Goal: Task Accomplishment & Management: Manage account settings

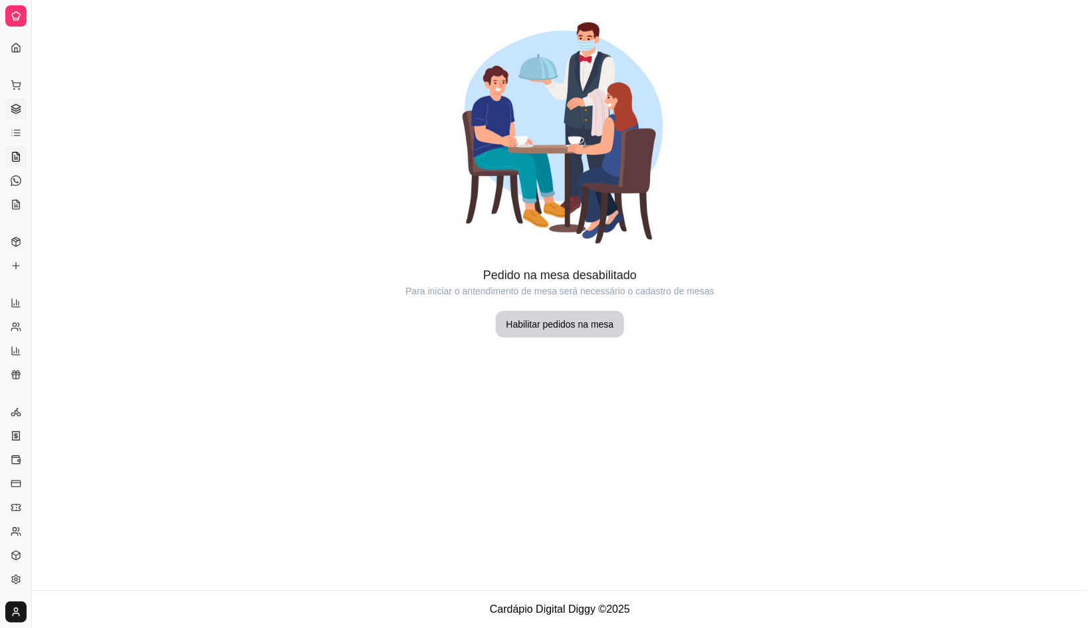
click at [16, 116] on link "Gestor de Pedidos" at bounding box center [15, 108] width 21 height 21
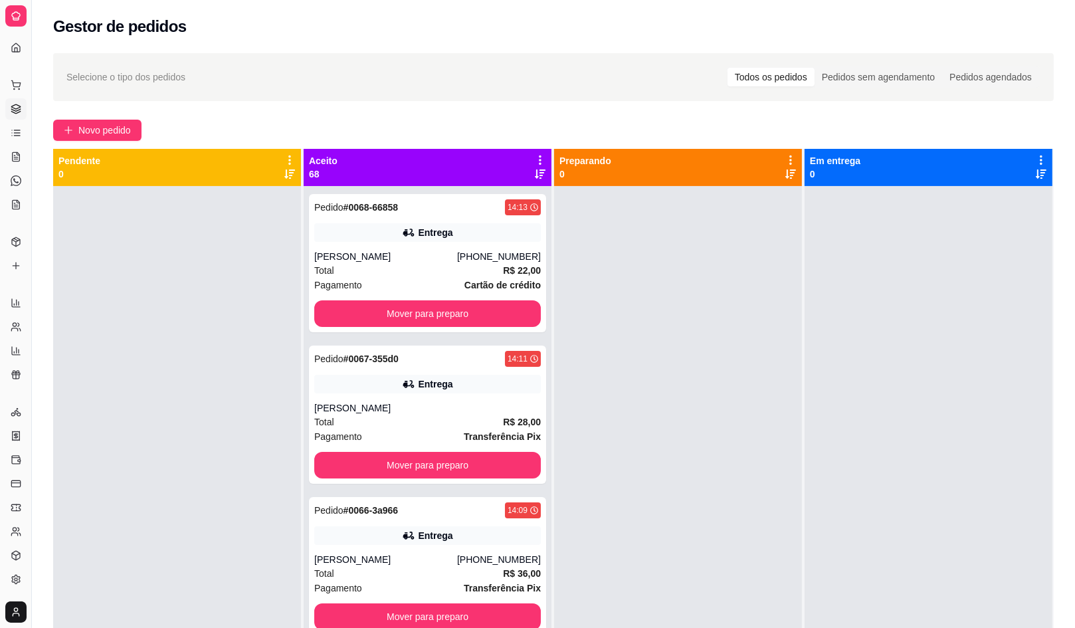
click at [14, 168] on ul "Pedidos balcão (PDV) Gestor de Pedidos Lista de Pedidos Salão / Mesas Diggy Bot…" at bounding box center [15, 144] width 21 height 141
click at [14, 161] on icon at bounding box center [16, 156] width 7 height 9
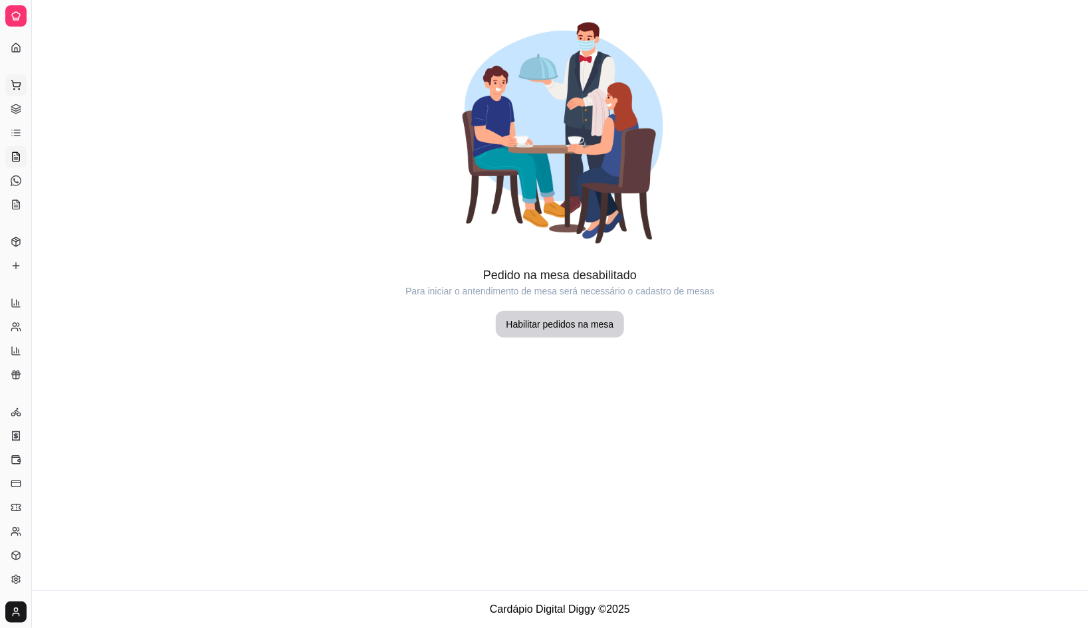
click at [23, 82] on button "Pedidos balcão (PDV)" at bounding box center [15, 84] width 21 height 21
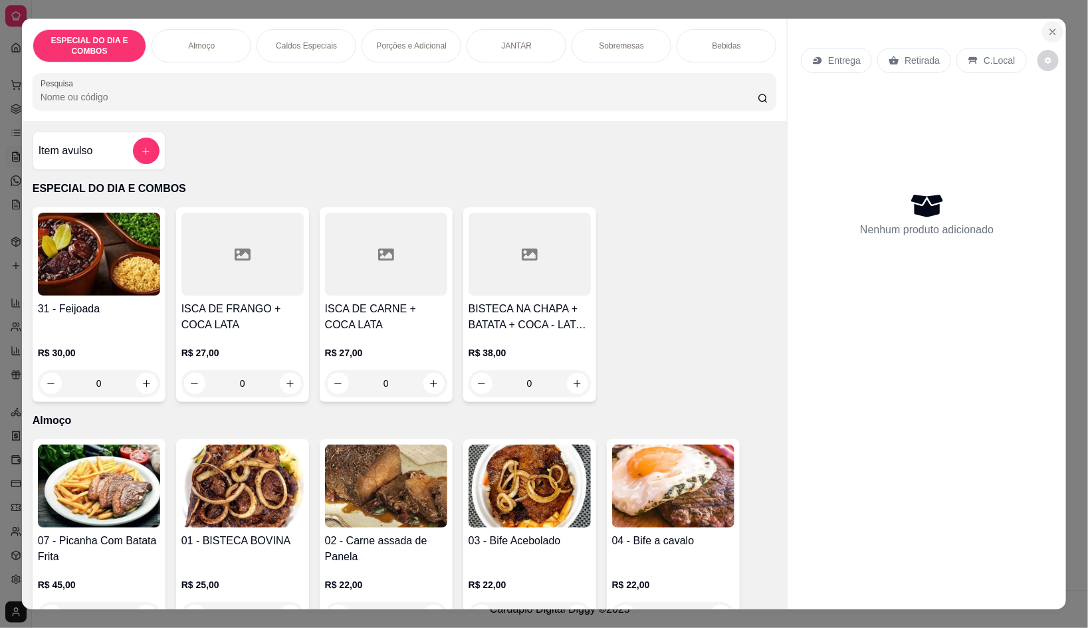
click at [1047, 27] on icon "Close" at bounding box center [1052, 32] width 11 height 11
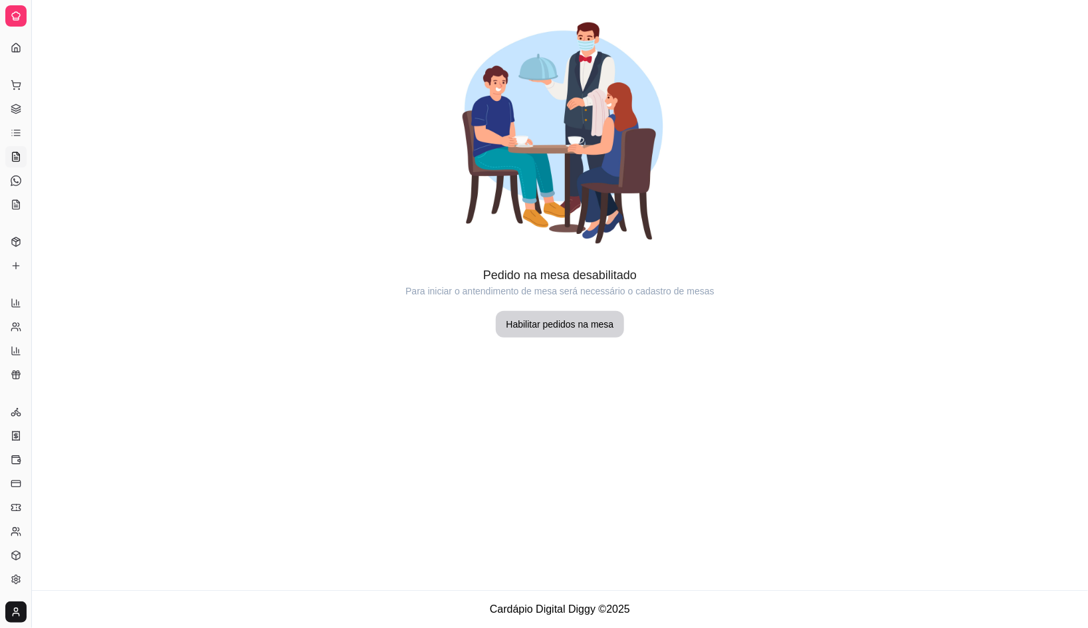
drag, startPoint x: 0, startPoint y: 0, endPoint x: 149, endPoint y: 471, distance: 493.5
click at [161, 479] on main "Pedido na mesa desabilitado Para iniciar o antendimento de mesa será necessário…" at bounding box center [560, 295] width 1056 height 590
click at [17, 223] on div "Catálogo" at bounding box center [15, 220] width 21 height 21
drag, startPoint x: 17, startPoint y: 223, endPoint x: 350, endPoint y: 138, distance: 343.8
click at [207, 185] on div at bounding box center [560, 133] width 1056 height 266
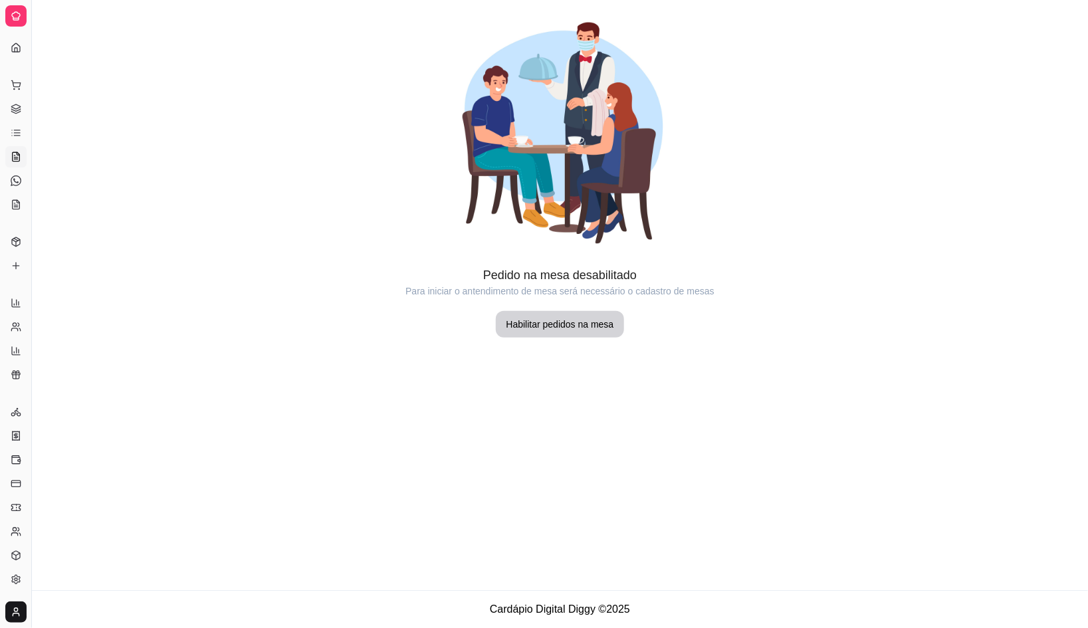
click at [25, 61] on div "Dia a dia" at bounding box center [15, 63] width 21 height 21
click at [40, 68] on div at bounding box center [560, 133] width 1056 height 266
drag, startPoint x: 27, startPoint y: 68, endPoint x: 47, endPoint y: 79, distance: 22.6
click at [47, 79] on div "Diggy Sistema de Gestão R Restaurante O ... Loja aberta Diggy Pro até 29/08 Ace…" at bounding box center [544, 314] width 1088 height 628
drag, startPoint x: 29, startPoint y: 74, endPoint x: 43, endPoint y: 76, distance: 14.1
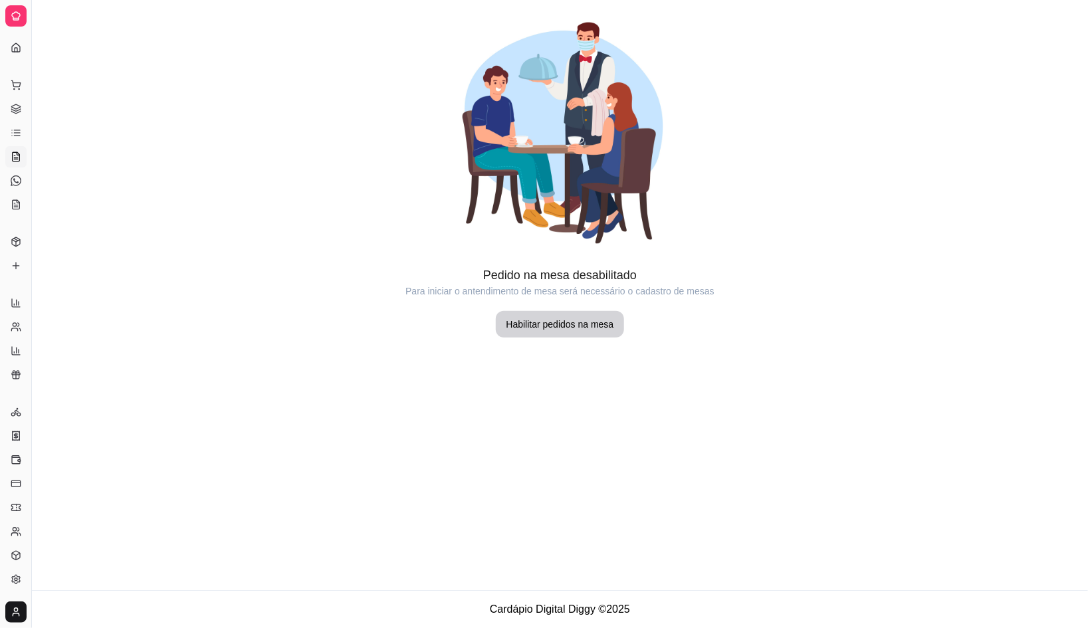
click at [43, 76] on div "Diggy Sistema de Gestão R Restaurante O ... Loja aberta Diggy Pro até 29/08 Ace…" at bounding box center [544, 314] width 1088 height 628
drag, startPoint x: 32, startPoint y: 76, endPoint x: 8, endPoint y: 74, distance: 24.0
click at [9, 74] on div "Diggy Sistema de Gestão R Restaurante O ... Loja aberta Diggy Pro até 29/08 Ace…" at bounding box center [15, 314] width 31 height 628
click at [16, 267] on icon at bounding box center [16, 266] width 11 height 11
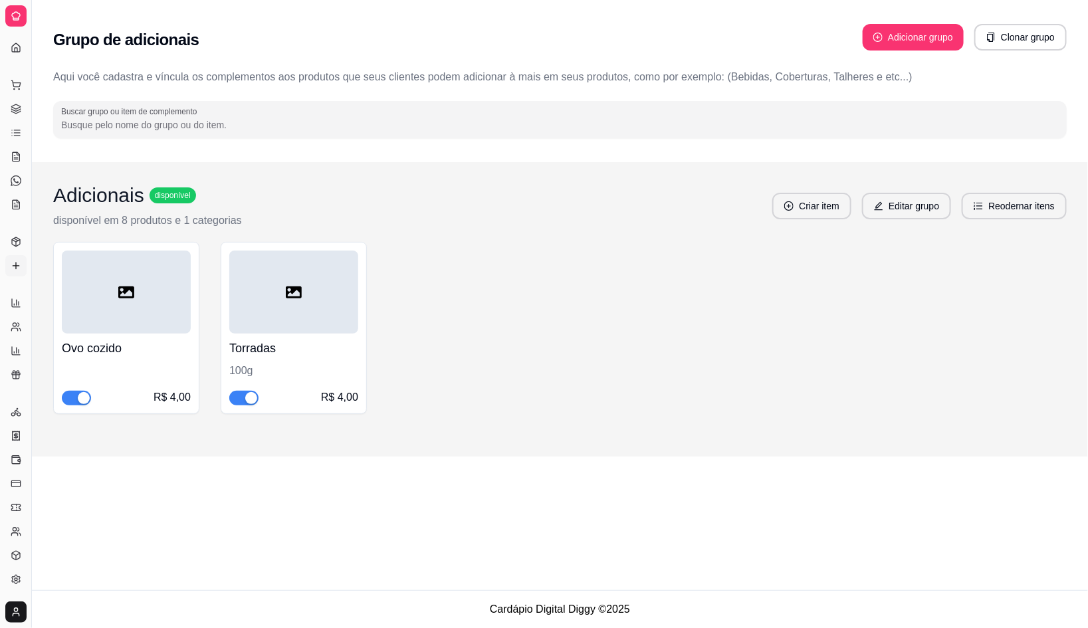
click at [13, 609] on html "Diggy Sistema de Gestão R Restaurante O ... Loja aberta Diggy Pro até 29/08 Ace…" at bounding box center [544, 314] width 1088 height 628
click at [54, 564] on span "Configurações" at bounding box center [60, 563] width 60 height 13
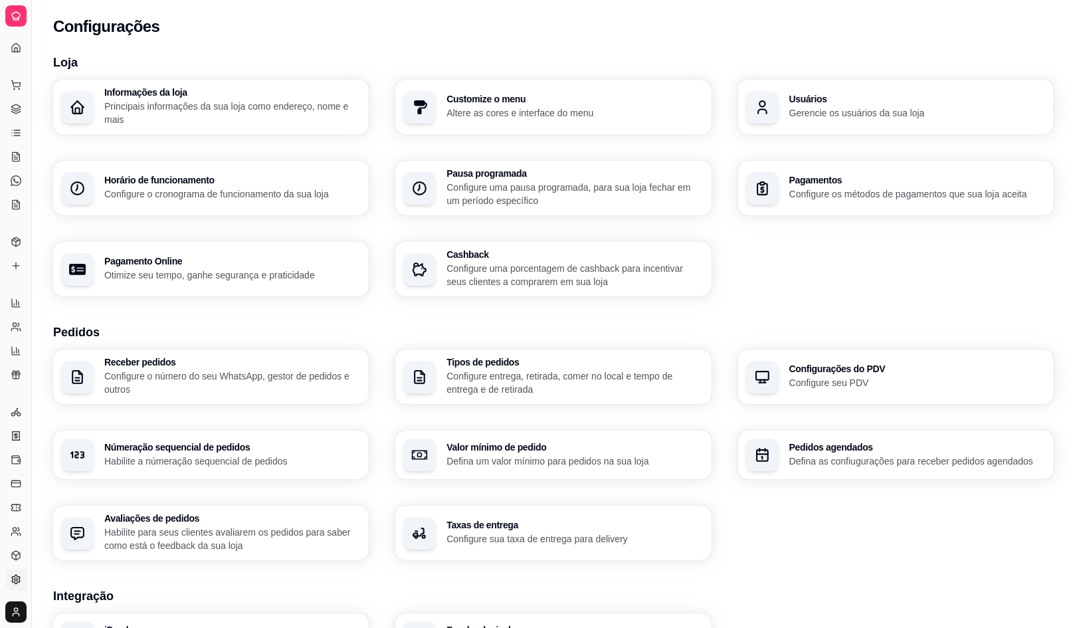
click at [90, 91] on div "button" at bounding box center [77, 107] width 33 height 33
click at [26, 253] on button "Toggle Sidebar" at bounding box center [31, 314] width 11 height 628
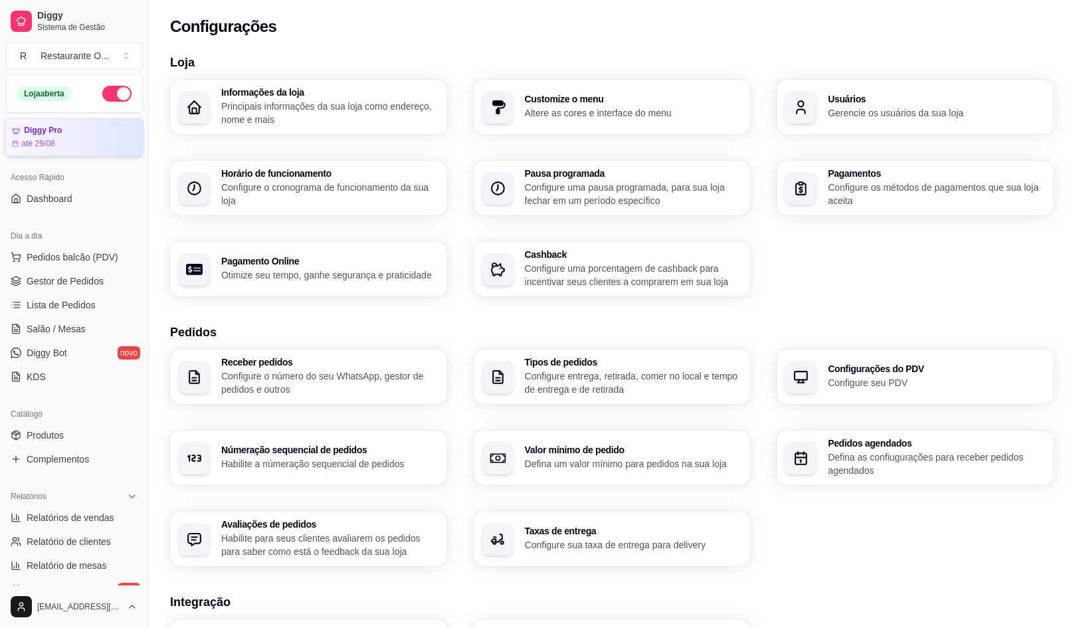
click at [17, 247] on button "Pedidos balcão (PDV)" at bounding box center [74, 257] width 138 height 21
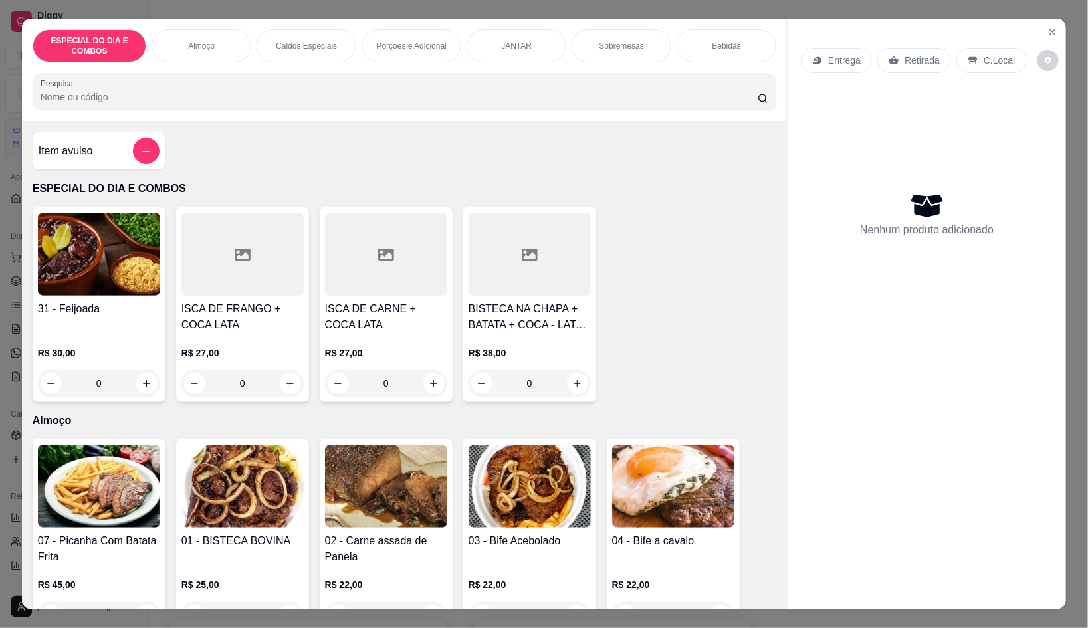
click at [0, 199] on div "ESPECIAL DO DIA E COMBOS Almoço Caldos Especiais Porções e Adicional JANTAR Sob…" at bounding box center [544, 314] width 1088 height 628
click at [1042, 24] on button "Close" at bounding box center [1052, 31] width 21 height 21
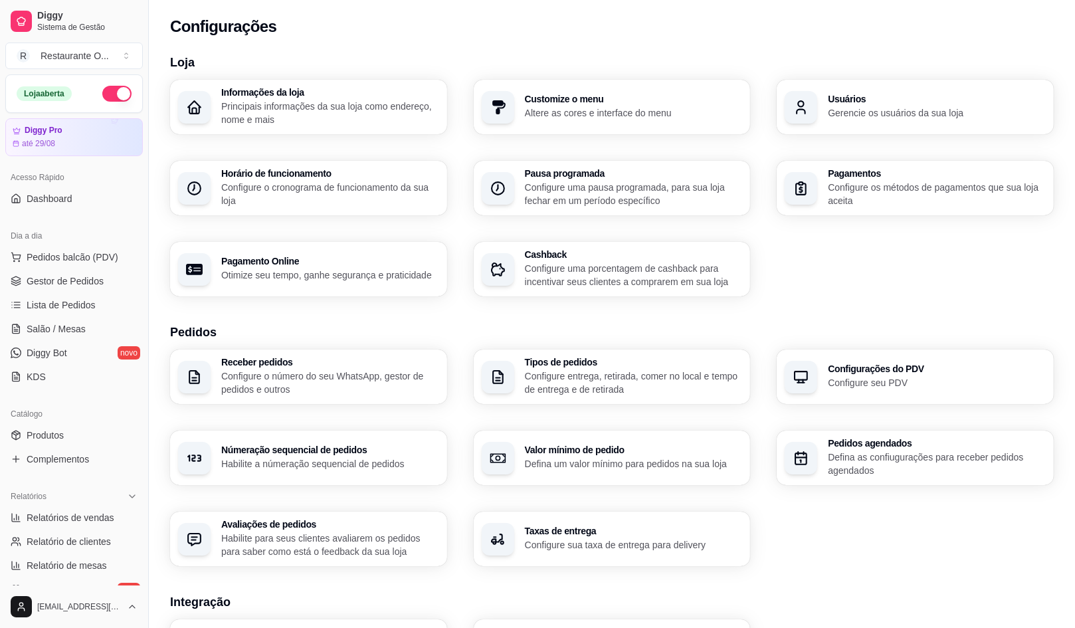
click at [102, 98] on button "button" at bounding box center [116, 94] width 29 height 16
click at [152, 120] on button "Toggle Sidebar" at bounding box center [148, 314] width 11 height 628
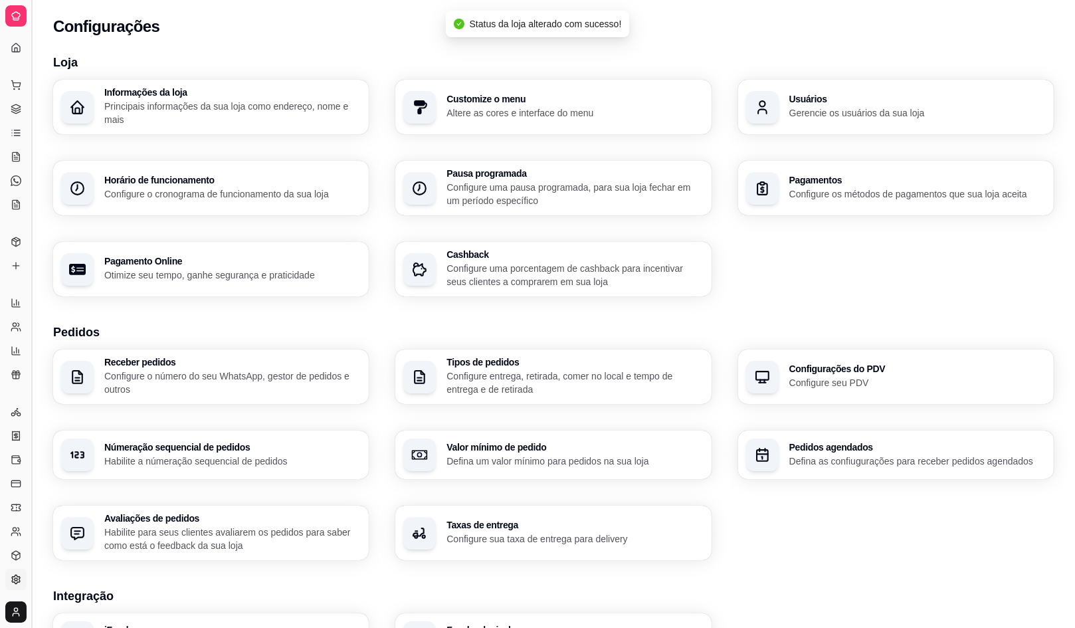
click at [36, 146] on button "Toggle Sidebar" at bounding box center [31, 314] width 11 height 628
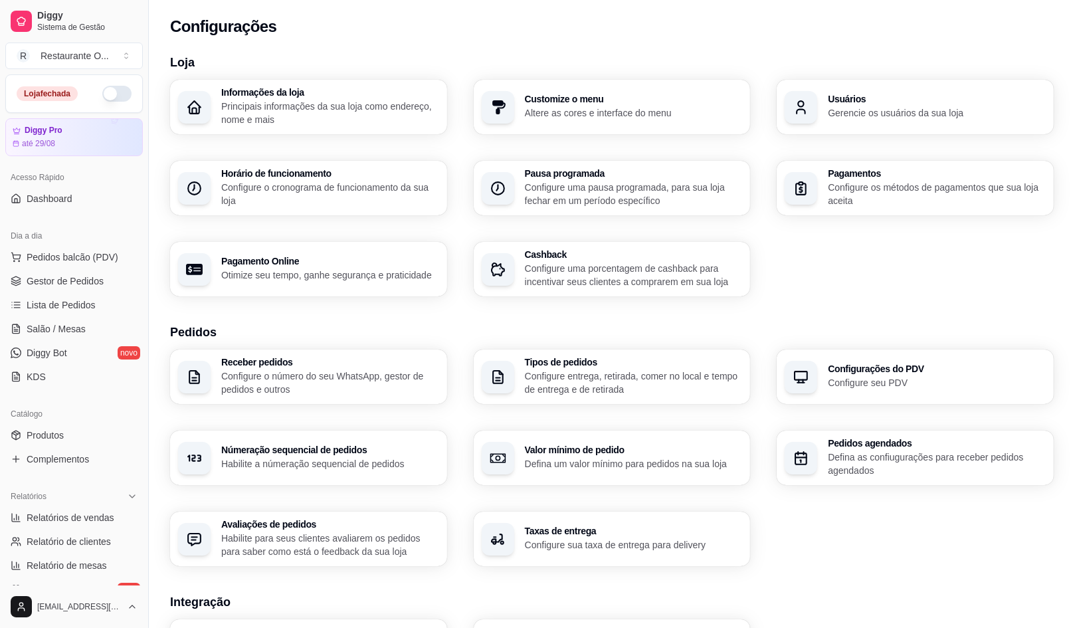
click at [143, 0] on button "Toggle Sidebar" at bounding box center [148, 314] width 11 height 628
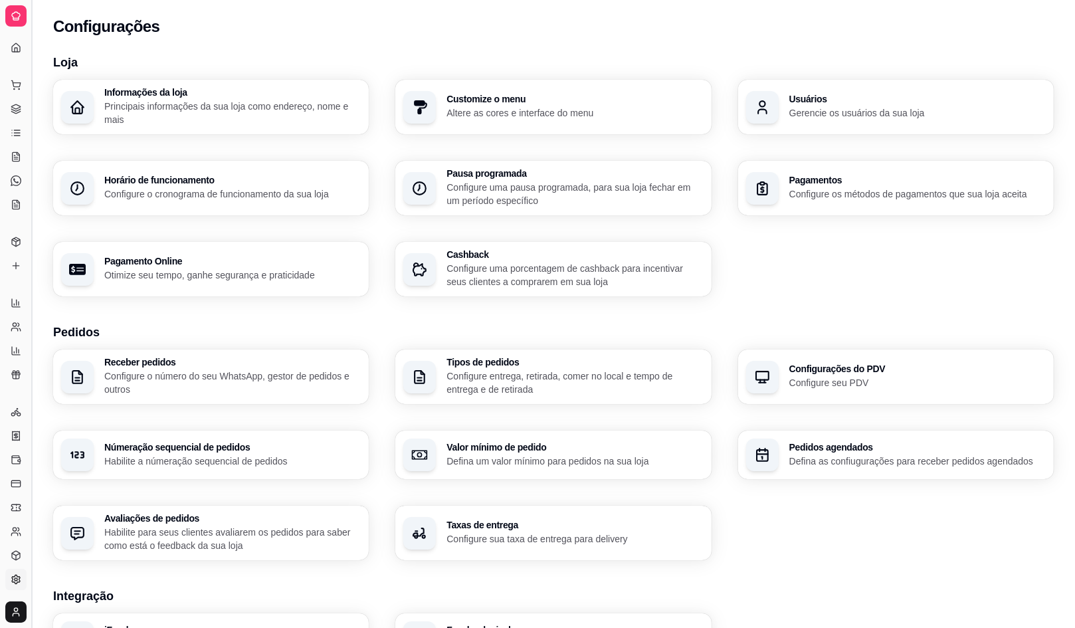
click at [31, 32] on button "Toggle Sidebar" at bounding box center [31, 314] width 11 height 628
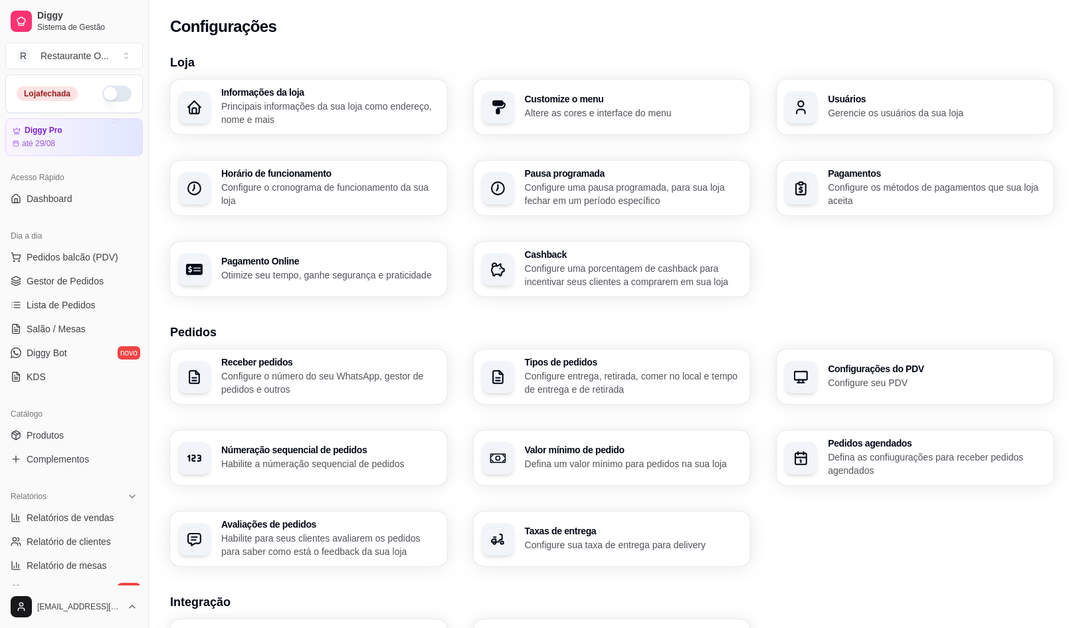
click at [253, 37] on div "Configurações" at bounding box center [612, 22] width 926 height 45
click at [88, 276] on span "Gestor de Pedidos" at bounding box center [65, 280] width 77 height 13
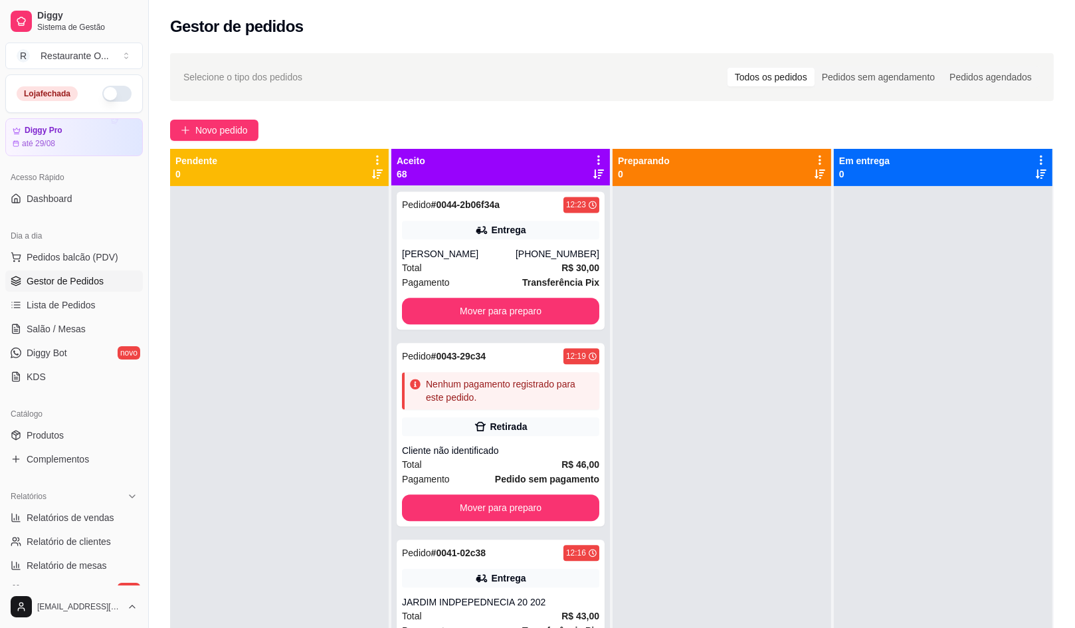
scroll to position [3821, 0]
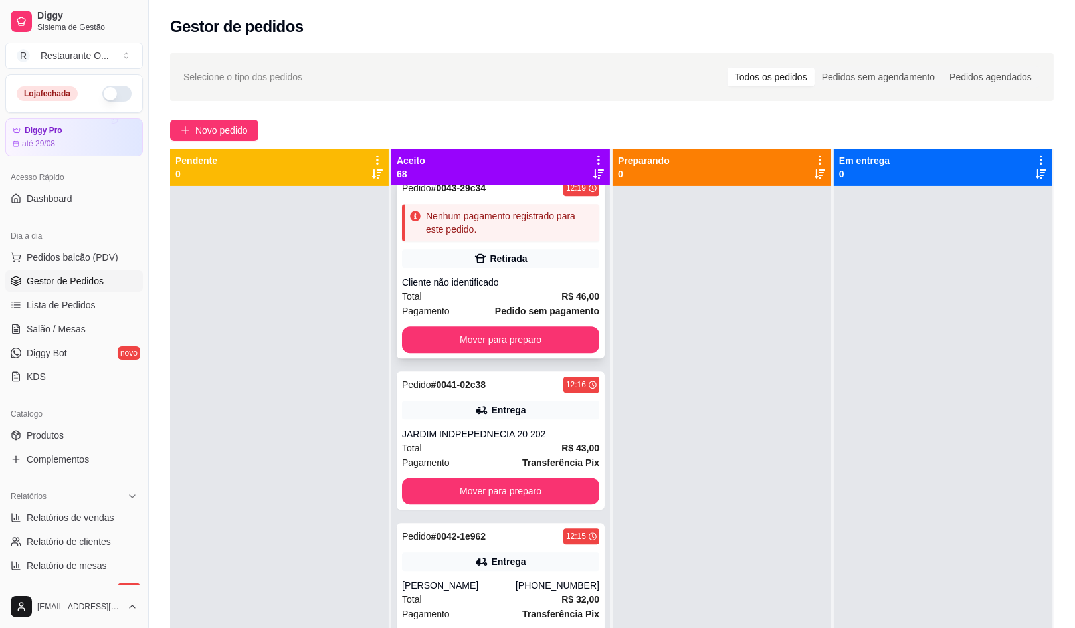
click at [483, 301] on div "Total R$ 46,00" at bounding box center [500, 296] width 197 height 15
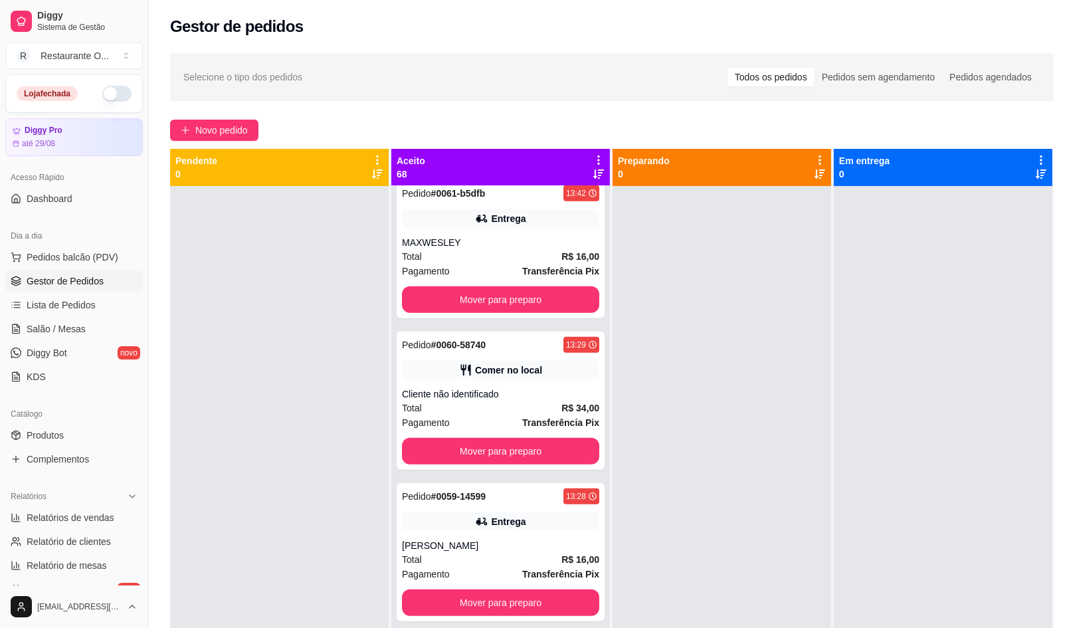
scroll to position [1079, 0]
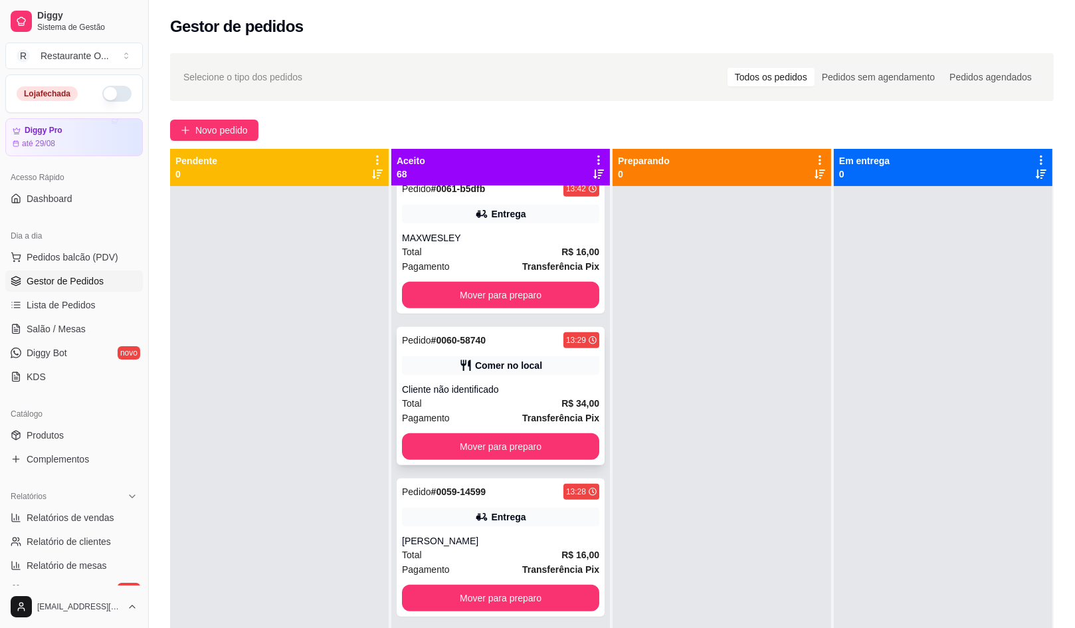
click at [473, 409] on div "Total R$ 34,00" at bounding box center [500, 403] width 197 height 15
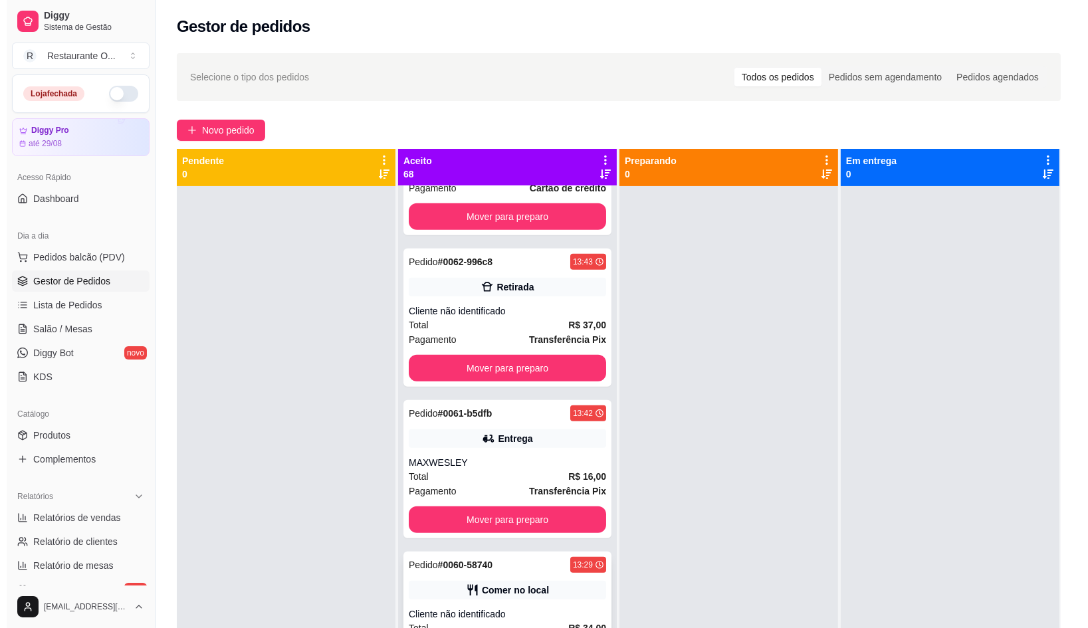
scroll to position [830, 0]
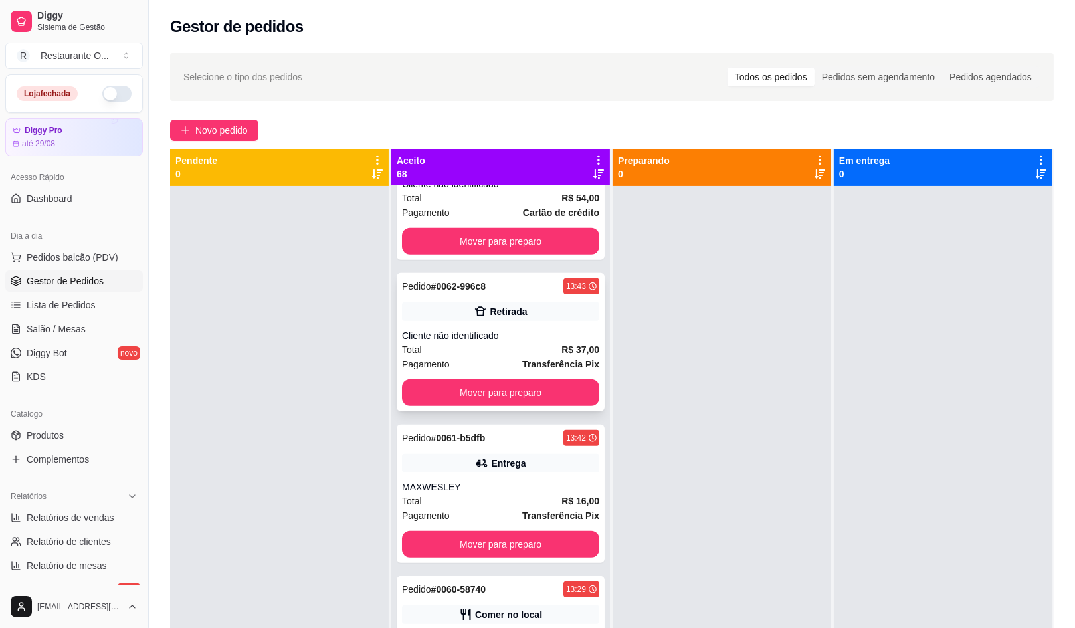
click at [521, 350] on div "Total R$ 37,00" at bounding box center [500, 349] width 197 height 15
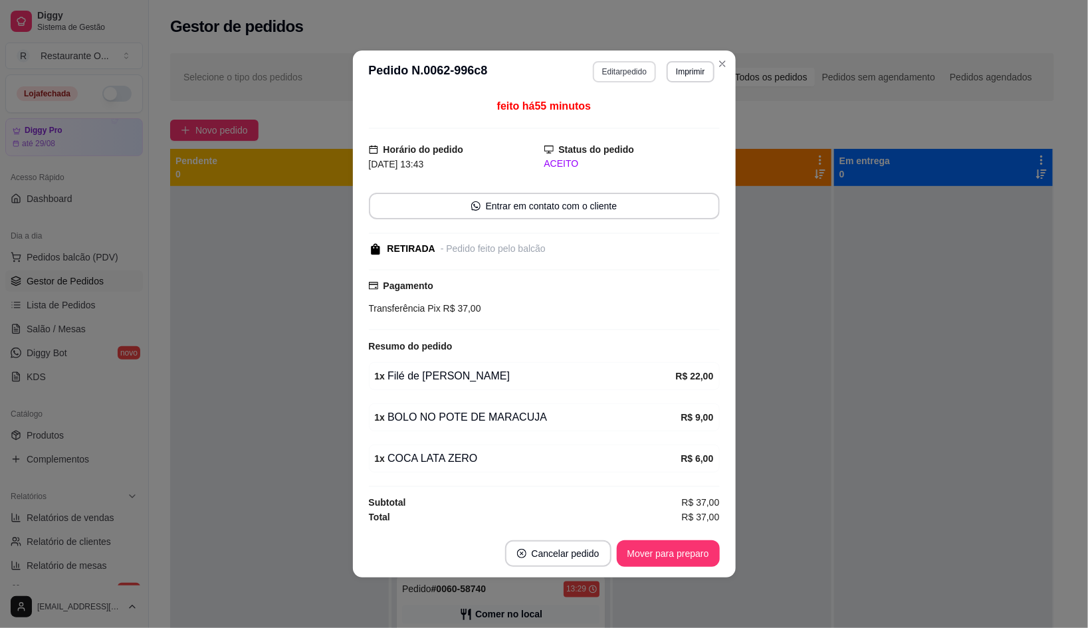
click at [623, 69] on button "Editar pedido" at bounding box center [624, 71] width 63 height 21
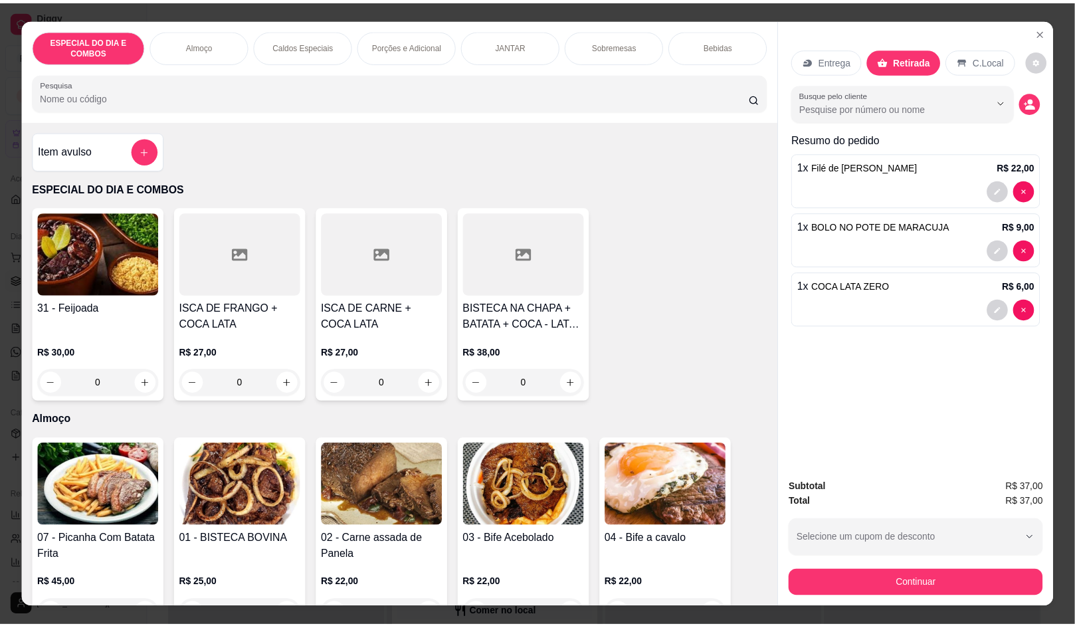
scroll to position [165, 0]
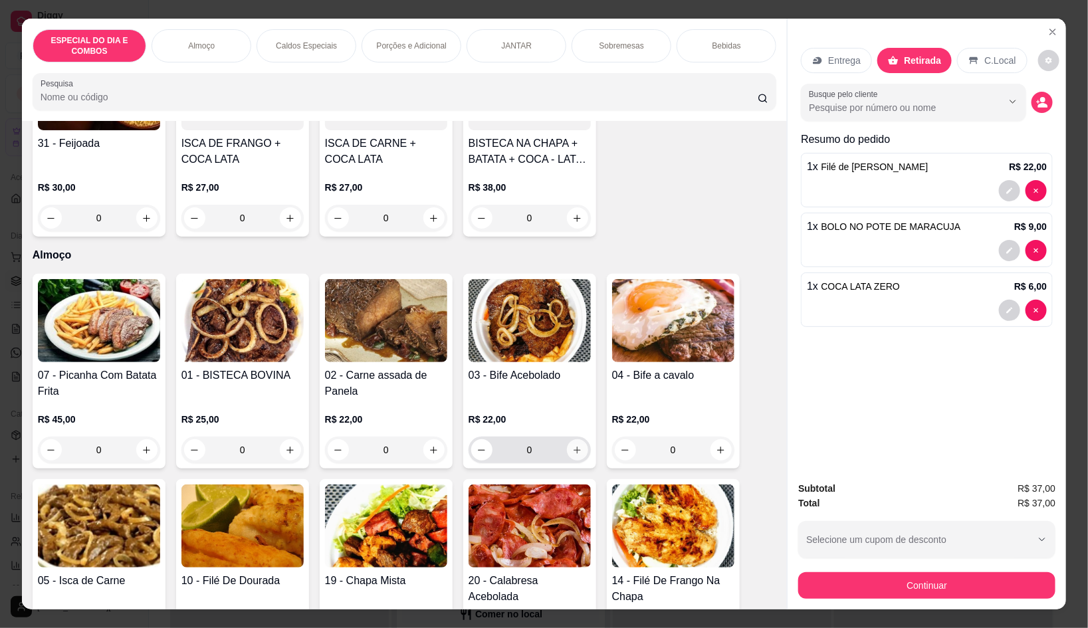
click at [567, 439] on button "increase-product-quantity" at bounding box center [577, 449] width 21 height 21
type input "1"
click at [917, 600] on div "Subtotal R$ 59,00 Total R$ 59,00 Selecione um cupom de desconto 8OFF Selecione …" at bounding box center [927, 540] width 278 height 139
click at [917, 578] on button "Continuar" at bounding box center [926, 585] width 257 height 27
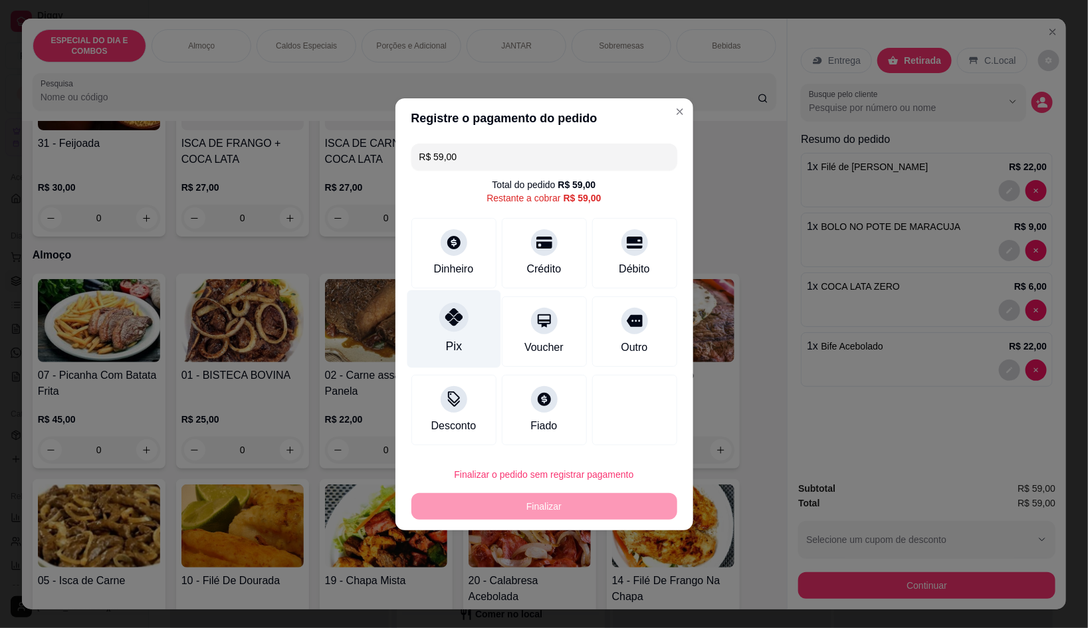
click at [466, 342] on div "Pix" at bounding box center [454, 329] width 94 height 78
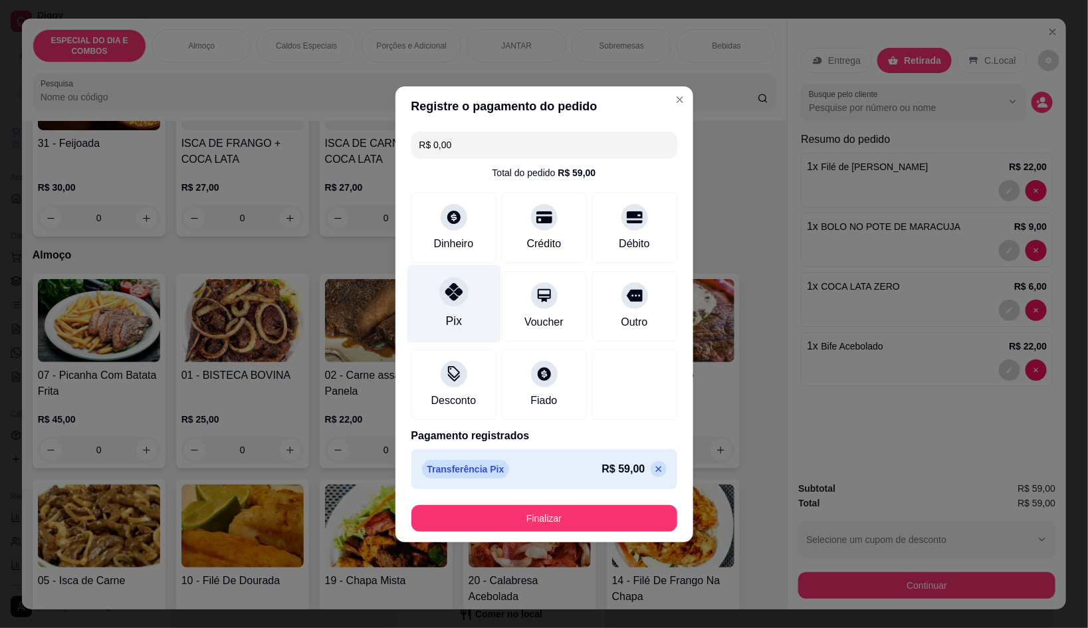
type input "R$ 0,00"
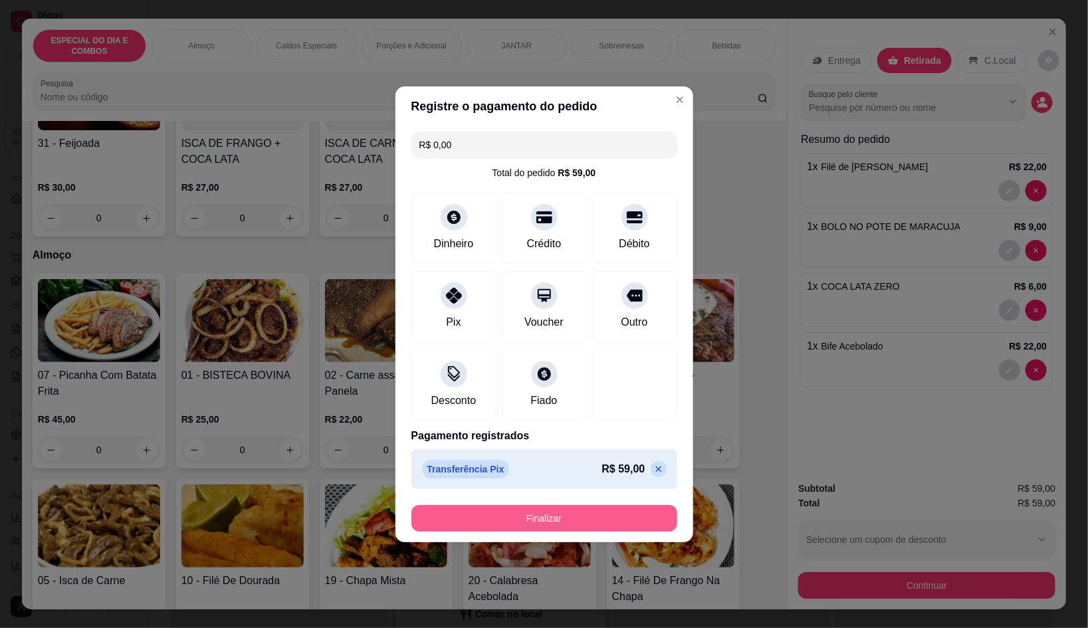
click at [561, 525] on button "Finalizar" at bounding box center [544, 518] width 266 height 27
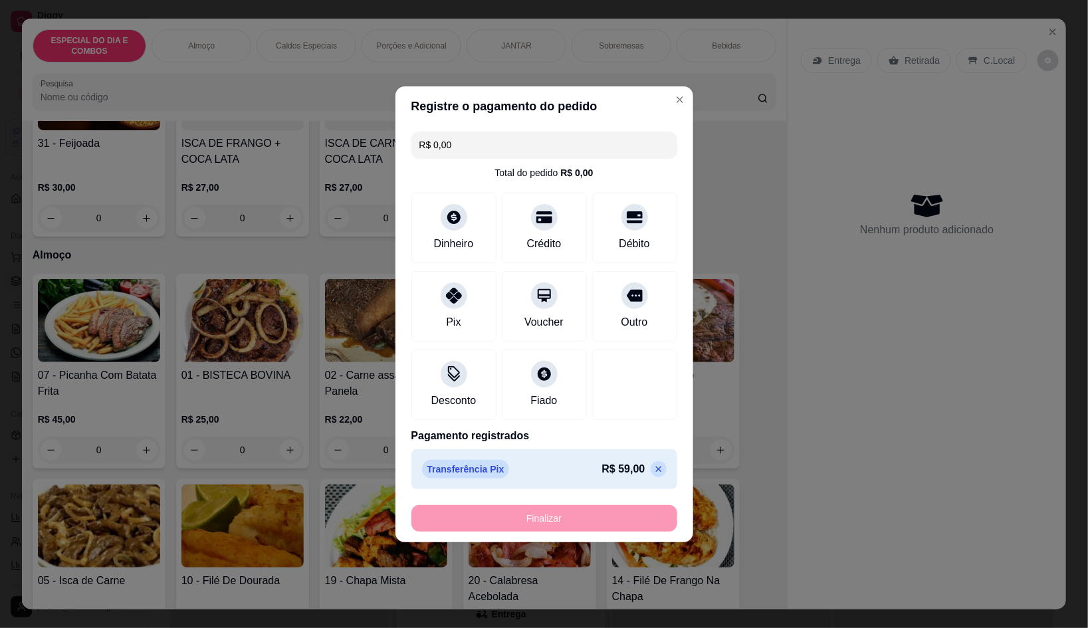
type input "0"
type input "-R$ 59,00"
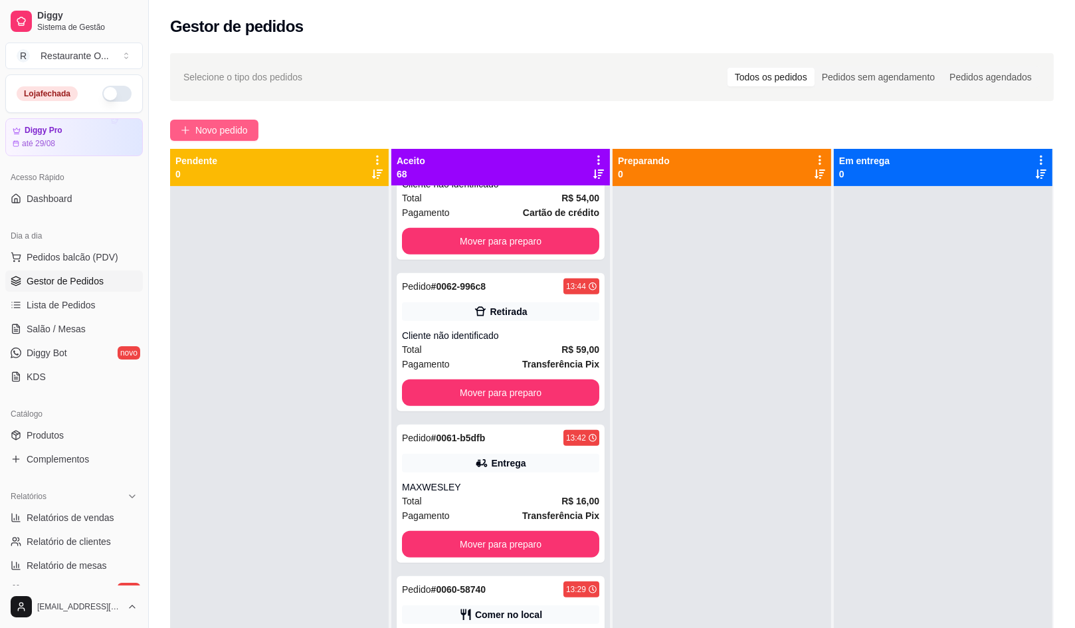
click at [248, 124] on span "Novo pedido" at bounding box center [221, 130] width 53 height 15
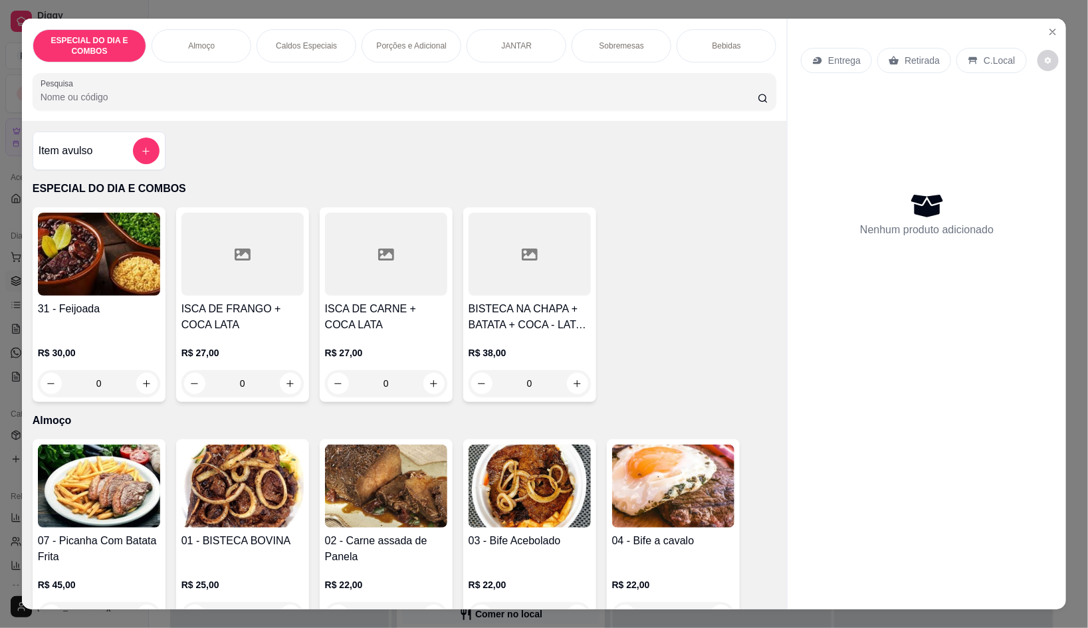
click at [1047, 27] on icon "Close" at bounding box center [1052, 32] width 11 height 11
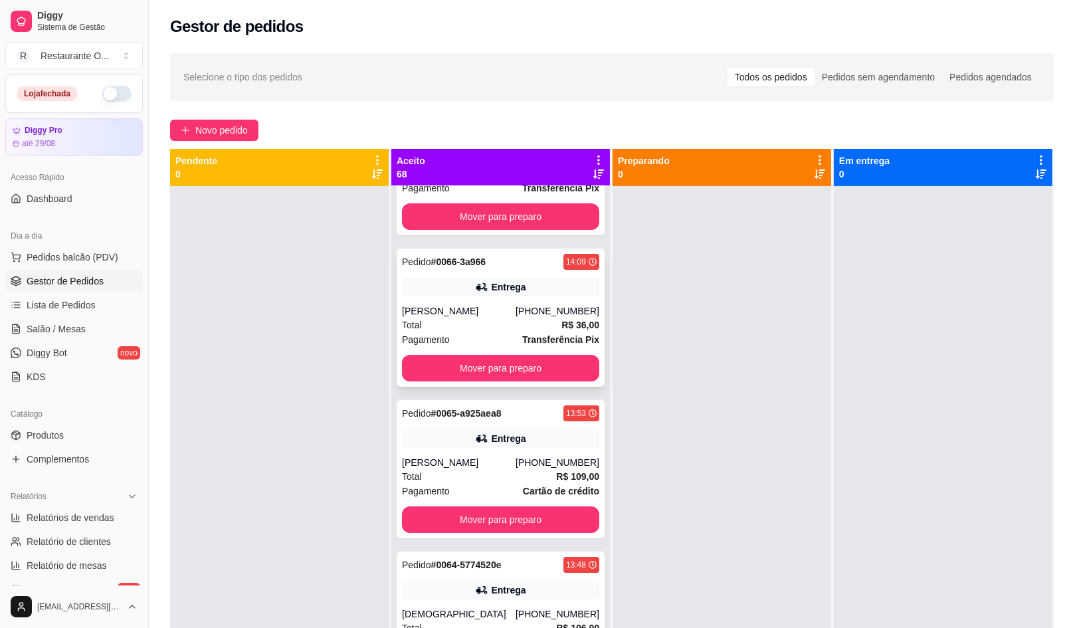
scroll to position [332, 0]
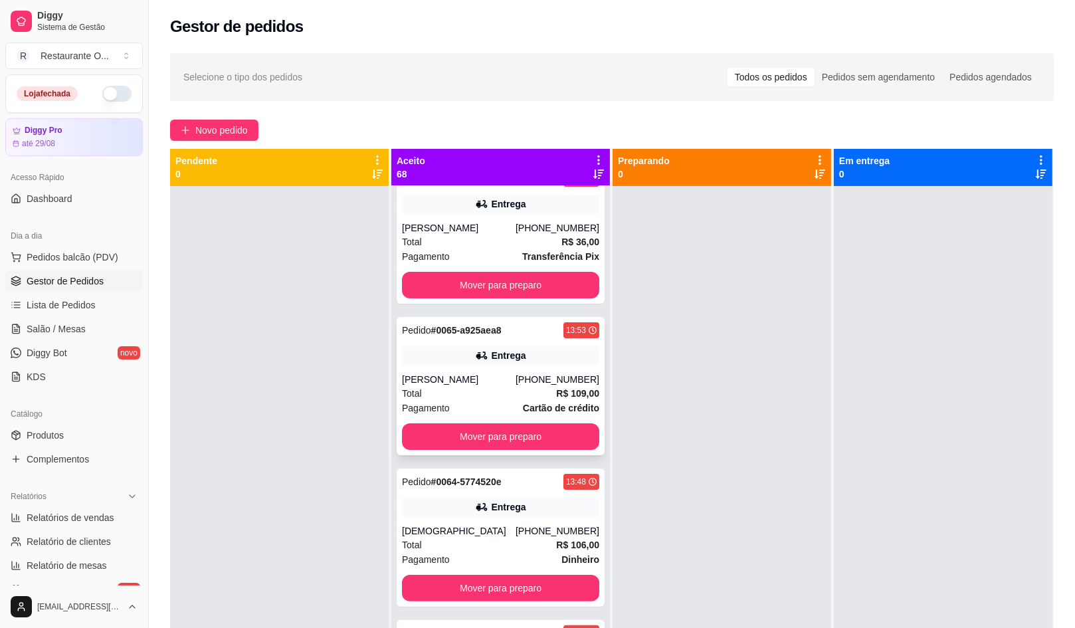
click at [556, 378] on div "[PHONE_NUMBER]" at bounding box center [558, 379] width 84 height 13
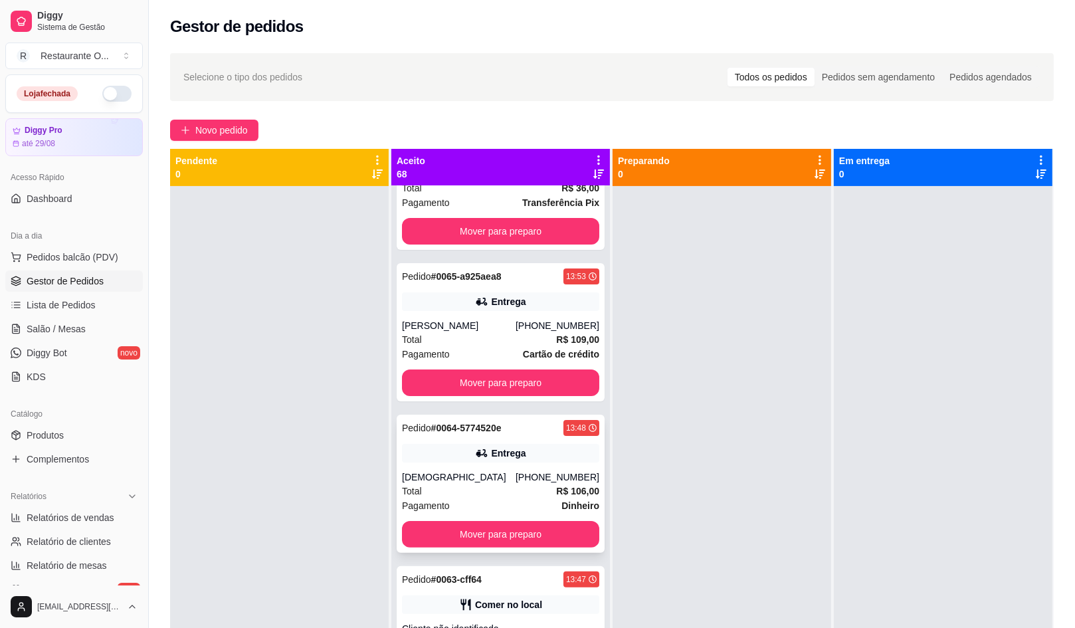
scroll to position [415, 0]
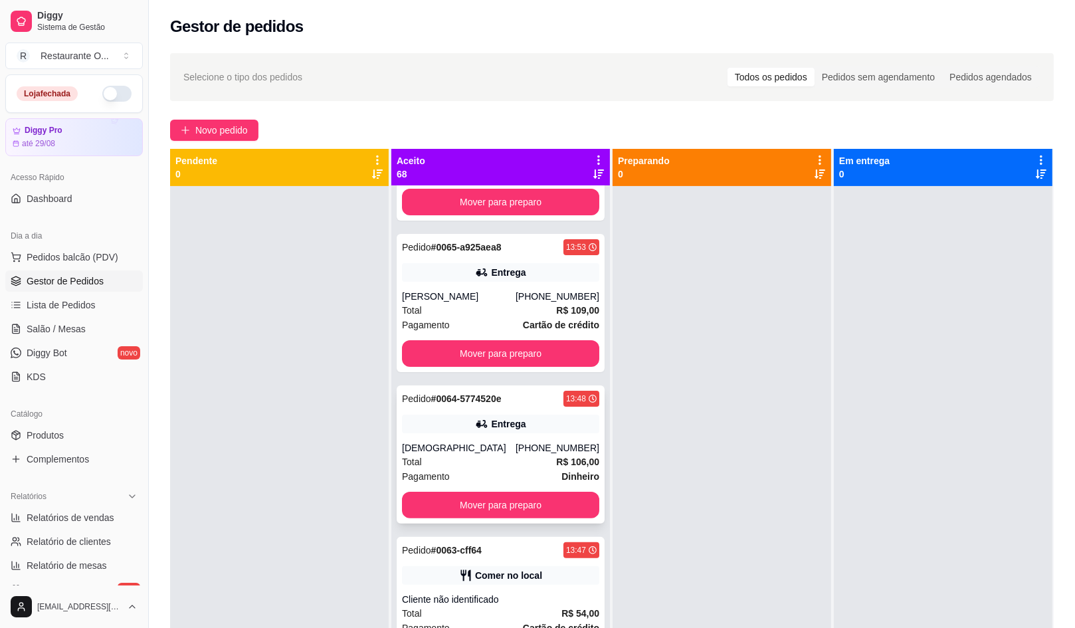
click at [434, 423] on div "Entrega" at bounding box center [500, 424] width 197 height 19
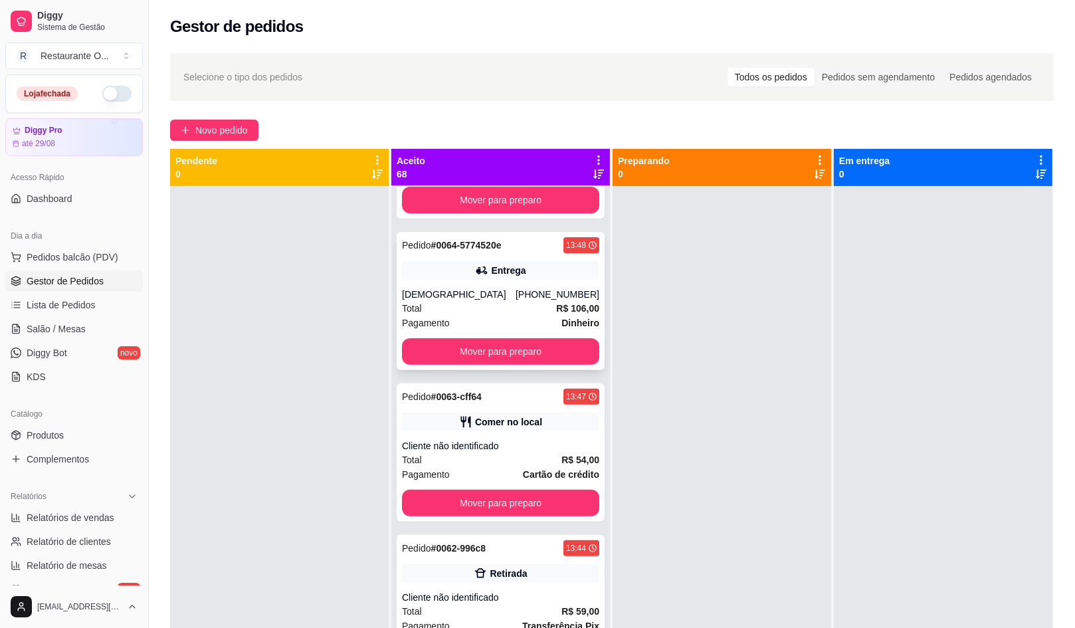
scroll to position [581, 0]
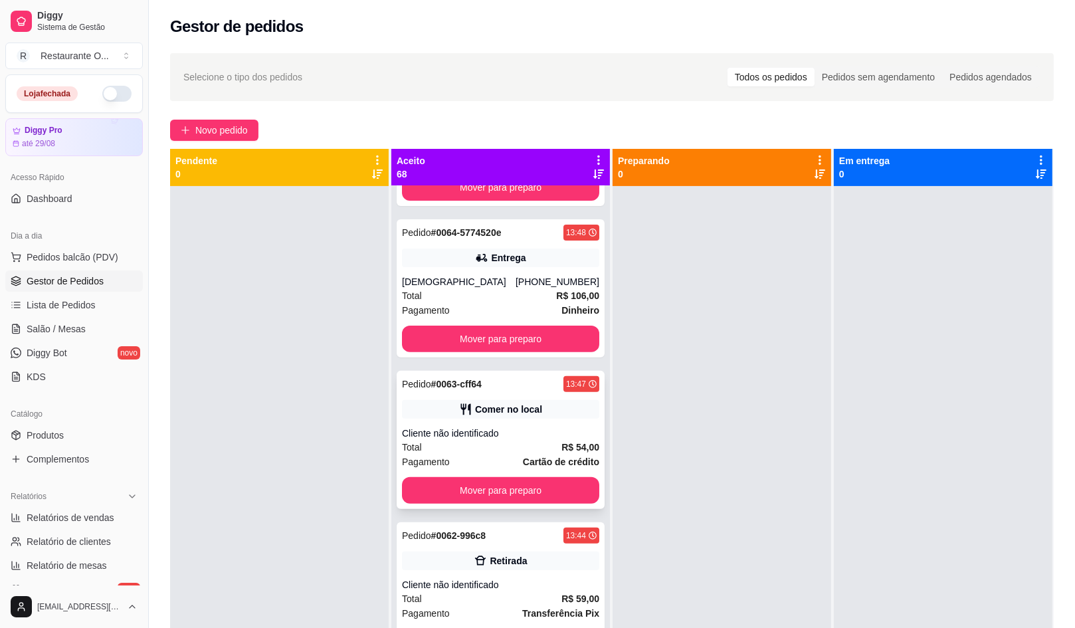
click at [469, 443] on div "Total R$ 54,00" at bounding box center [500, 447] width 197 height 15
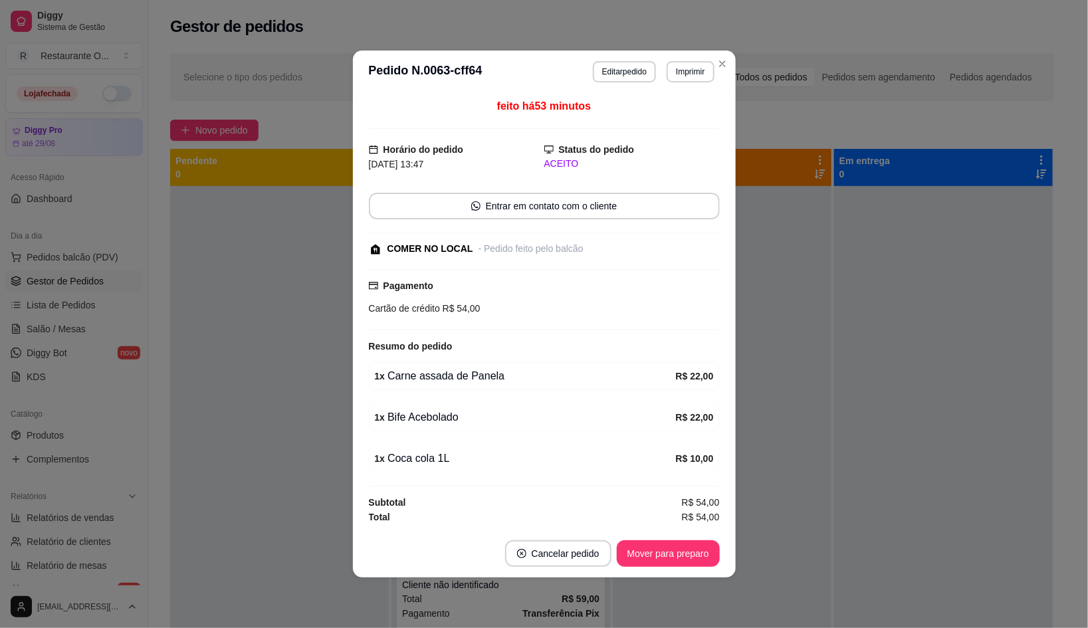
click at [364, 419] on div "feito há 53 minutos Horário do pedido [DATE] 13:47 Status do pedido ACEITO Entr…" at bounding box center [544, 311] width 383 height 437
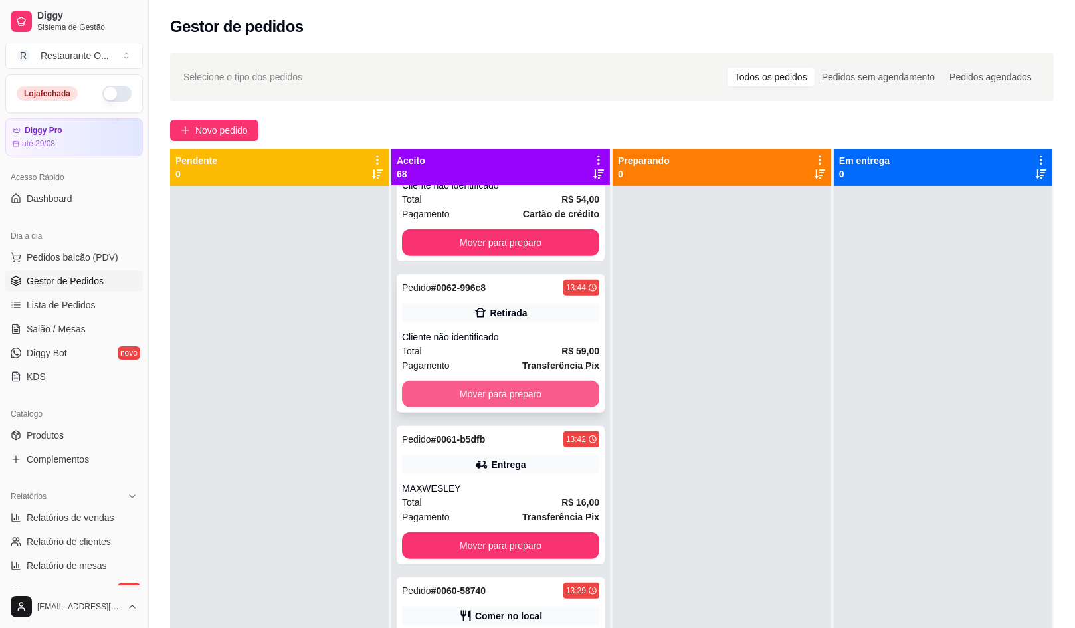
scroll to position [913, 0]
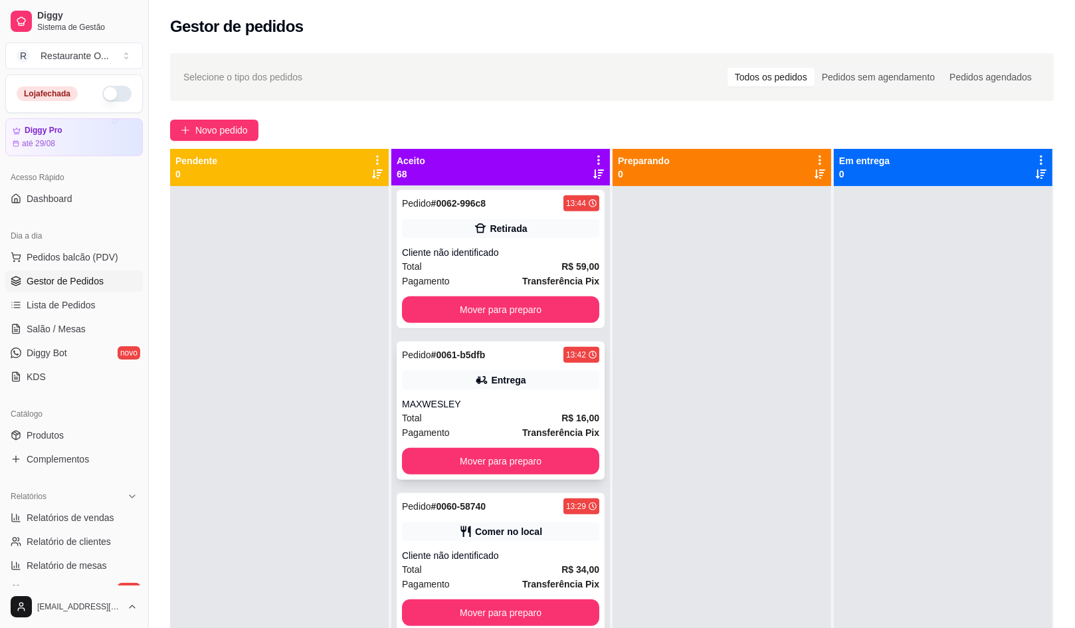
click at [557, 372] on div "Entrega" at bounding box center [500, 380] width 197 height 19
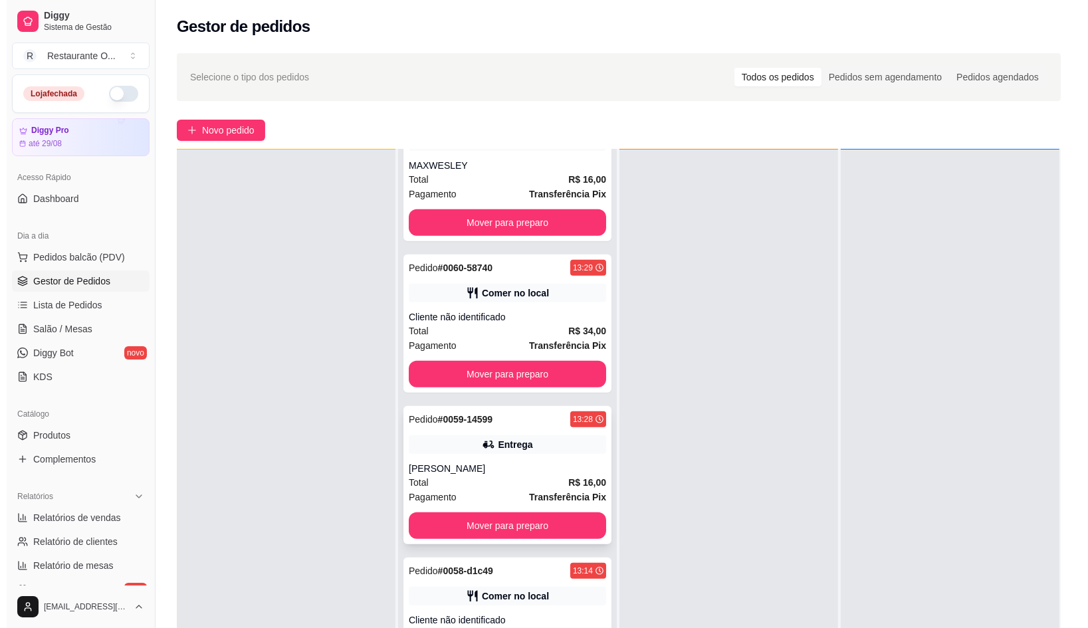
scroll to position [1162, 0]
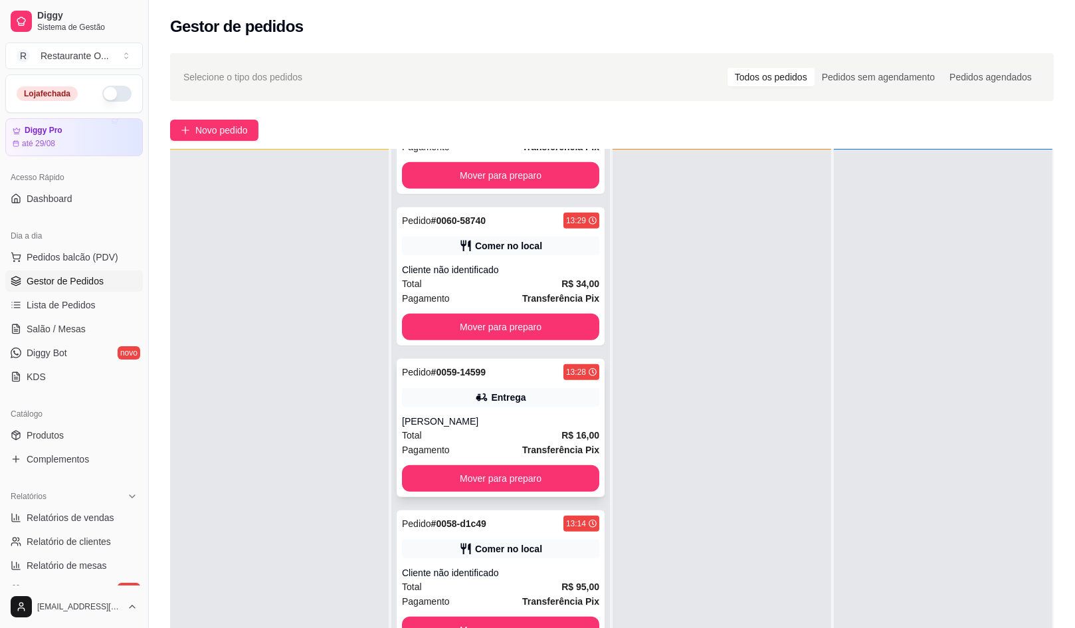
click at [521, 421] on div "[PERSON_NAME]" at bounding box center [500, 421] width 197 height 13
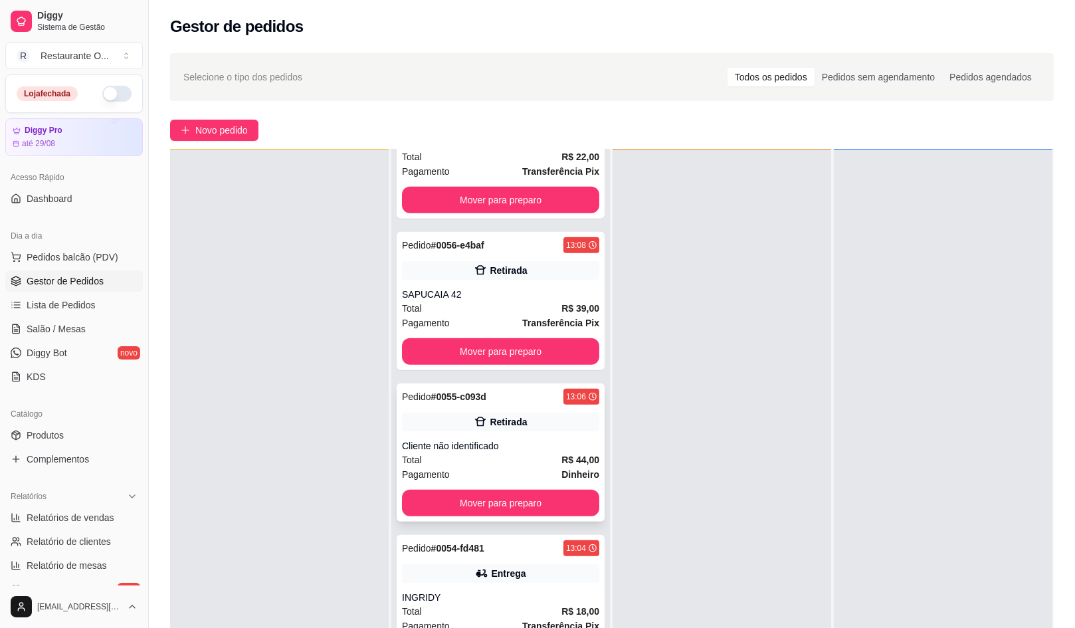
scroll to position [1827, 0]
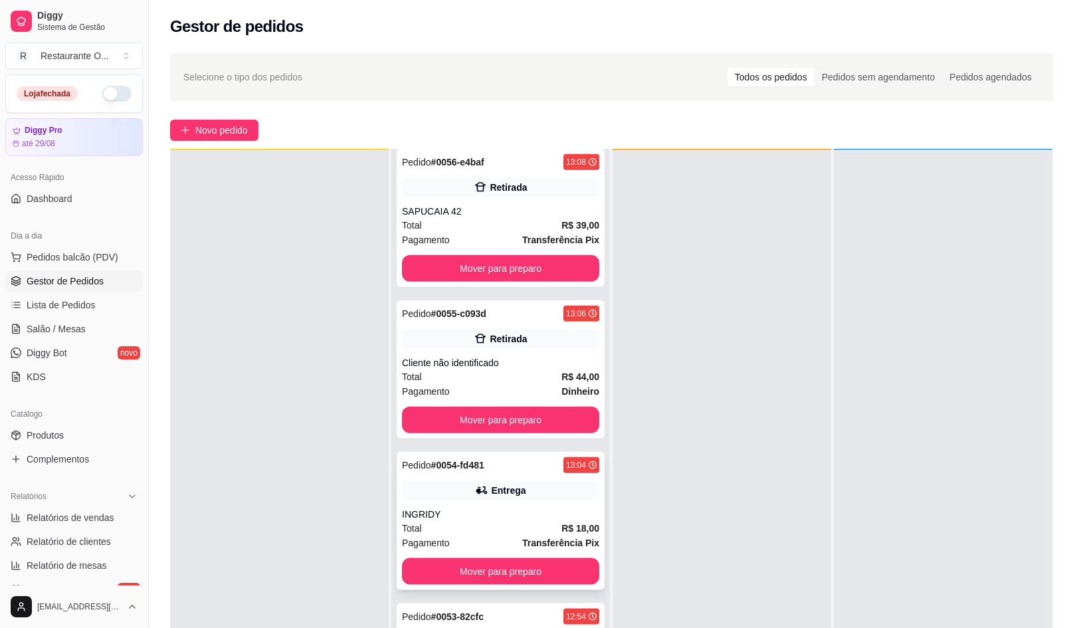
click at [522, 544] on strong "Transferência Pix" at bounding box center [560, 543] width 77 height 11
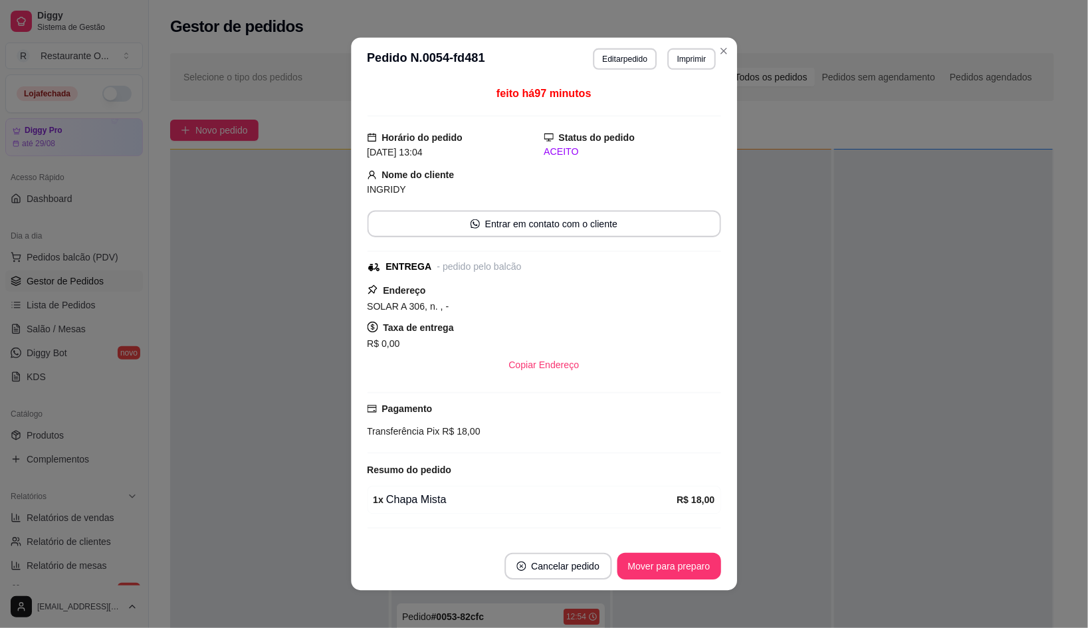
click at [542, 562] on button "Cancelar pedido" at bounding box center [557, 566] width 107 height 27
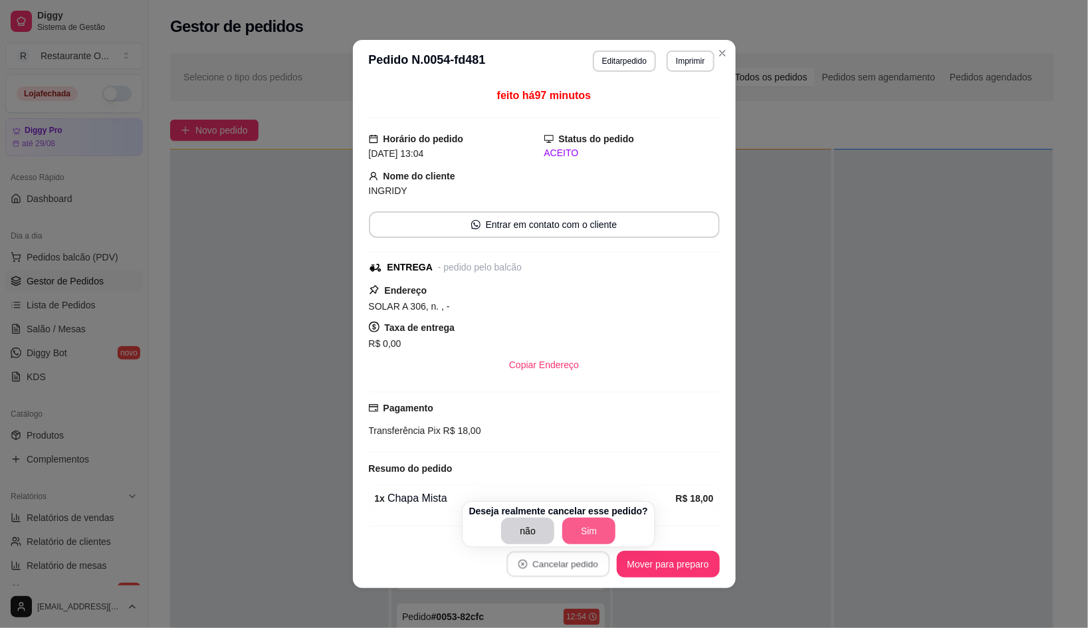
click at [574, 532] on button "Sim" at bounding box center [588, 531] width 53 height 27
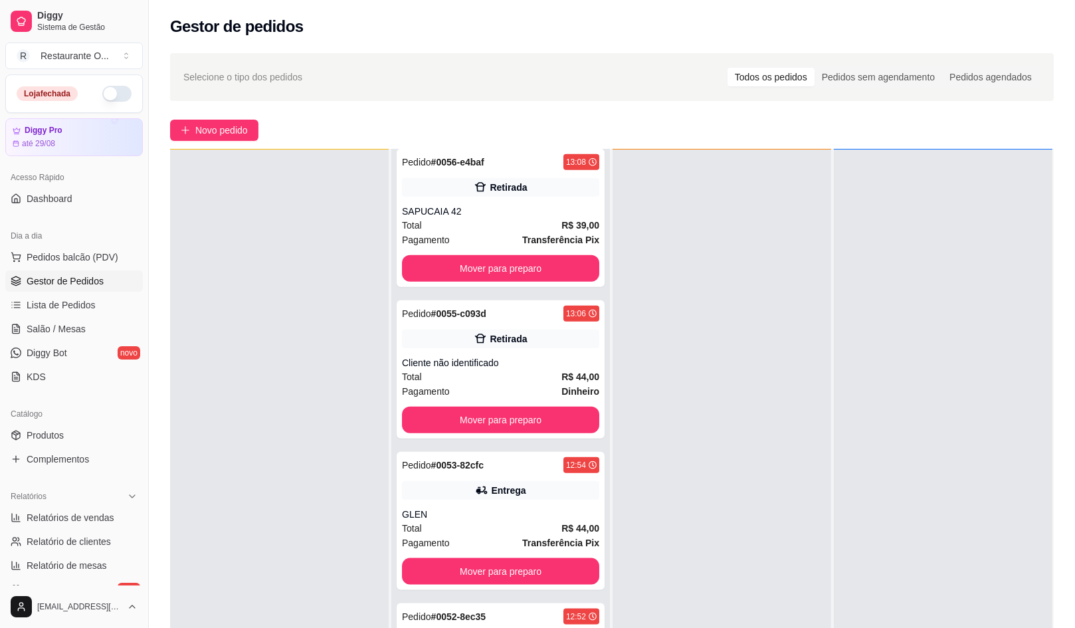
click at [175, 372] on div at bounding box center [279, 464] width 219 height 628
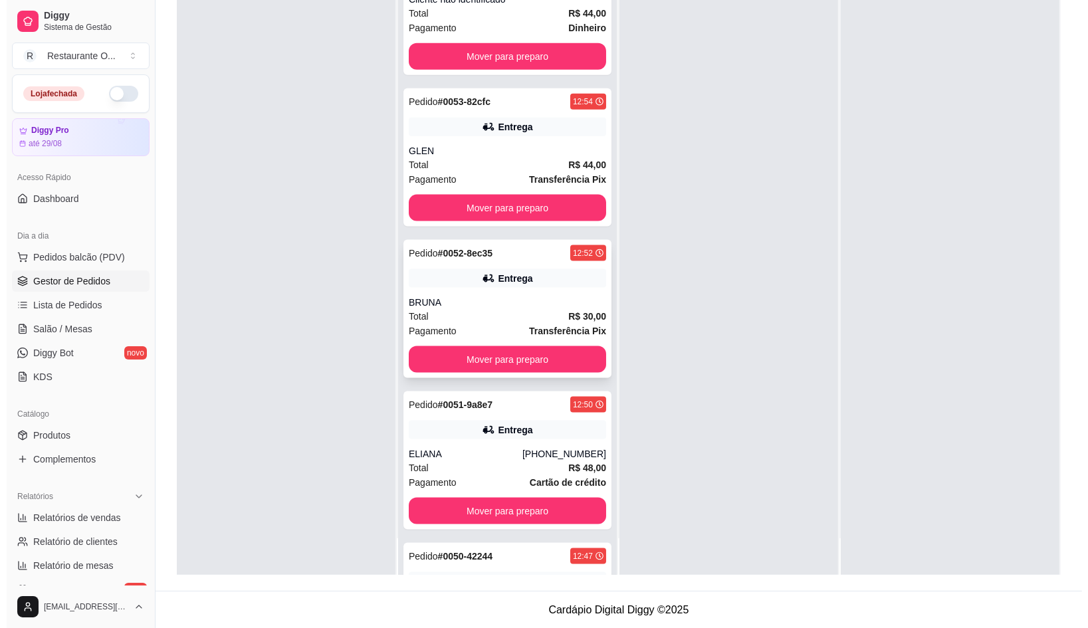
scroll to position [1993, 0]
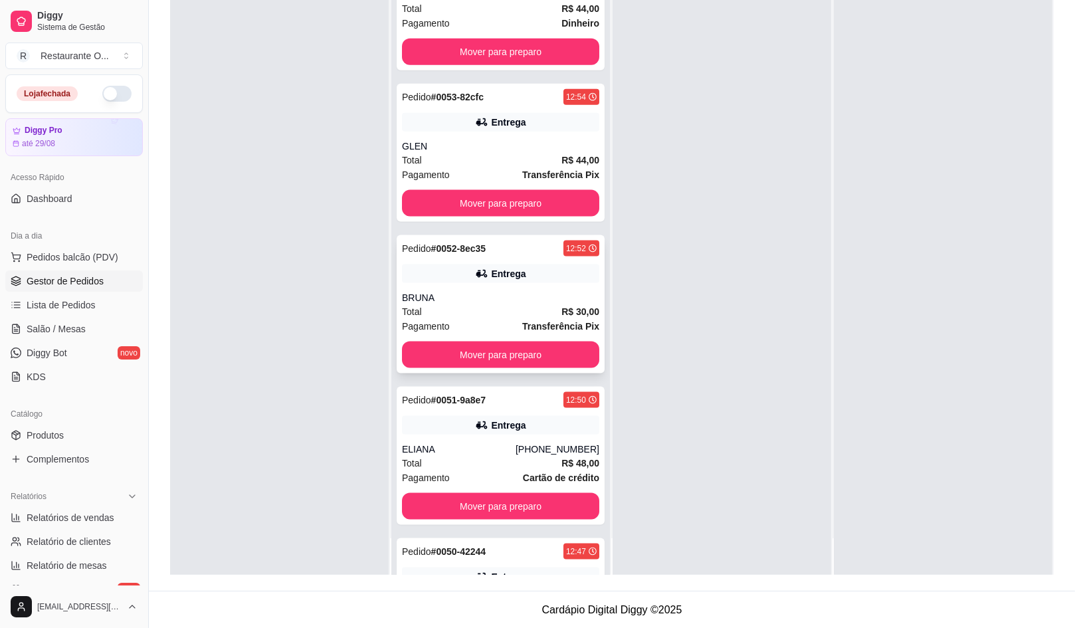
click at [548, 297] on div "BRUNA" at bounding box center [500, 297] width 197 height 13
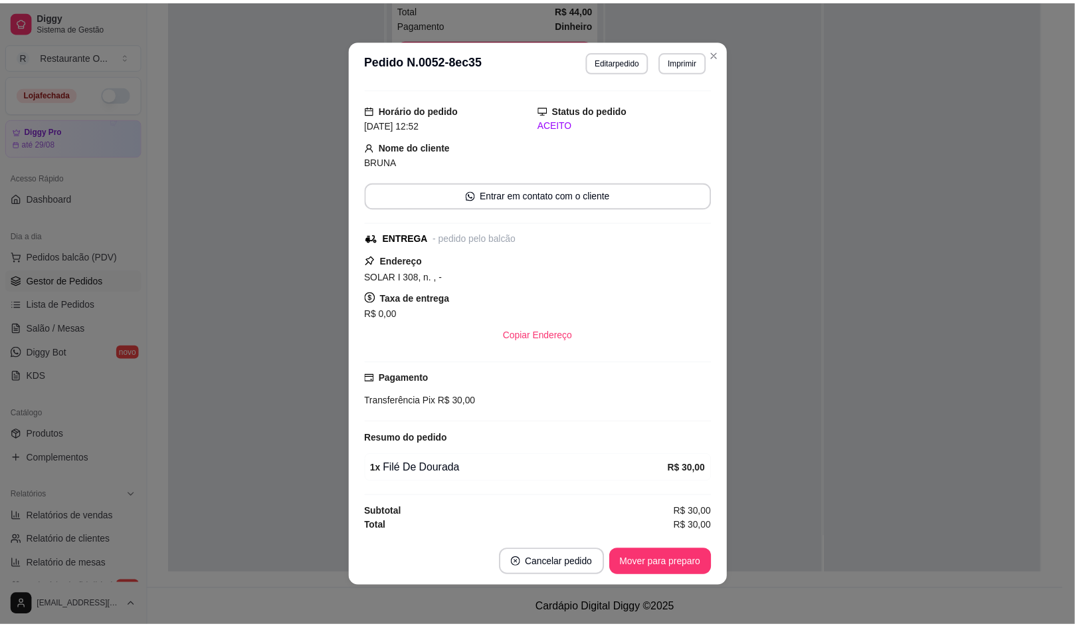
scroll to position [0, 0]
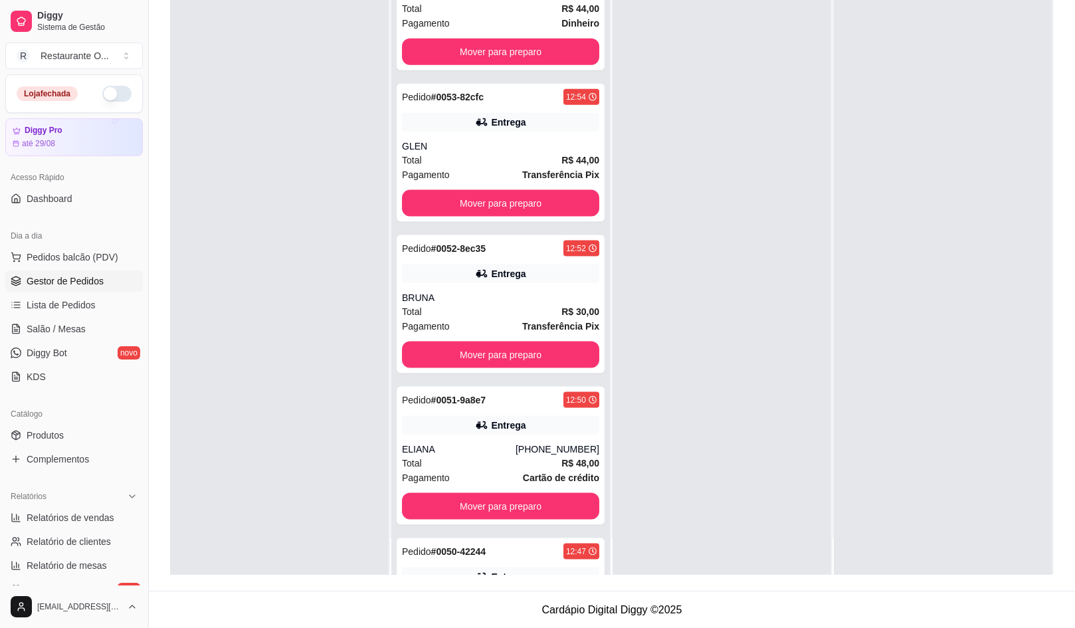
click at [269, 295] on div at bounding box center [279, 261] width 219 height 628
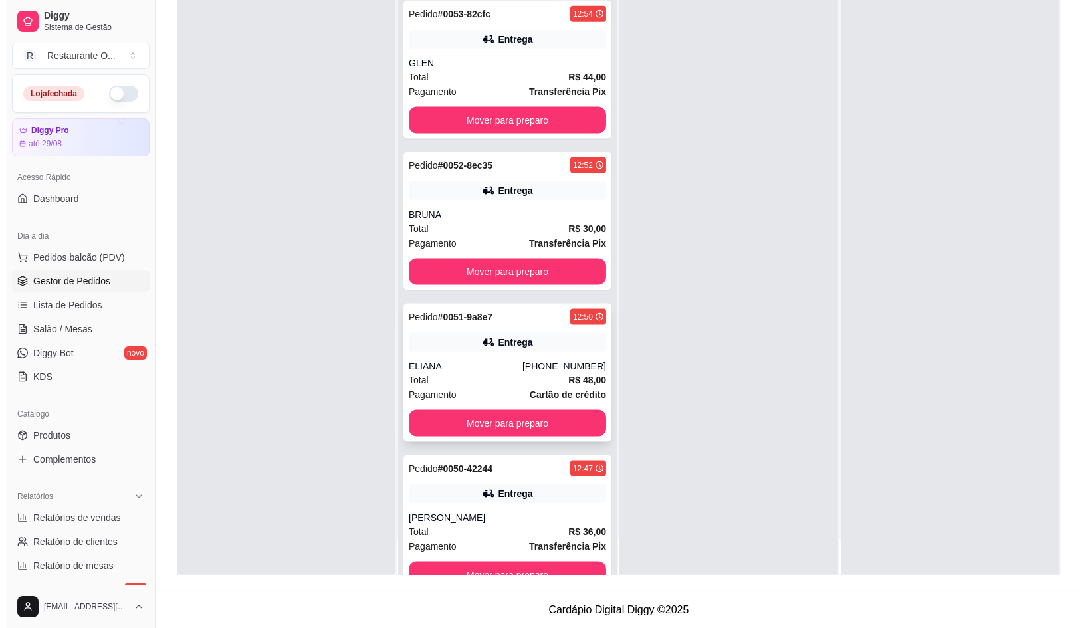
scroll to position [2159, 0]
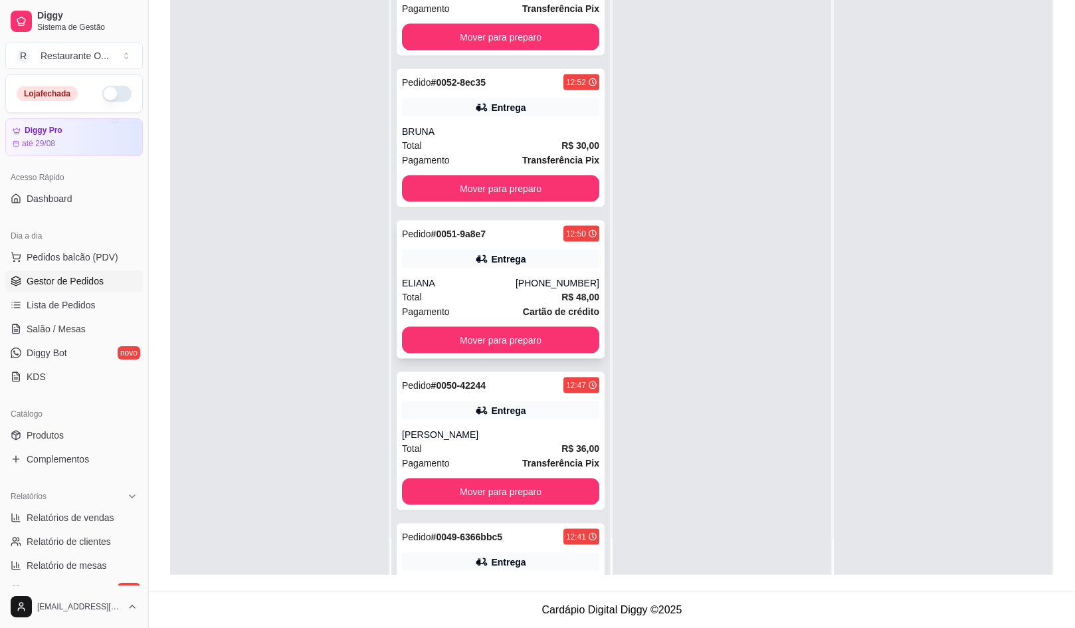
click at [526, 411] on div "Entrega" at bounding box center [500, 410] width 197 height 19
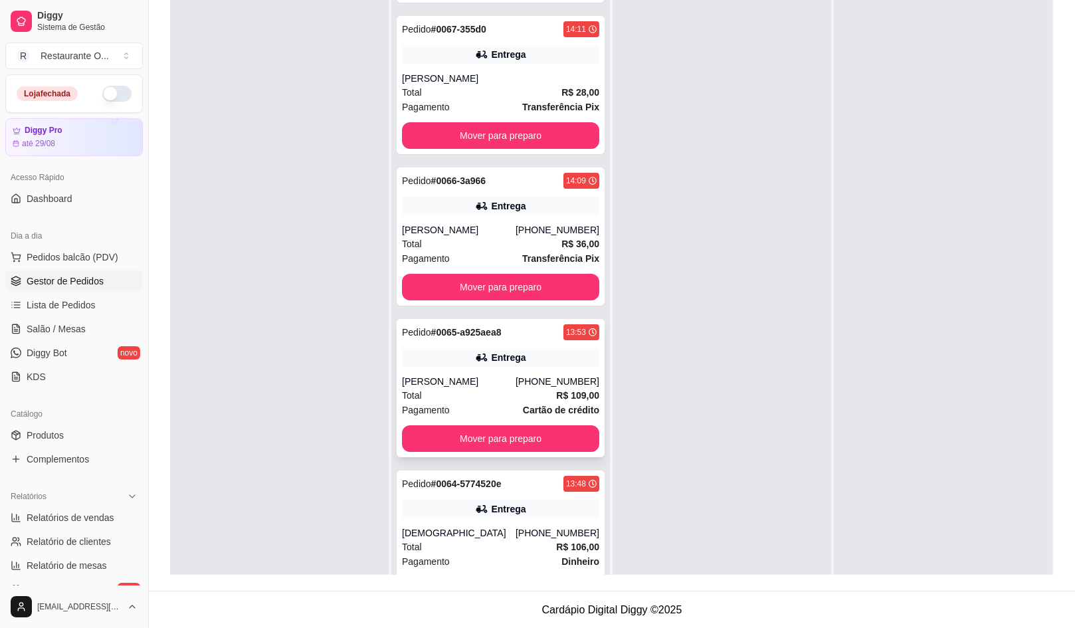
scroll to position [0, 0]
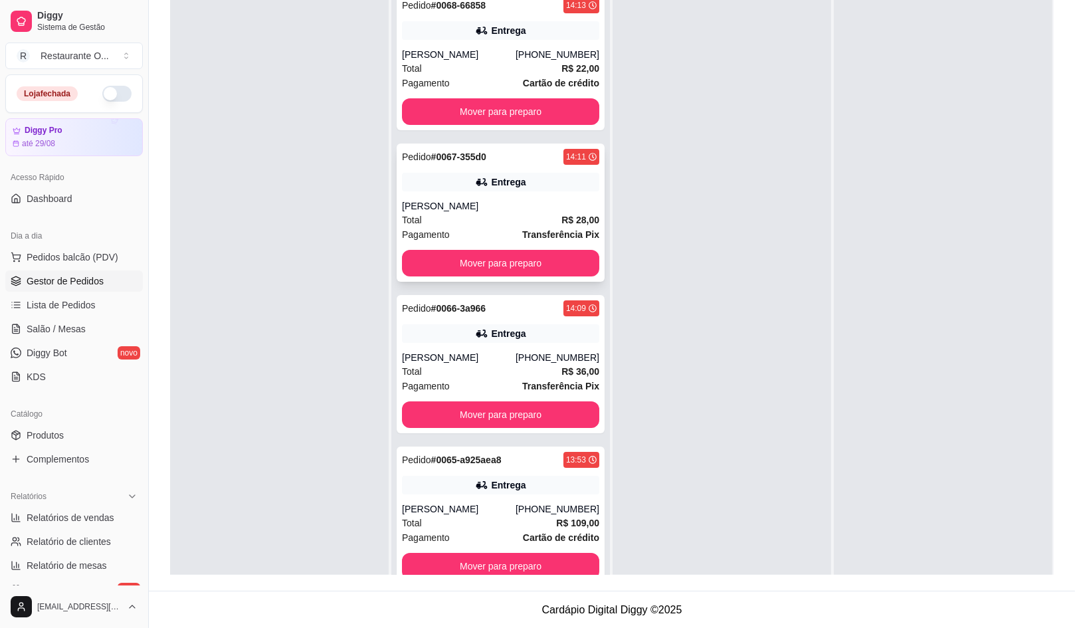
click at [529, 199] on div "[PERSON_NAME]" at bounding box center [500, 205] width 197 height 13
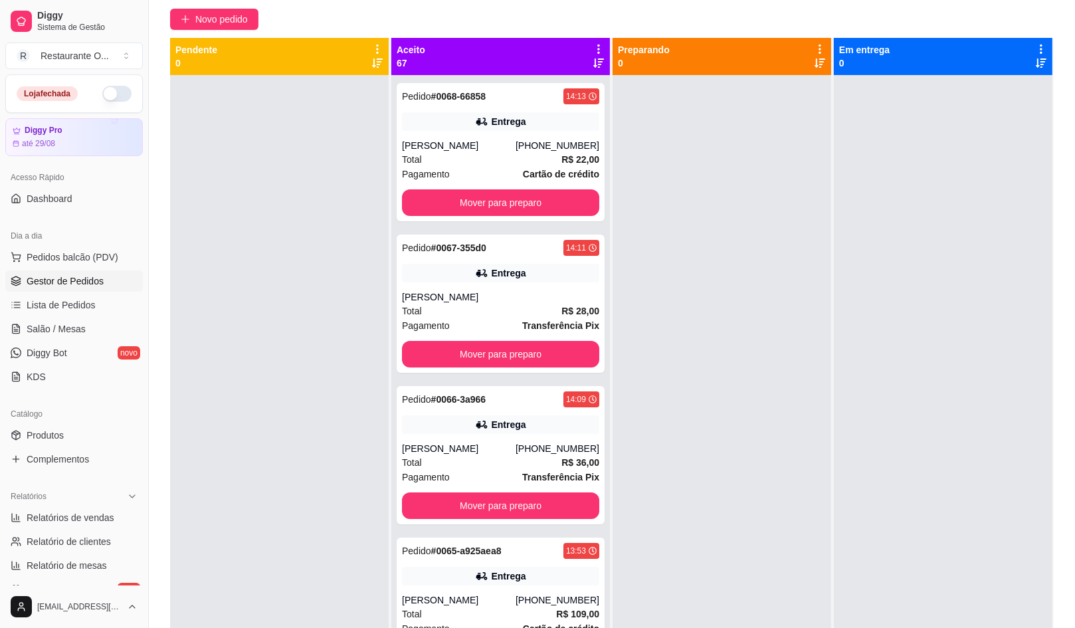
scroll to position [36, 0]
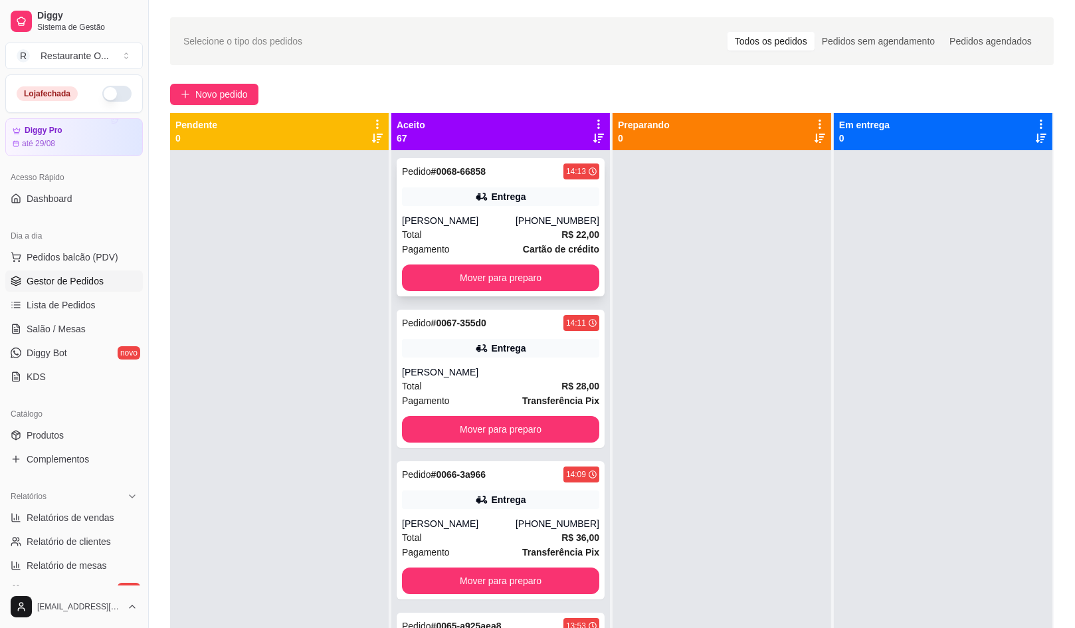
click at [528, 228] on div "Total R$ 22,00" at bounding box center [500, 234] width 197 height 15
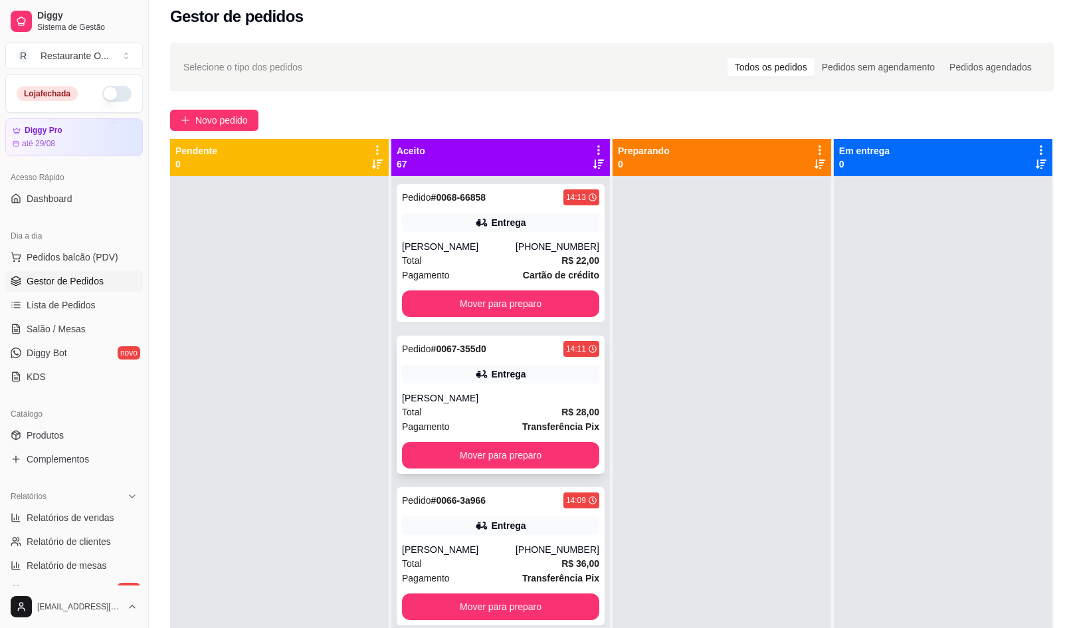
scroll to position [0, 0]
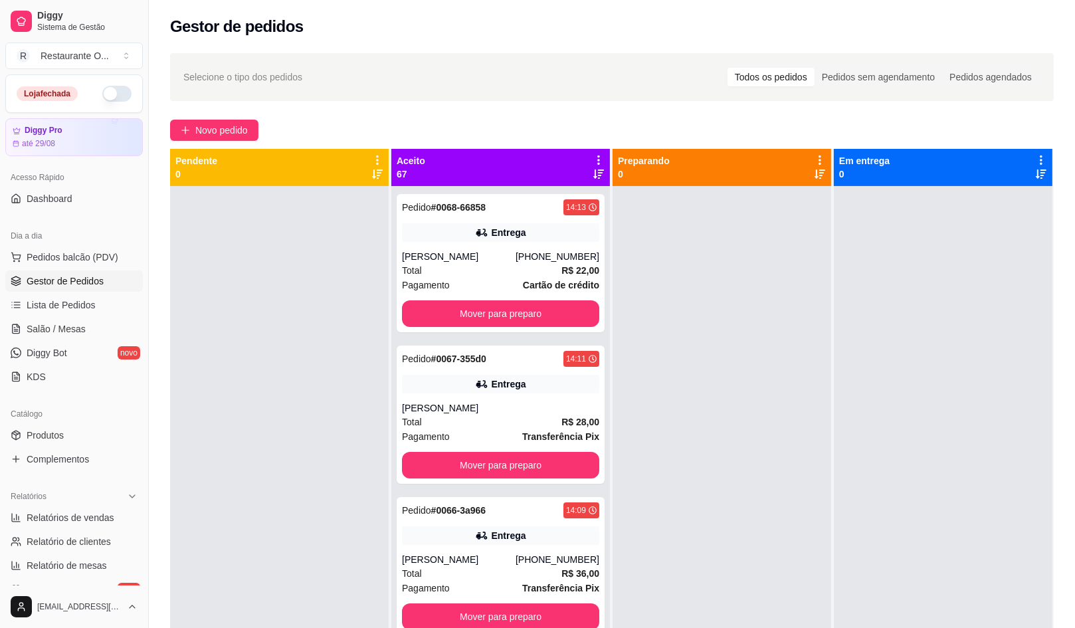
click at [159, 304] on div "Selecione o tipo dos pedidos Todos os pedidos Pedidos sem agendamento Pedidos a…" at bounding box center [612, 419] width 926 height 748
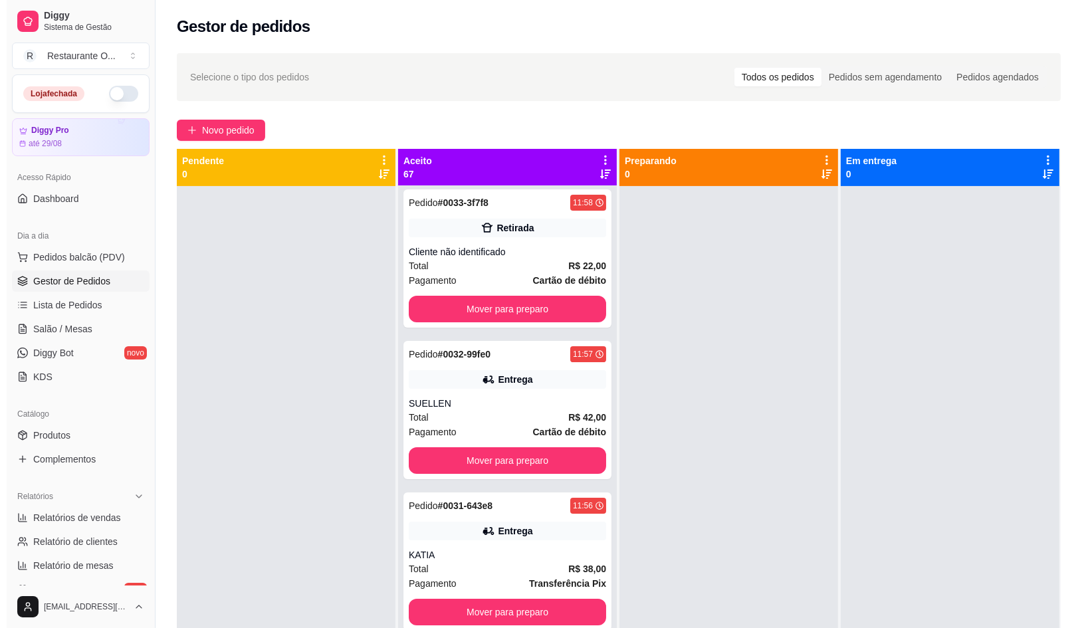
scroll to position [5233, 0]
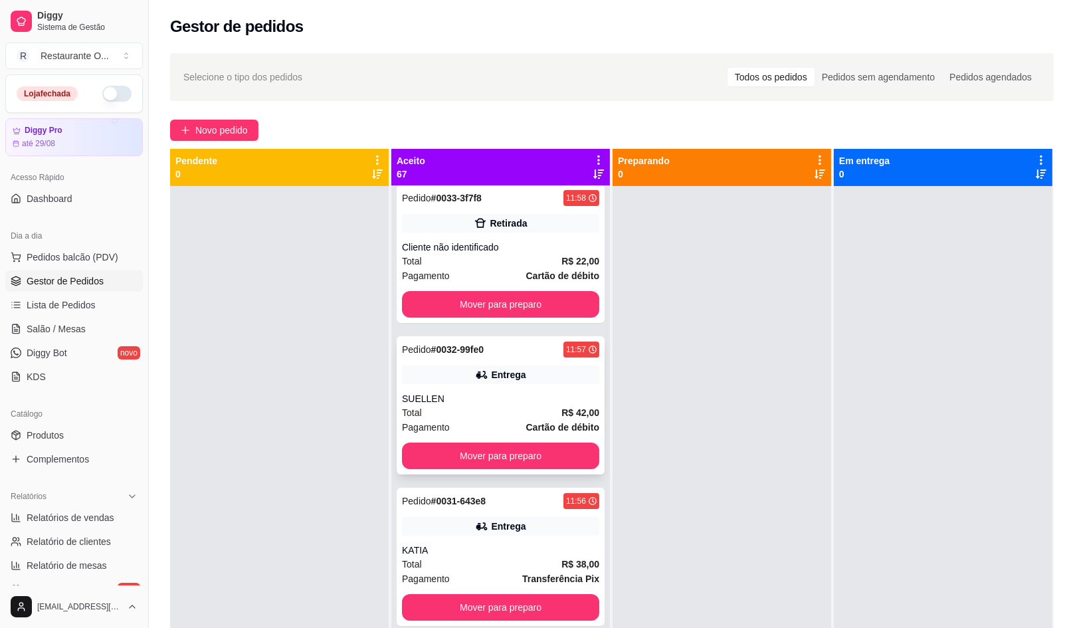
click at [501, 420] on div "Pagamento Cartão de débito" at bounding box center [500, 427] width 197 height 15
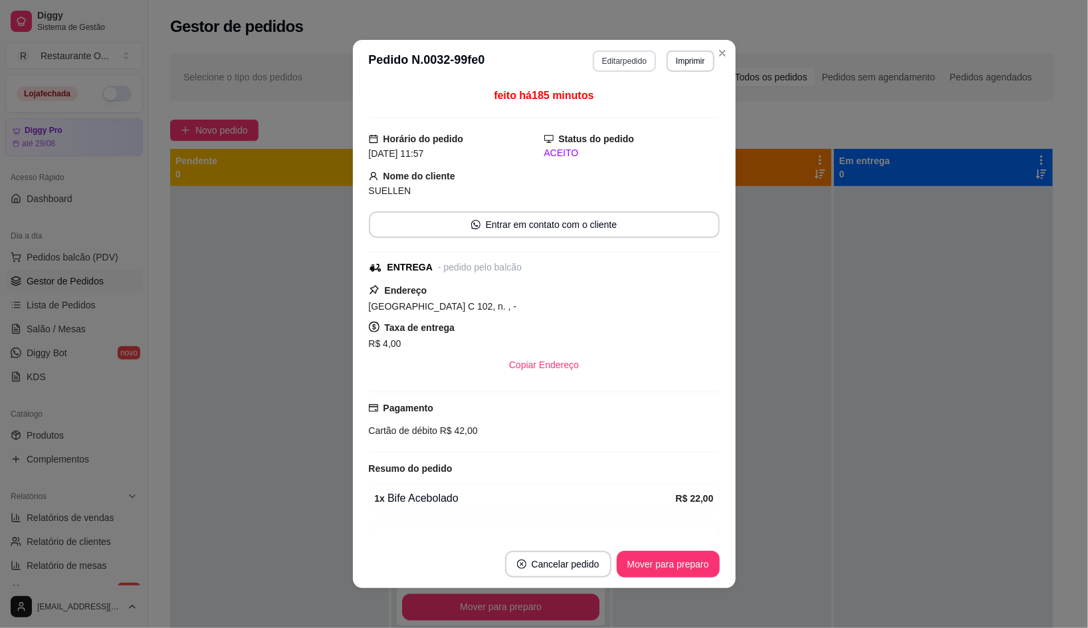
click at [593, 60] on button "Editar pedido" at bounding box center [624, 61] width 63 height 21
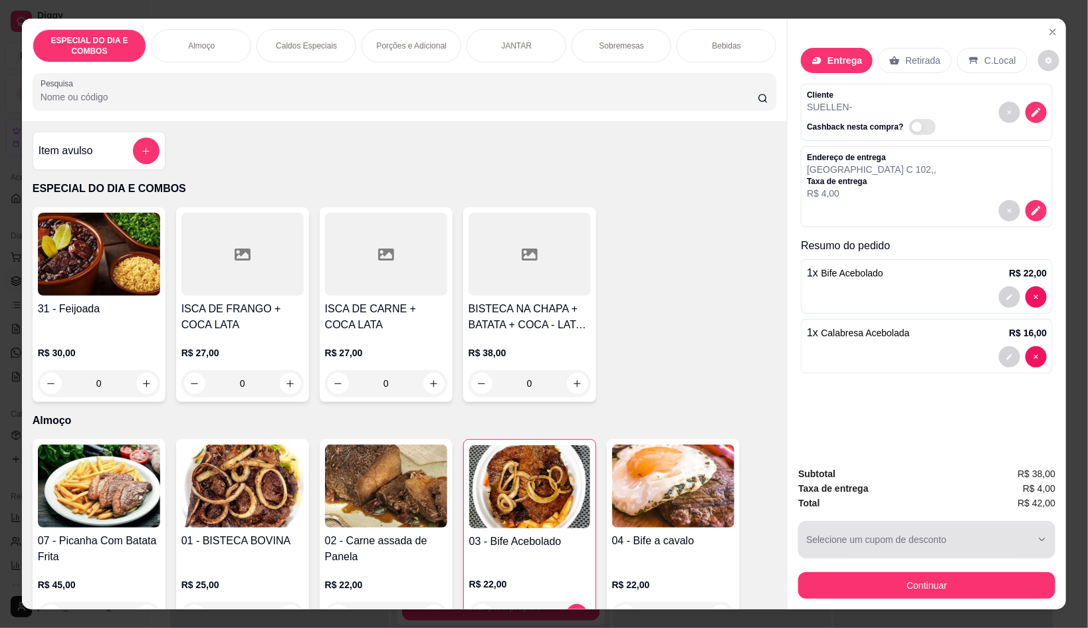
click at [844, 573] on button "Continuar" at bounding box center [926, 585] width 257 height 27
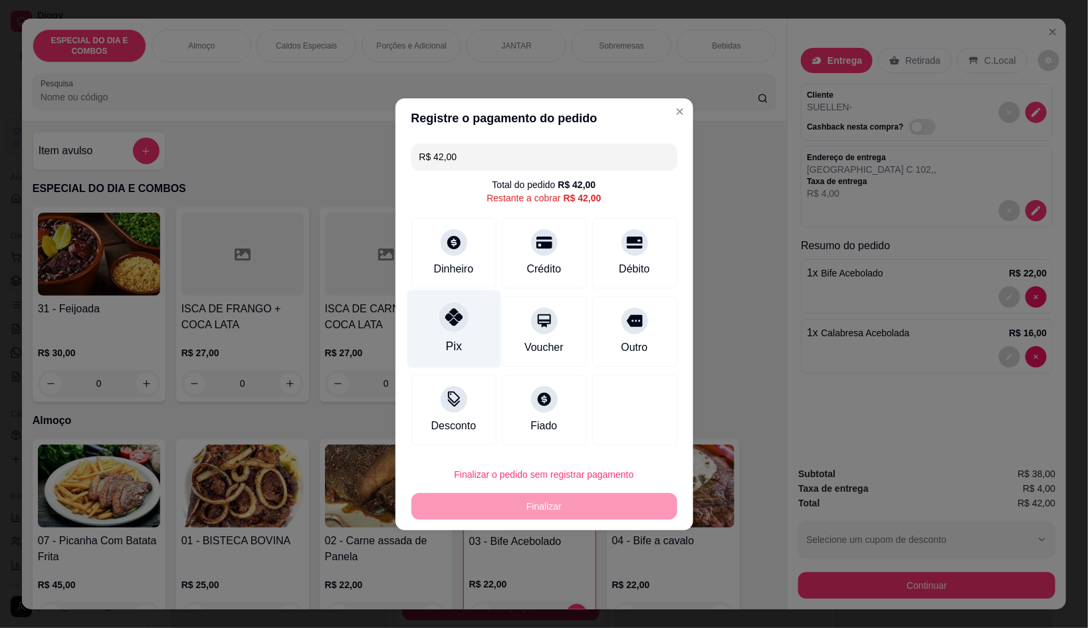
click at [455, 342] on div "Pix" at bounding box center [453, 346] width 16 height 17
type input "R$ 0,00"
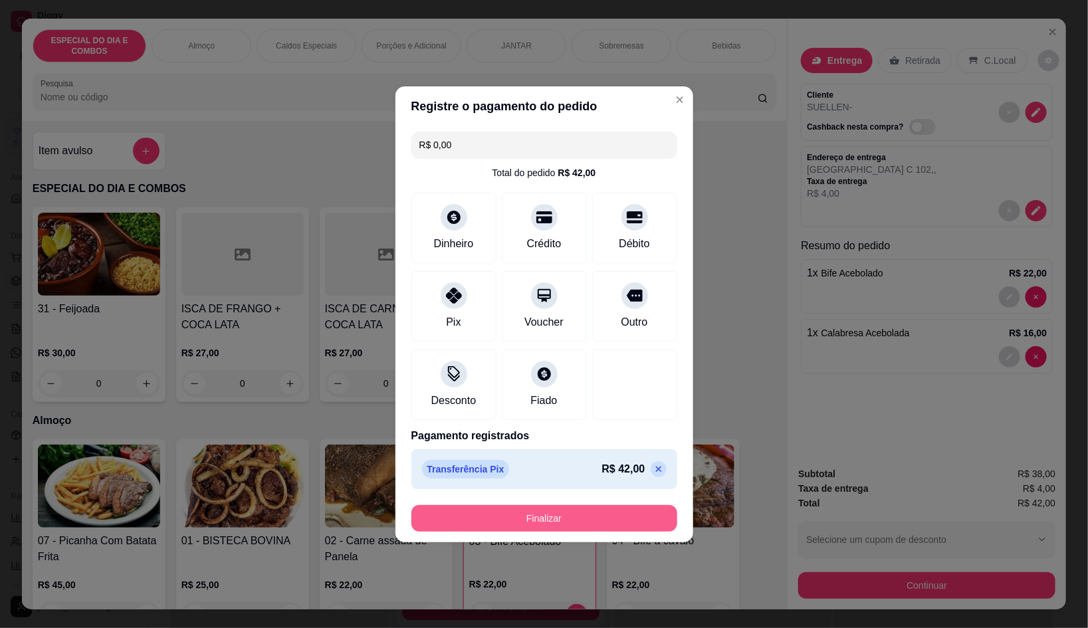
click at [568, 519] on button "Finalizar" at bounding box center [544, 518] width 266 height 27
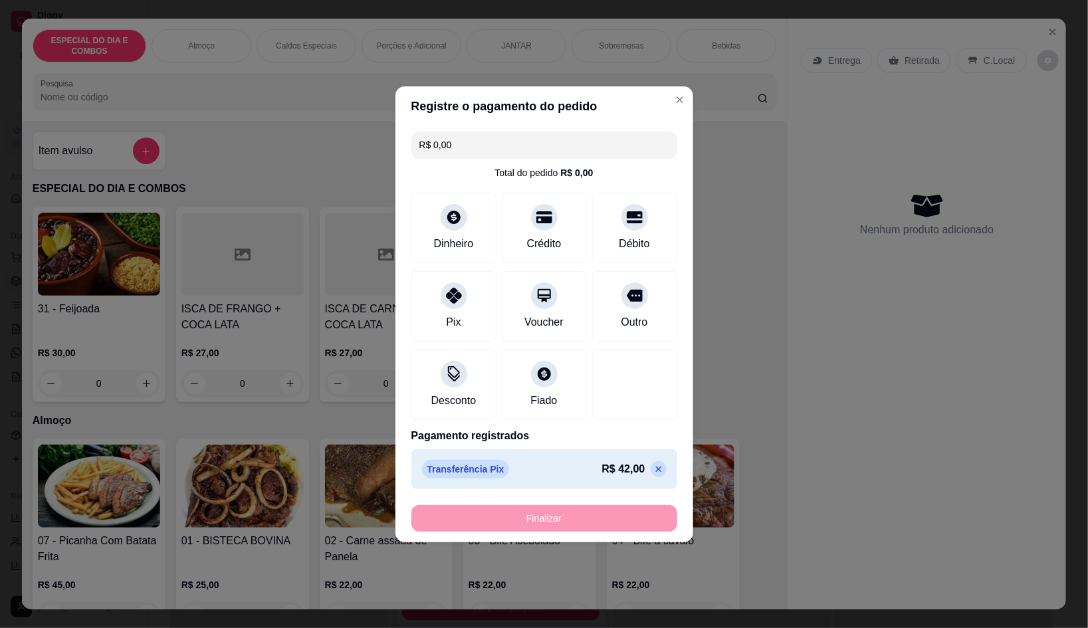
type input "0"
type input "-R$ 42,00"
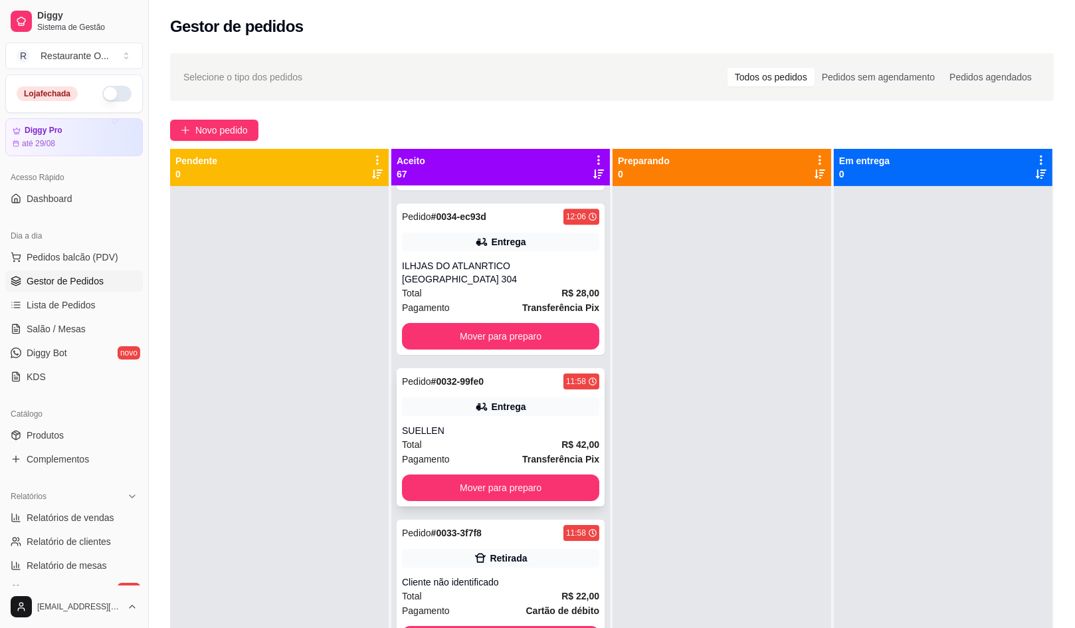
scroll to position [5136, 0]
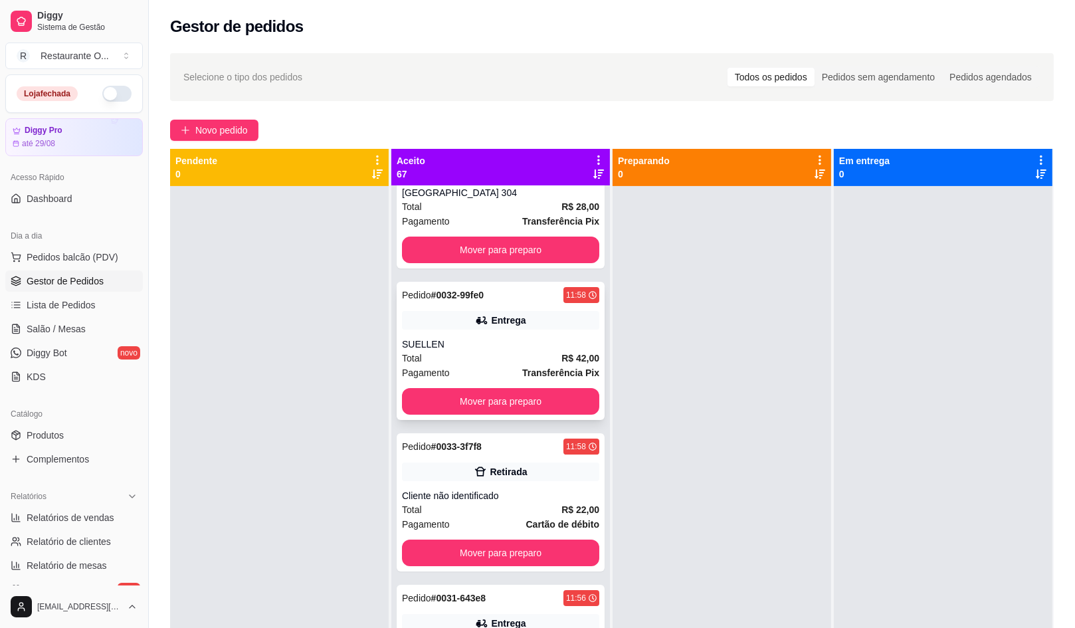
click at [514, 476] on div "Pedido # 0033-3f7f8 11:58 Retirada Cliente não identificado Total R$ 22,00 Paga…" at bounding box center [501, 502] width 208 height 138
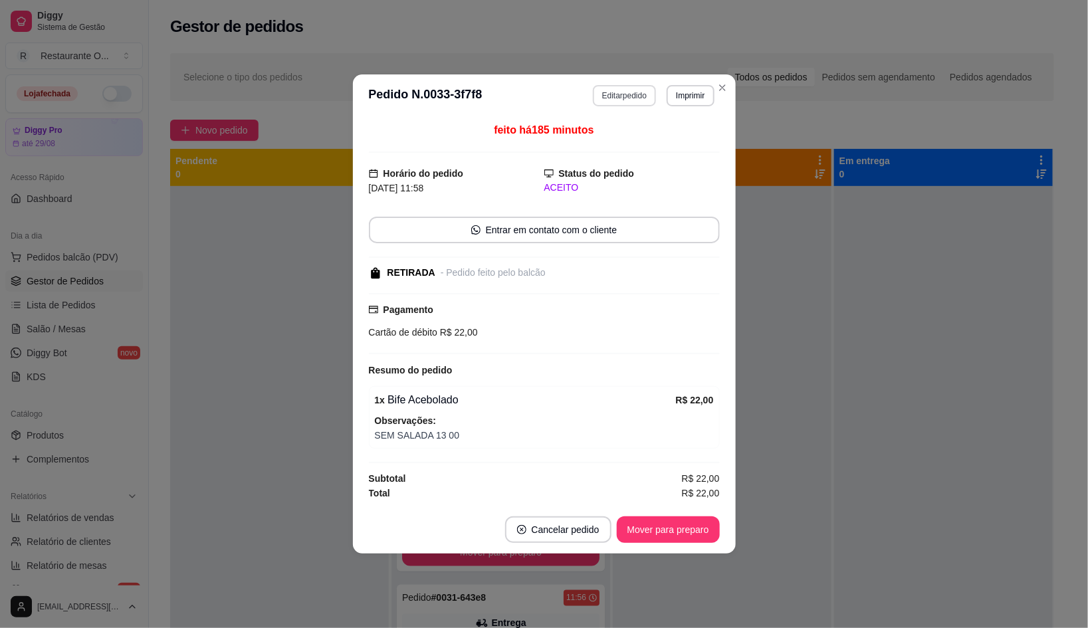
click at [623, 98] on button "Editar pedido" at bounding box center [624, 95] width 63 height 21
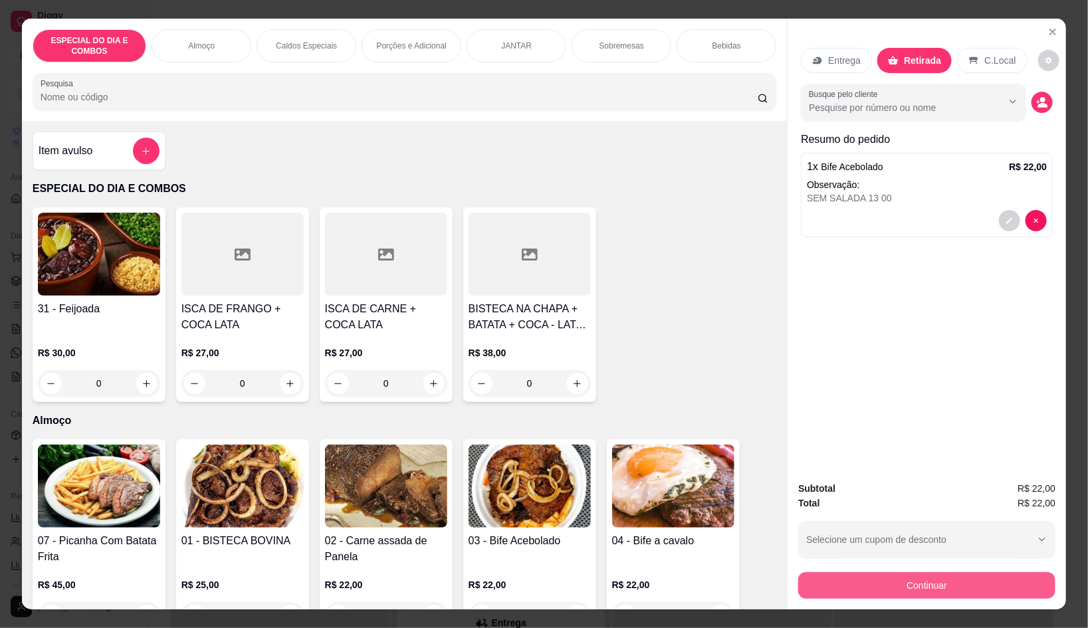
click at [809, 572] on button "Continuar" at bounding box center [926, 585] width 257 height 27
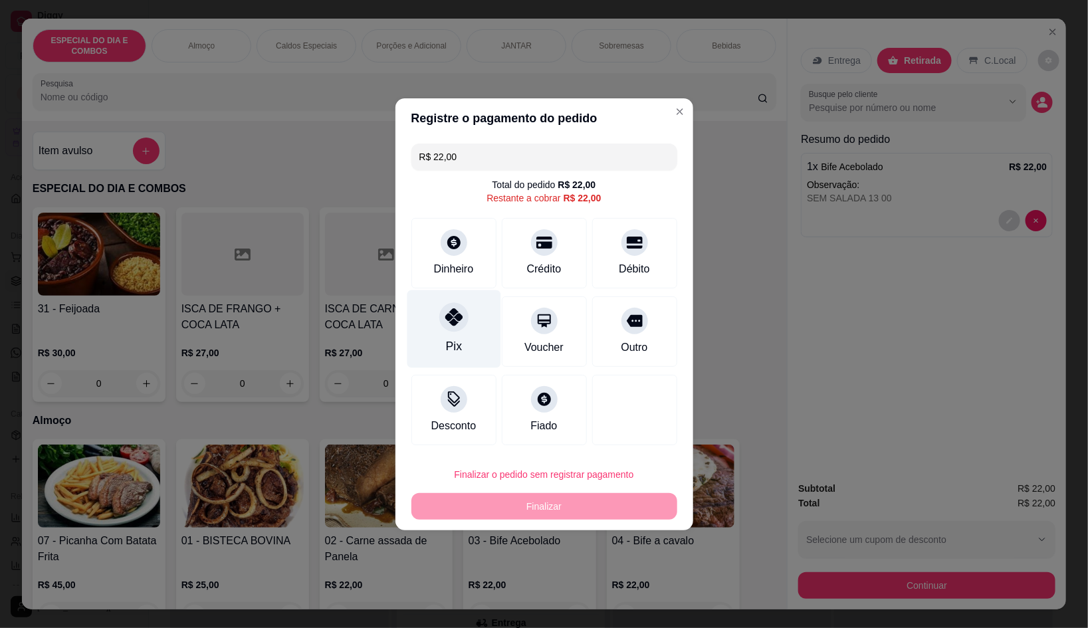
click at [458, 337] on div "Pix" at bounding box center [454, 329] width 94 height 78
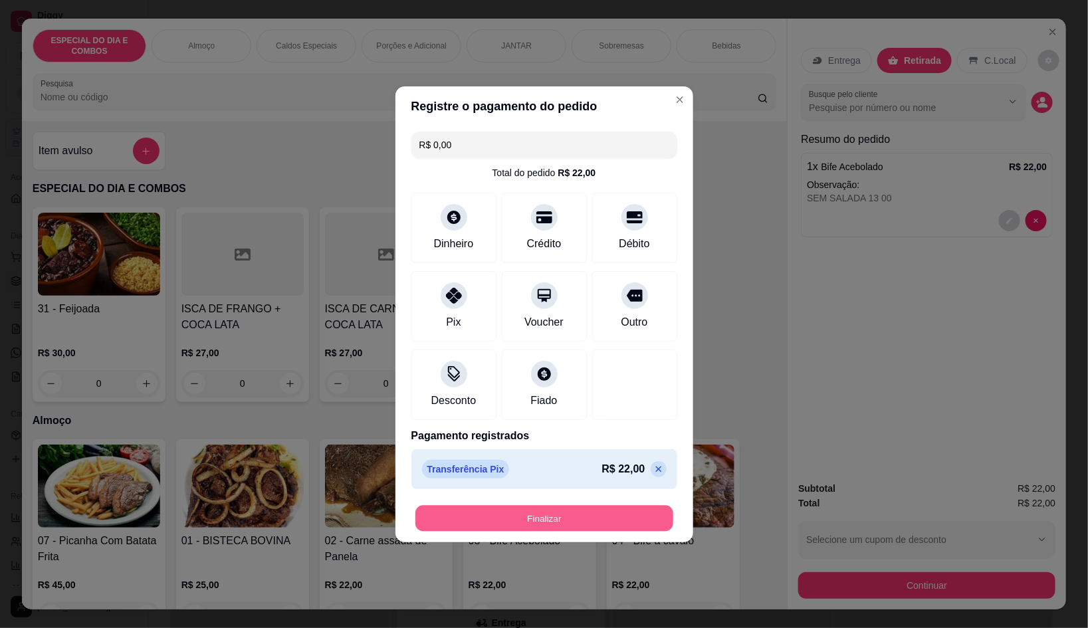
click at [528, 526] on button "Finalizar" at bounding box center [544, 518] width 258 height 26
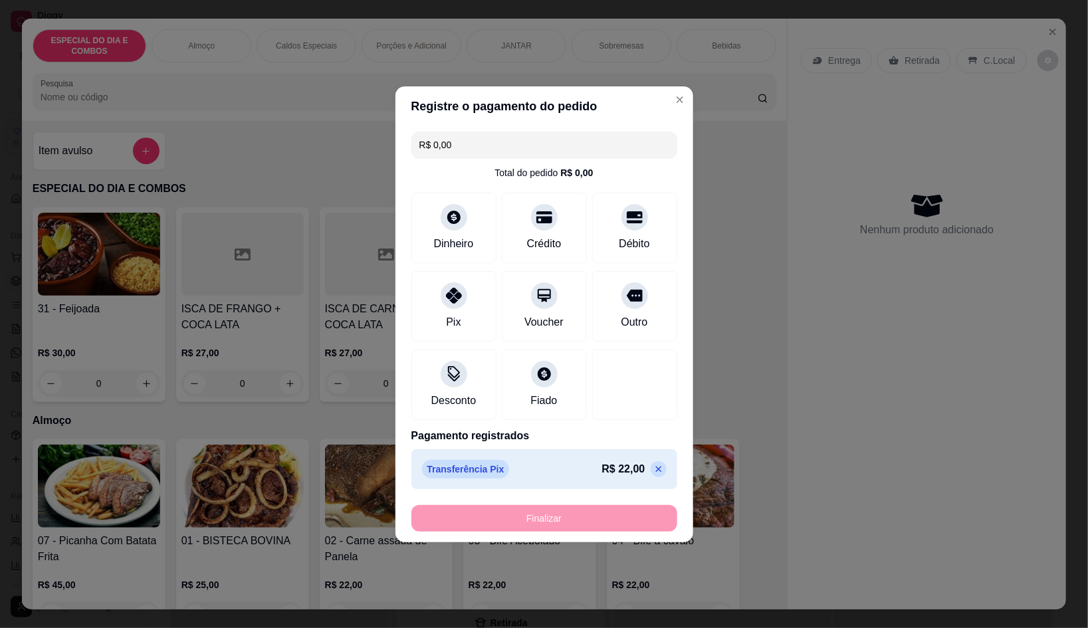
type input "-R$ 22,00"
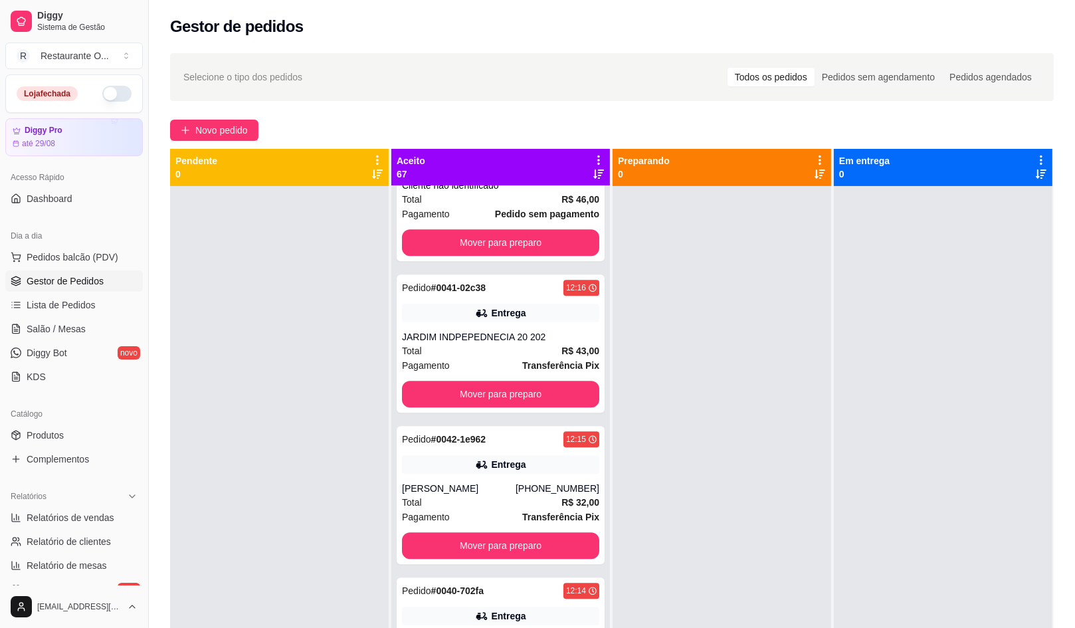
scroll to position [3391, 0]
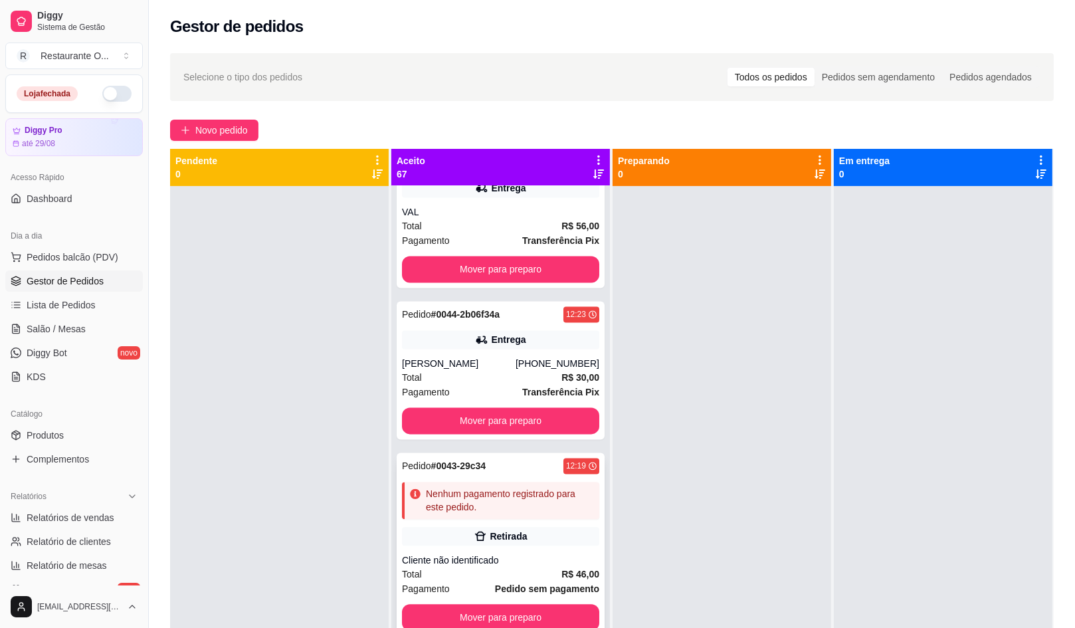
click at [499, 550] on div "Pedido # 0043-29c34 12:19 Nenhum pagamento registrado para este pedido. Retirad…" at bounding box center [501, 544] width 208 height 183
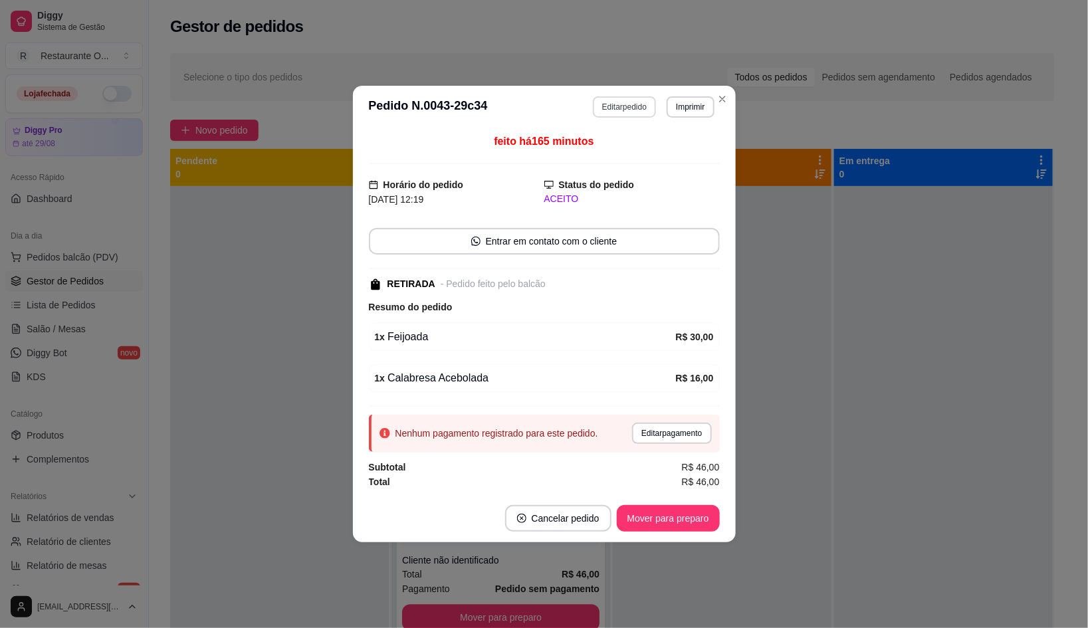
click at [634, 113] on button "Editar pedido" at bounding box center [624, 106] width 63 height 21
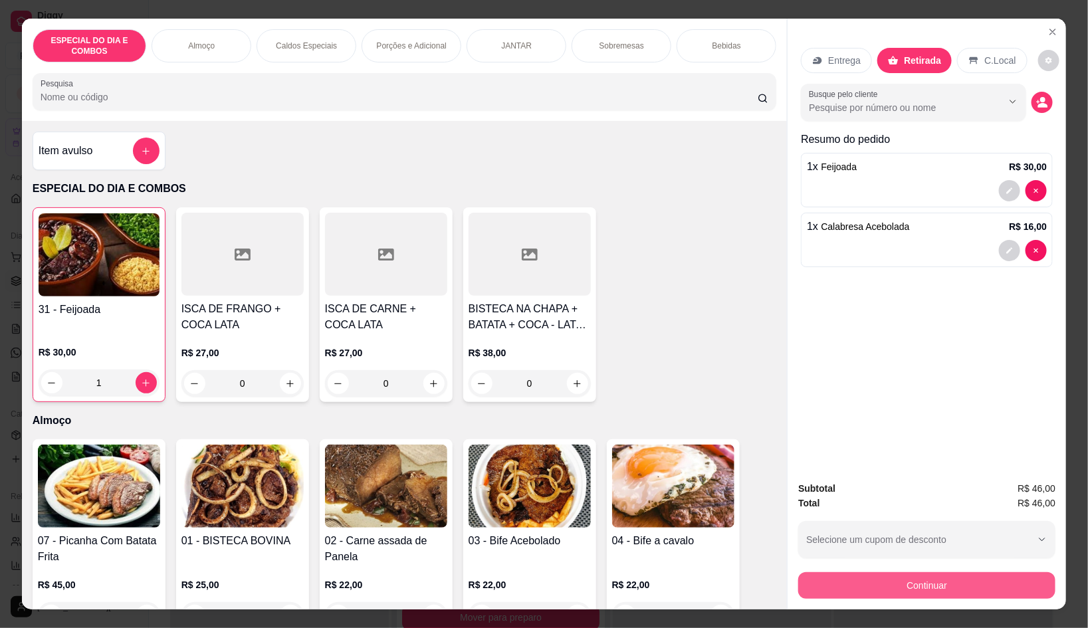
click at [845, 572] on button "Continuar" at bounding box center [926, 585] width 257 height 27
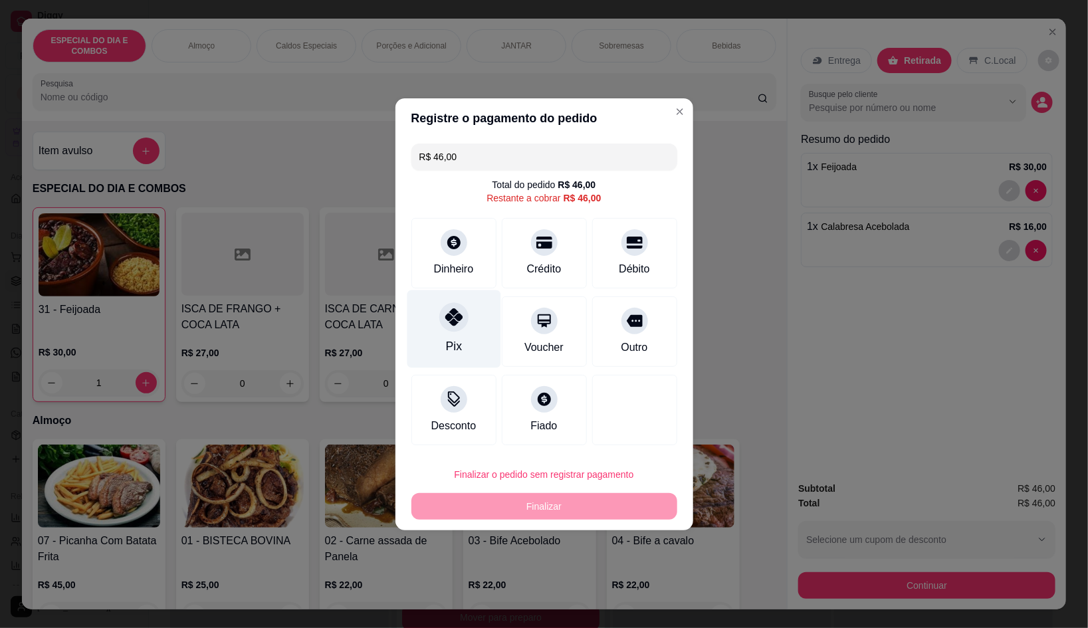
click at [411, 336] on div "Pix" at bounding box center [454, 329] width 94 height 78
type input "R$ 0,00"
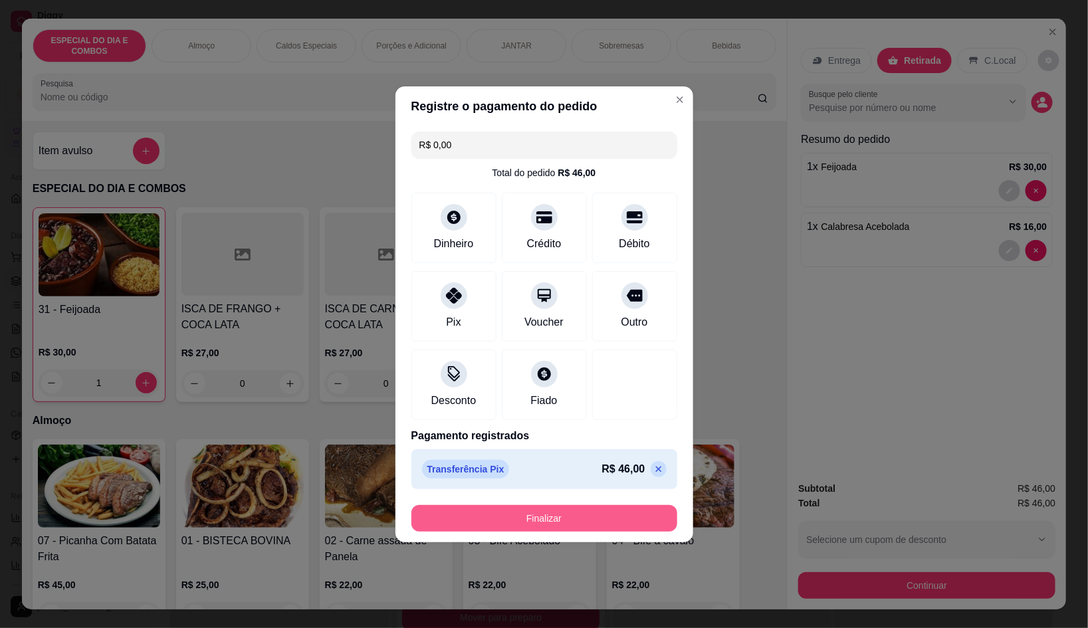
click at [568, 515] on button "Finalizar" at bounding box center [544, 518] width 266 height 27
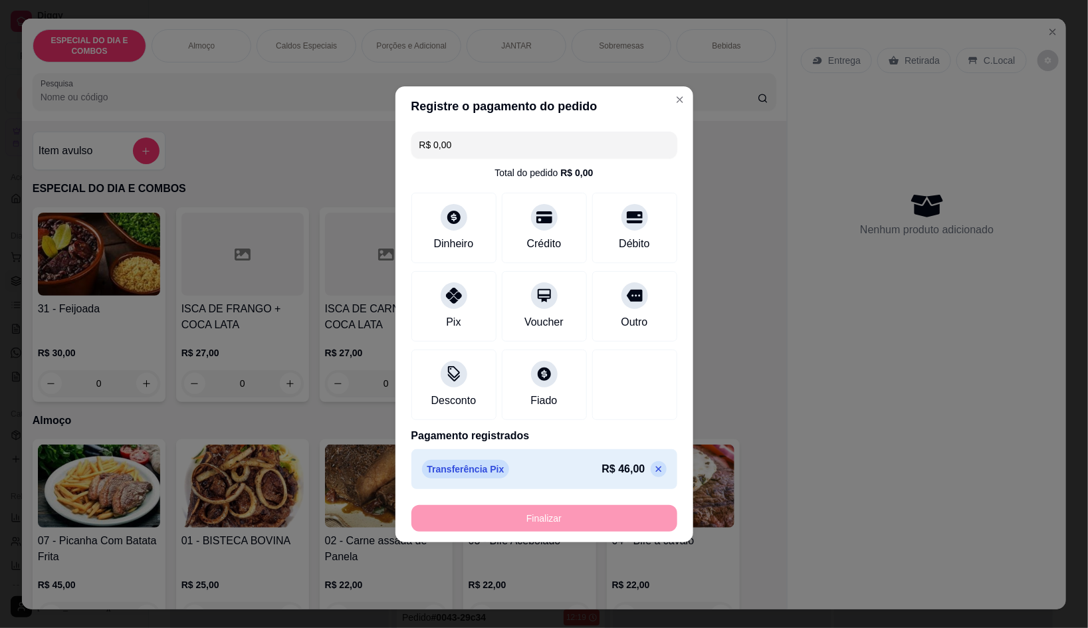
type input "0"
type input "-R$ 46,00"
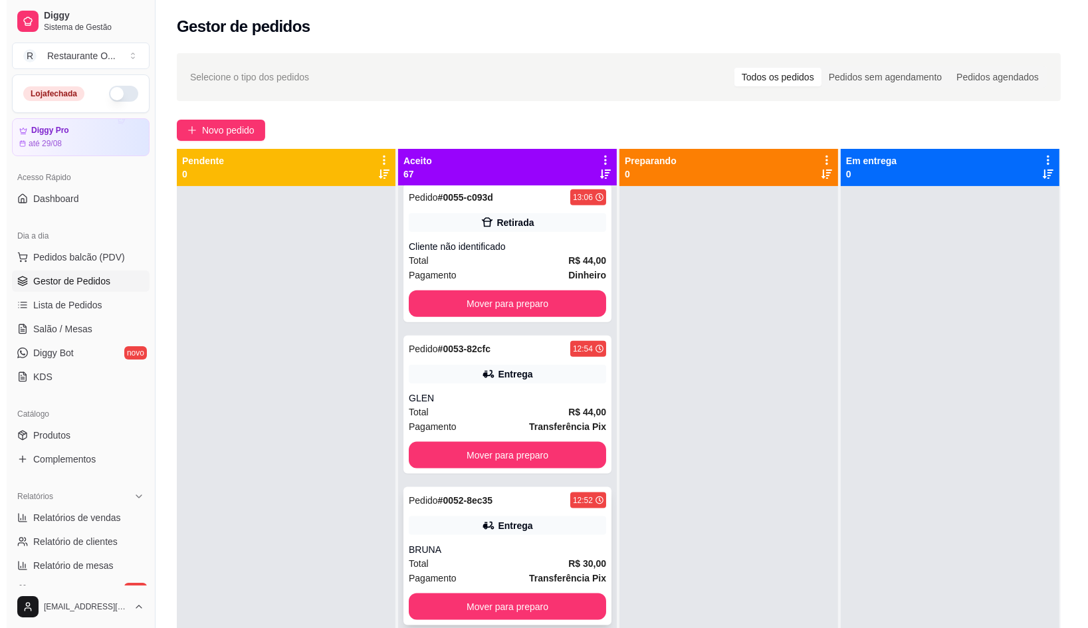
scroll to position [1979, 0]
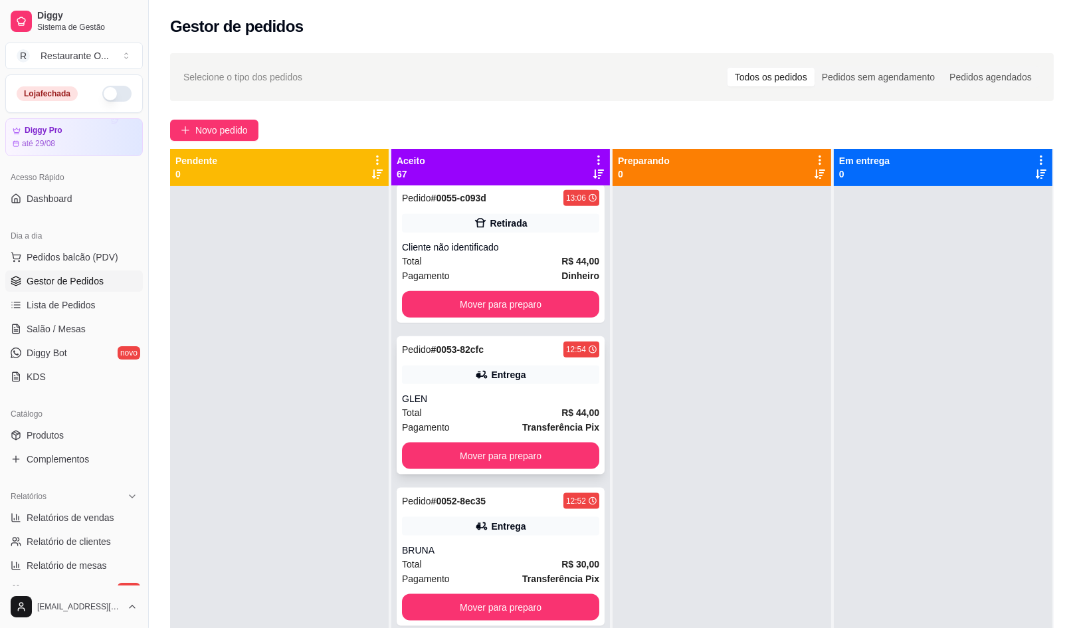
click at [508, 366] on div "Entrega" at bounding box center [500, 375] width 197 height 19
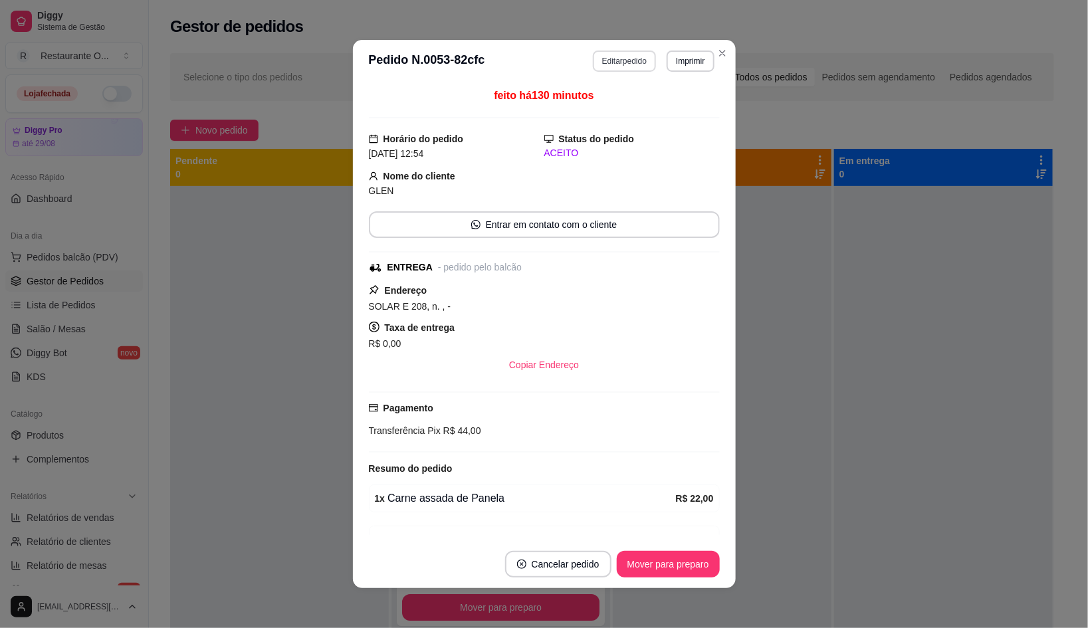
click at [593, 69] on button "Editar pedido" at bounding box center [624, 61] width 63 height 21
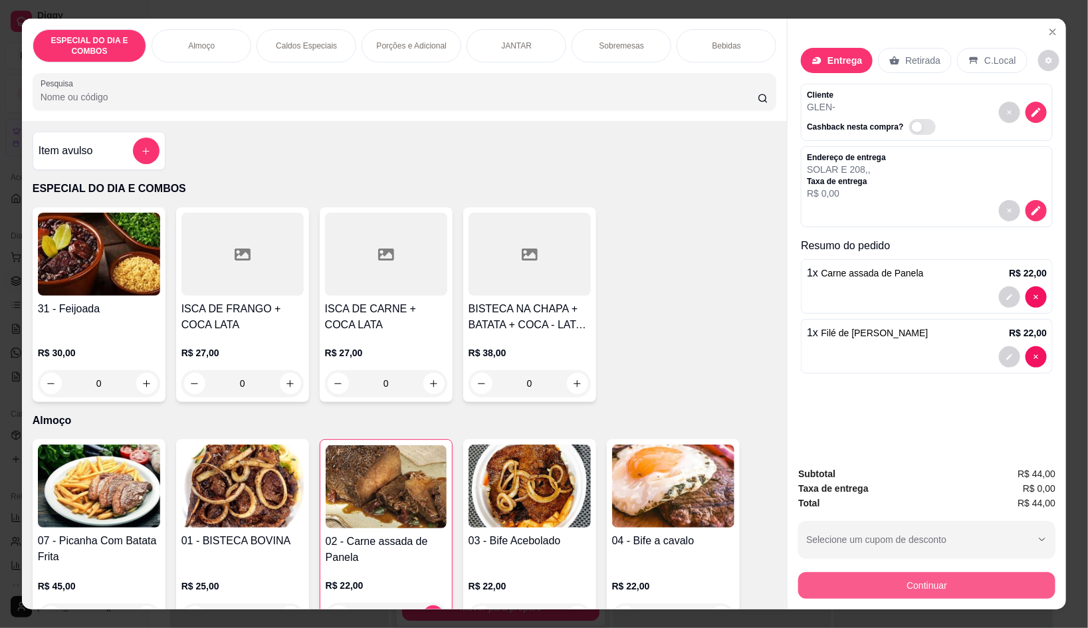
click at [807, 572] on button "Continuar" at bounding box center [926, 585] width 257 height 27
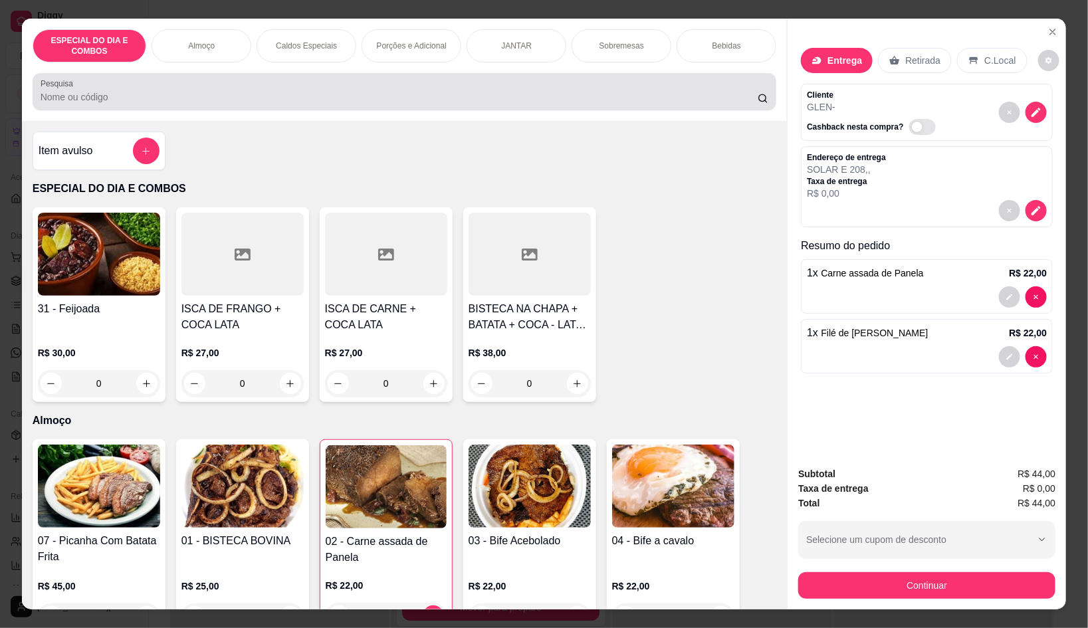
click at [732, 46] on div "Bebidas" at bounding box center [727, 45] width 100 height 33
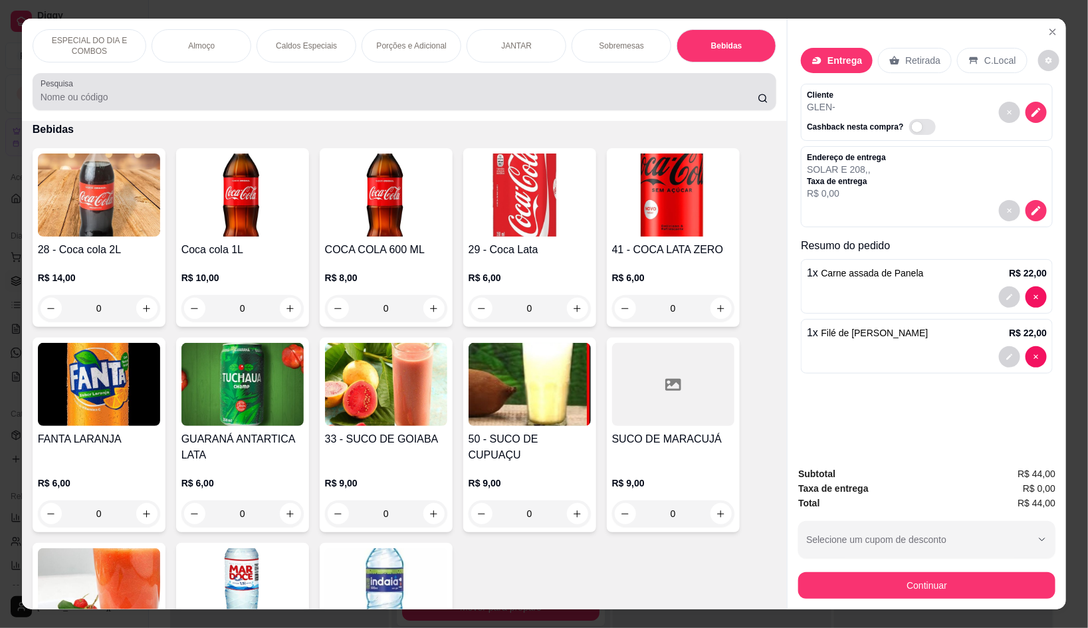
scroll to position [30, 0]
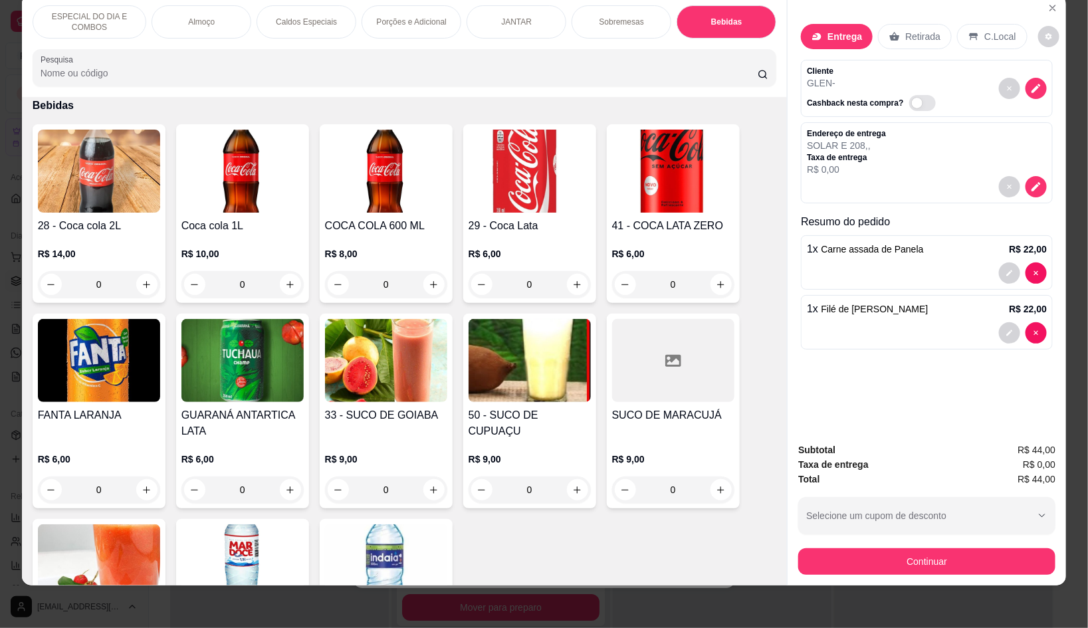
click at [635, 19] on div "Sobremesas" at bounding box center [622, 21] width 100 height 33
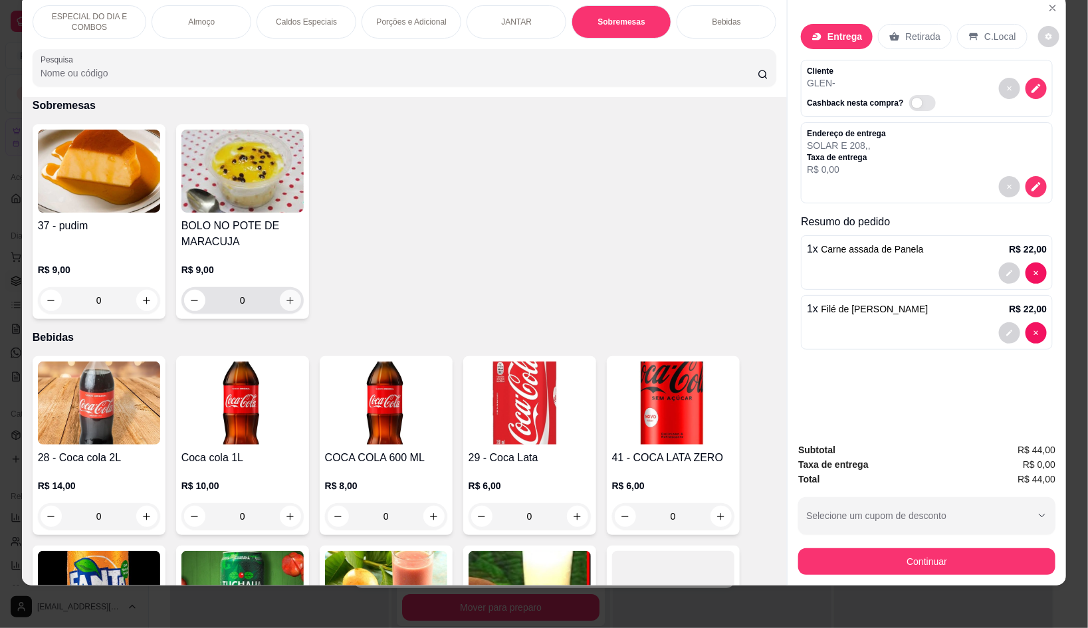
click at [280, 290] on button "increase-product-quantity" at bounding box center [290, 300] width 21 height 21
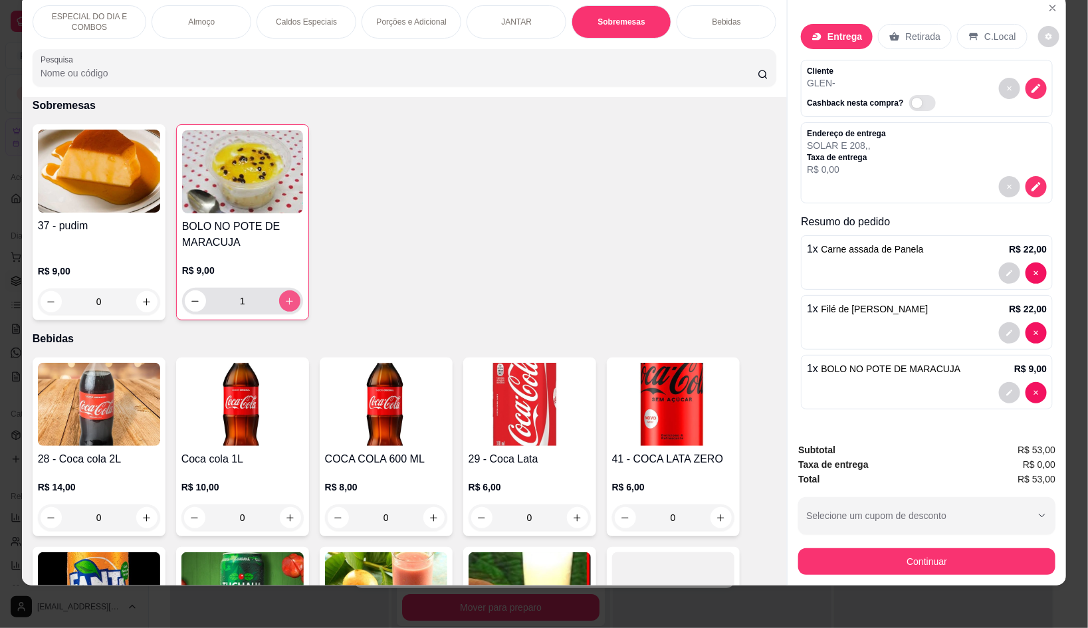
click at [279, 290] on button "increase-product-quantity" at bounding box center [289, 300] width 21 height 21
type input "2"
click at [933, 548] on button "Continuar" at bounding box center [926, 561] width 257 height 27
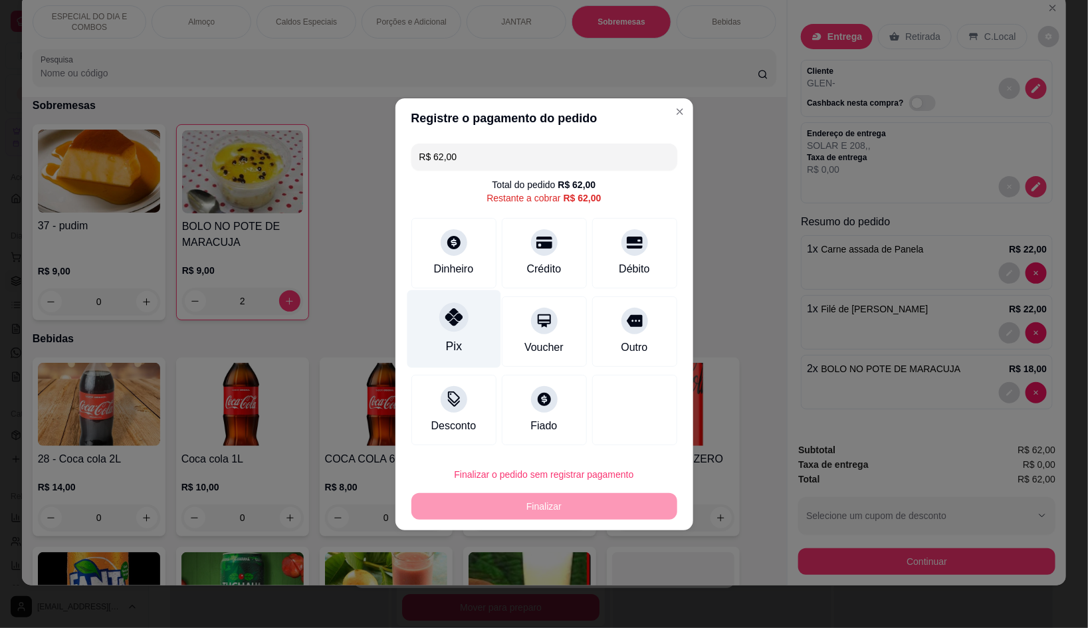
click at [464, 364] on div "Pix" at bounding box center [454, 329] width 94 height 78
type input "R$ 0,00"
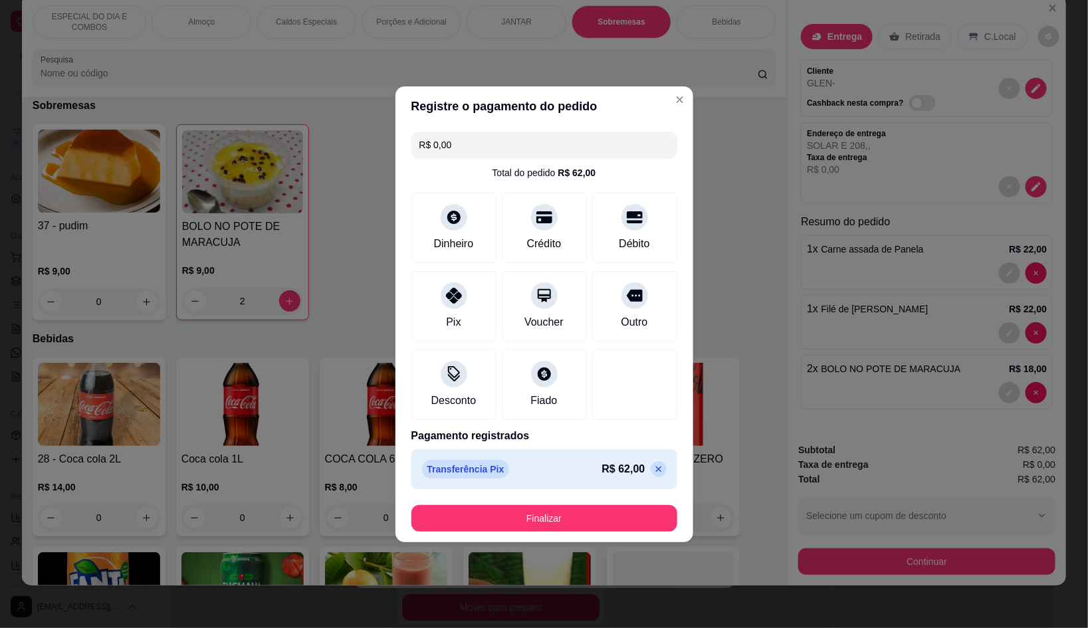
click at [544, 504] on footer "Finalizar" at bounding box center [544, 518] width 298 height 48
click at [551, 512] on button "Finalizar" at bounding box center [544, 518] width 266 height 27
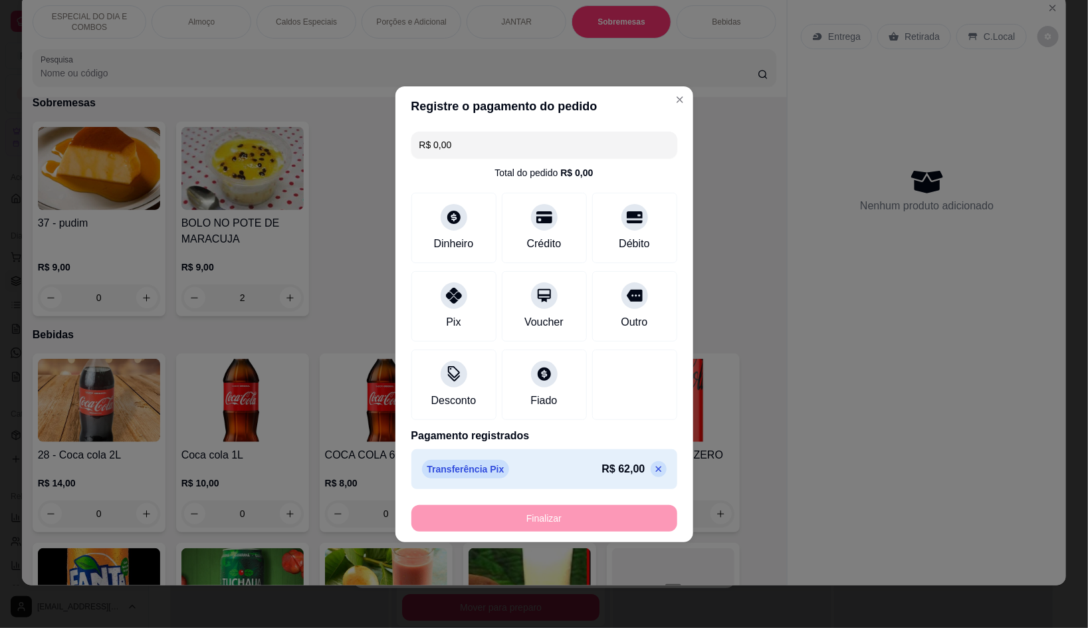
type input "0"
type input "-R$ 62,00"
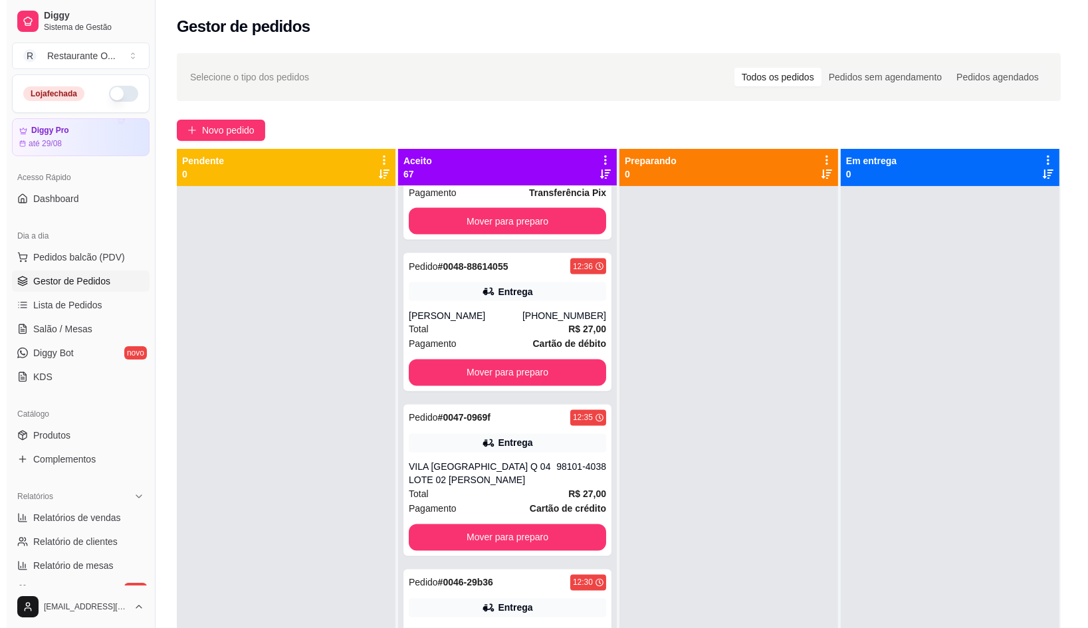
scroll to position [3059, 0]
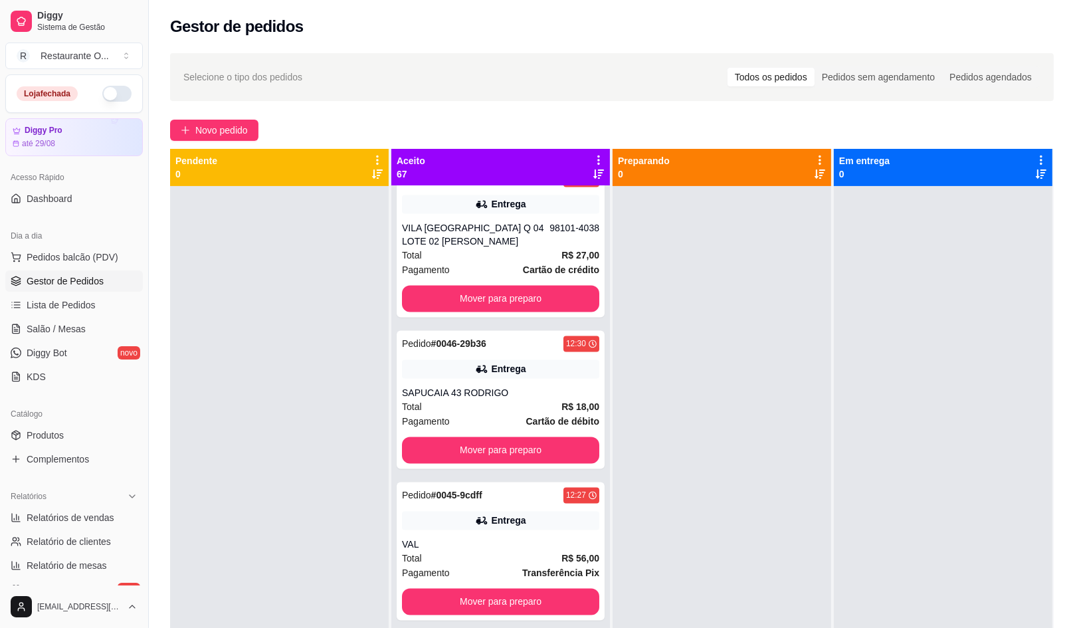
click at [478, 422] on div "Pagamento Cartão de débito" at bounding box center [500, 421] width 197 height 15
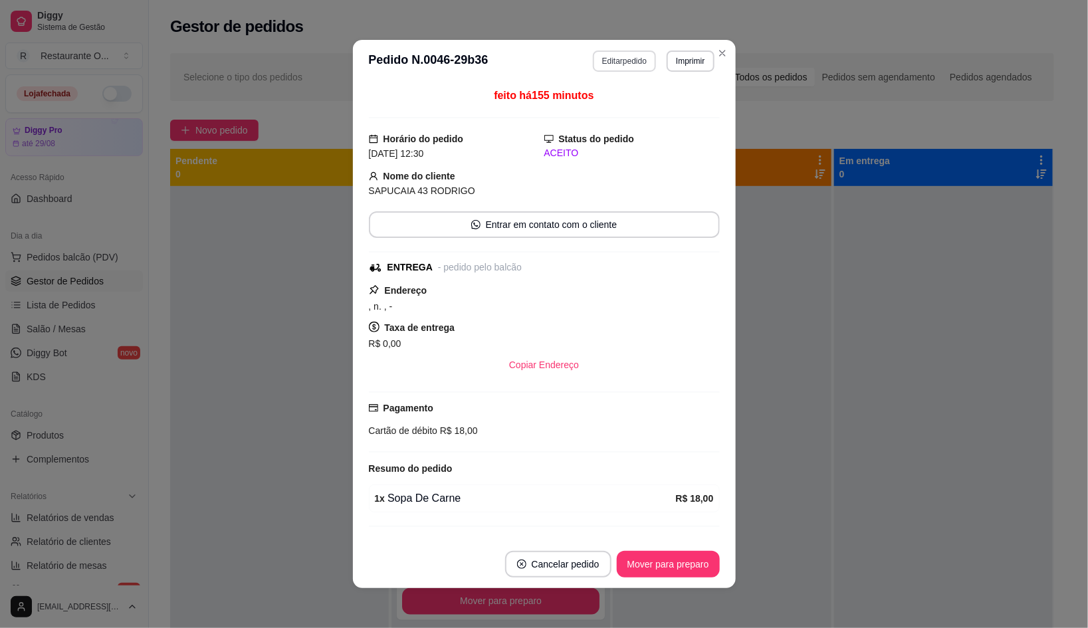
click at [629, 68] on button "Editar pedido" at bounding box center [624, 61] width 63 height 21
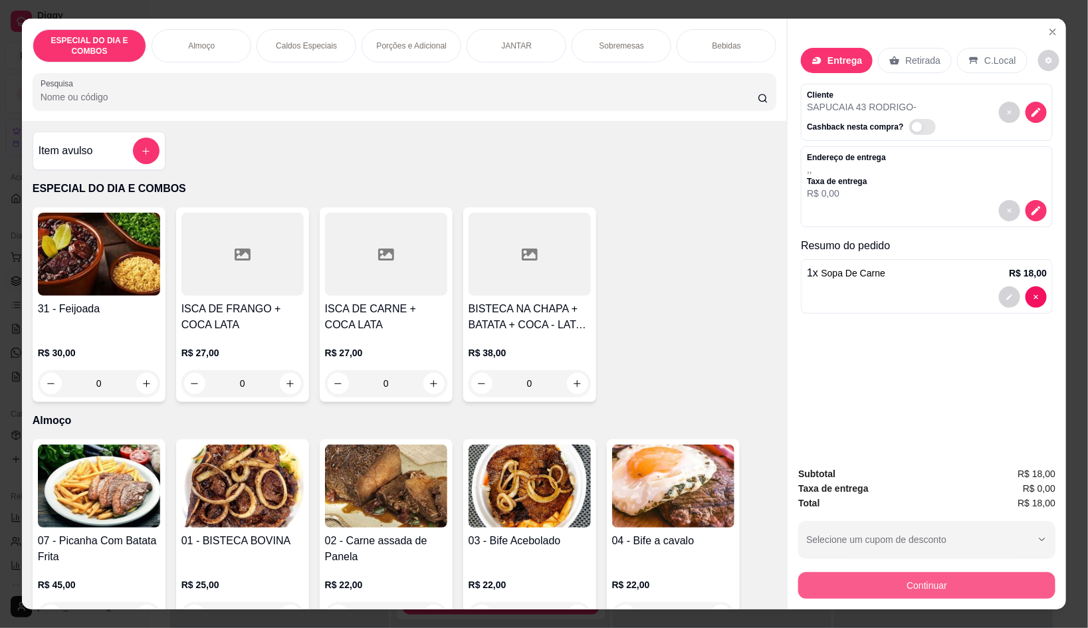
click at [819, 587] on button "Continuar" at bounding box center [926, 585] width 257 height 27
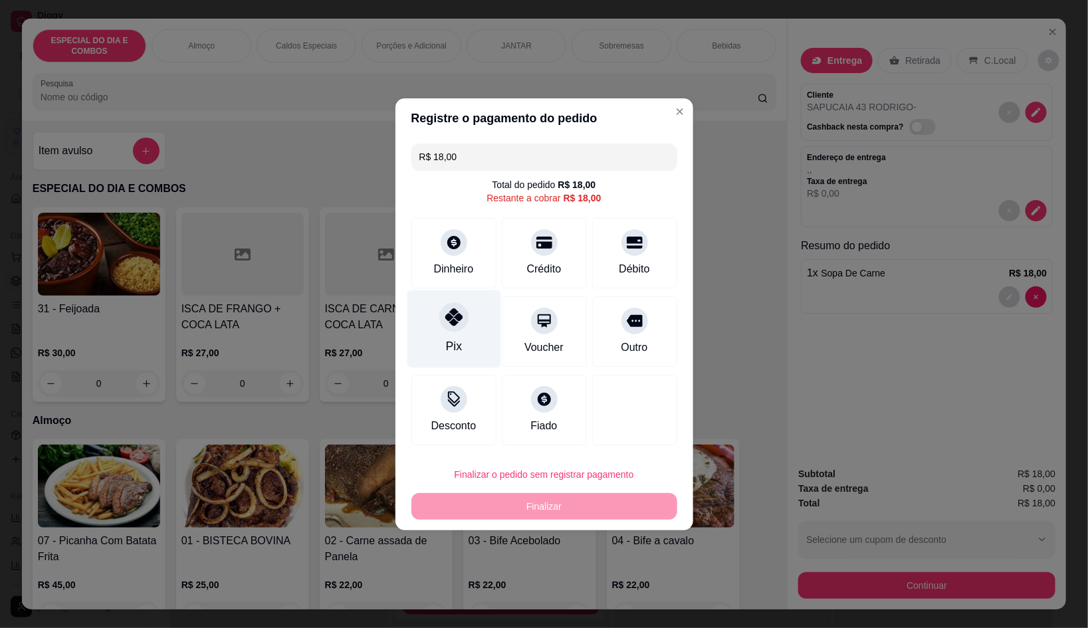
click at [464, 326] on div "Pix" at bounding box center [454, 329] width 94 height 78
type input "R$ 0,00"
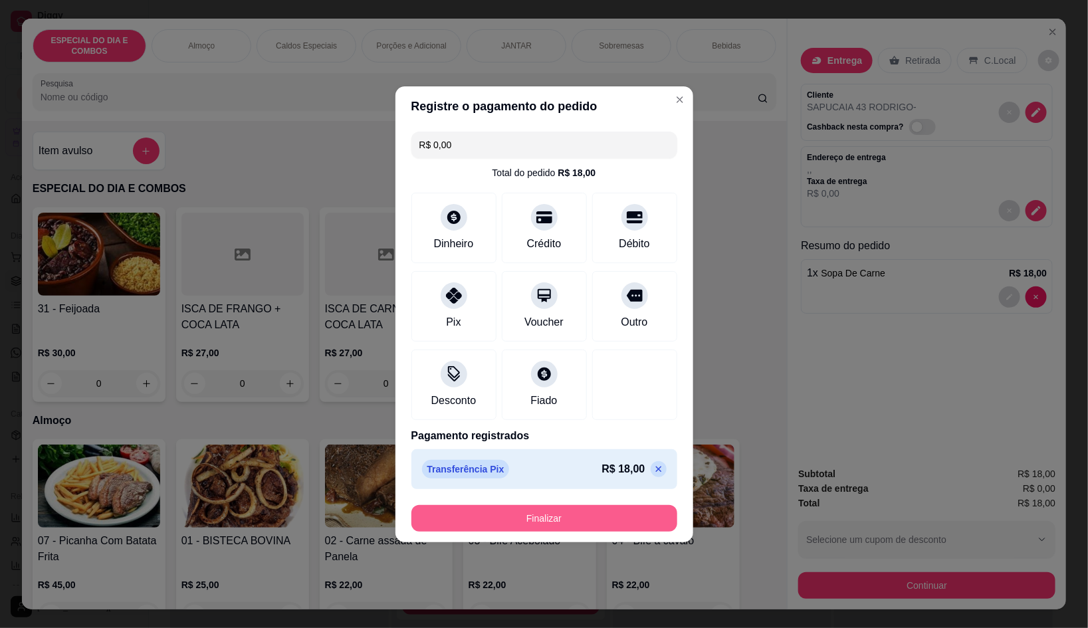
click at [560, 513] on button "Finalizar" at bounding box center [544, 518] width 266 height 27
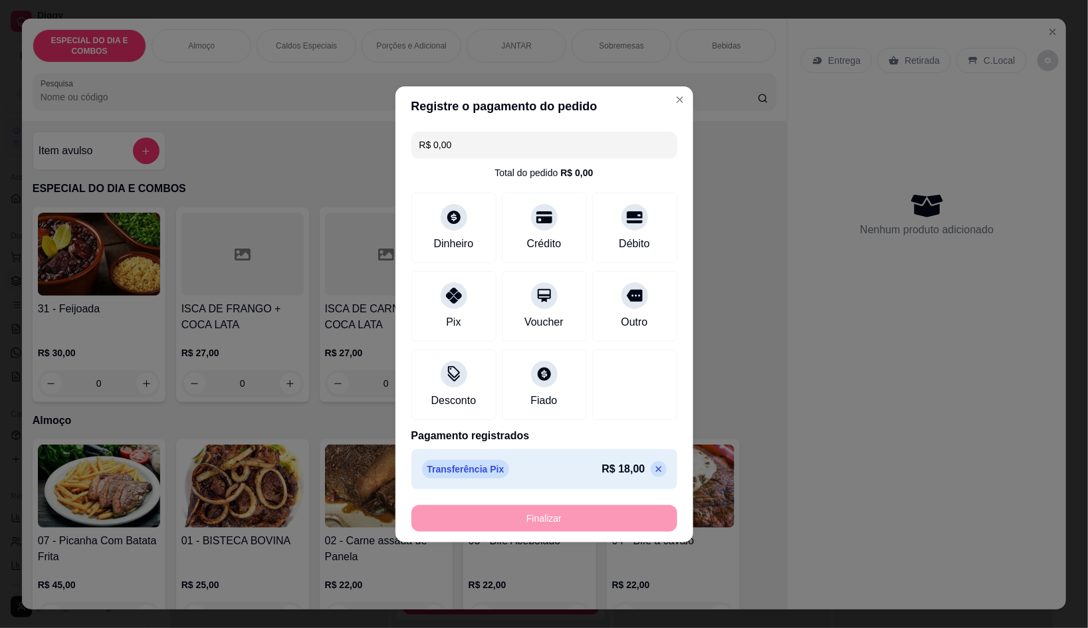
type input "0"
type input "-R$ 18,00"
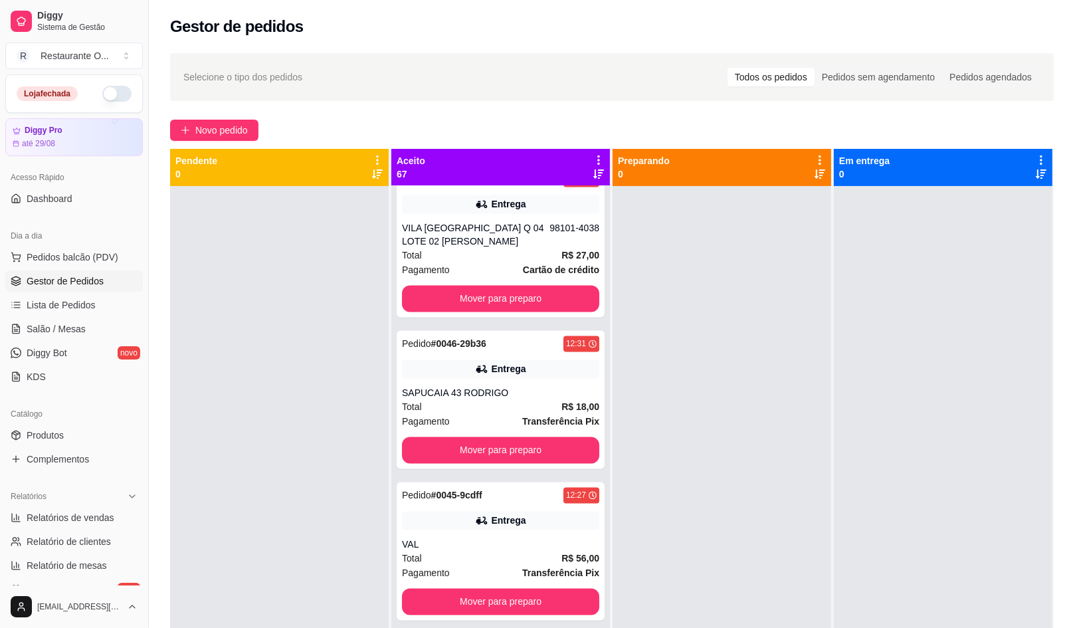
click at [595, 156] on icon at bounding box center [599, 160] width 12 height 12
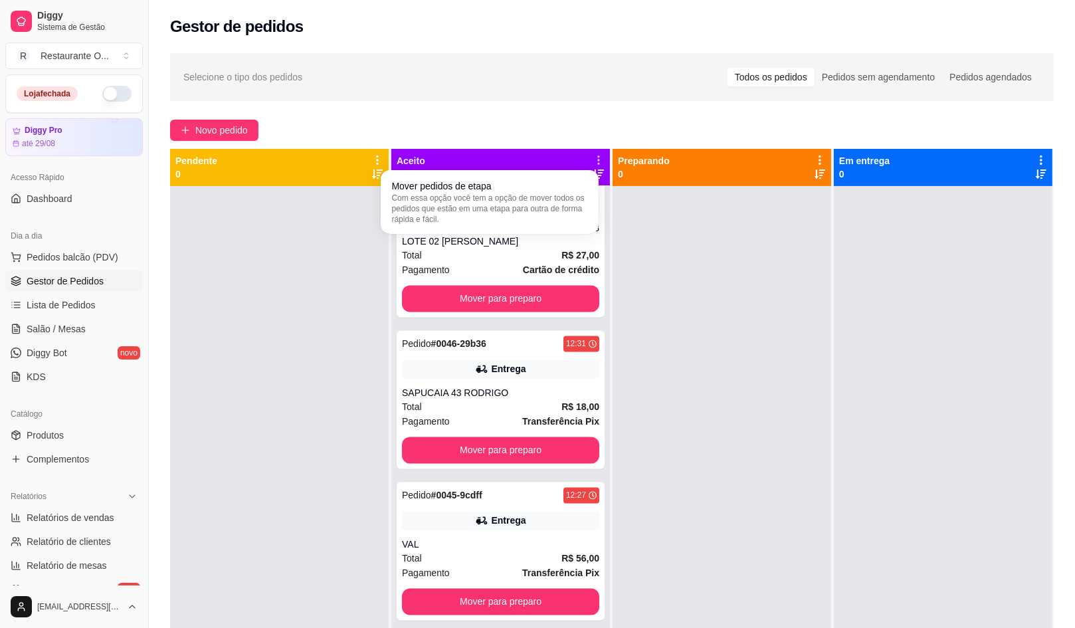
click at [485, 173] on div "Mover pedidos de etapa Com essa opção você tem a opção de mover todos os pedido…" at bounding box center [489, 202] width 213 height 58
click at [485, 177] on li "Mover pedidos de etapa Com essa opção você tem a opção de mover todos os pedido…" at bounding box center [489, 201] width 207 height 53
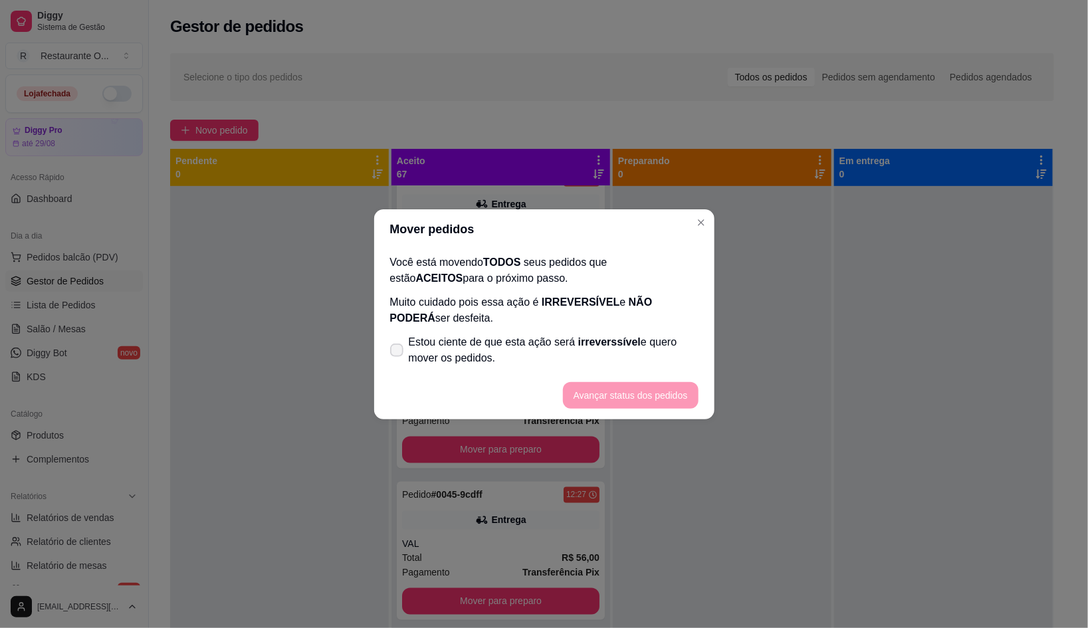
click at [581, 352] on span "Estou ciente de que esta ação será irreverssível e quero mover os pedidos." at bounding box center [554, 350] width 290 height 32
click at [398, 352] on input "Estou ciente de que esta ação será irreverssível e quero mover os pedidos." at bounding box center [393, 356] width 9 height 9
checkbox input "true"
click at [599, 383] on button "Avançar status dos pedidos" at bounding box center [631, 395] width 136 height 27
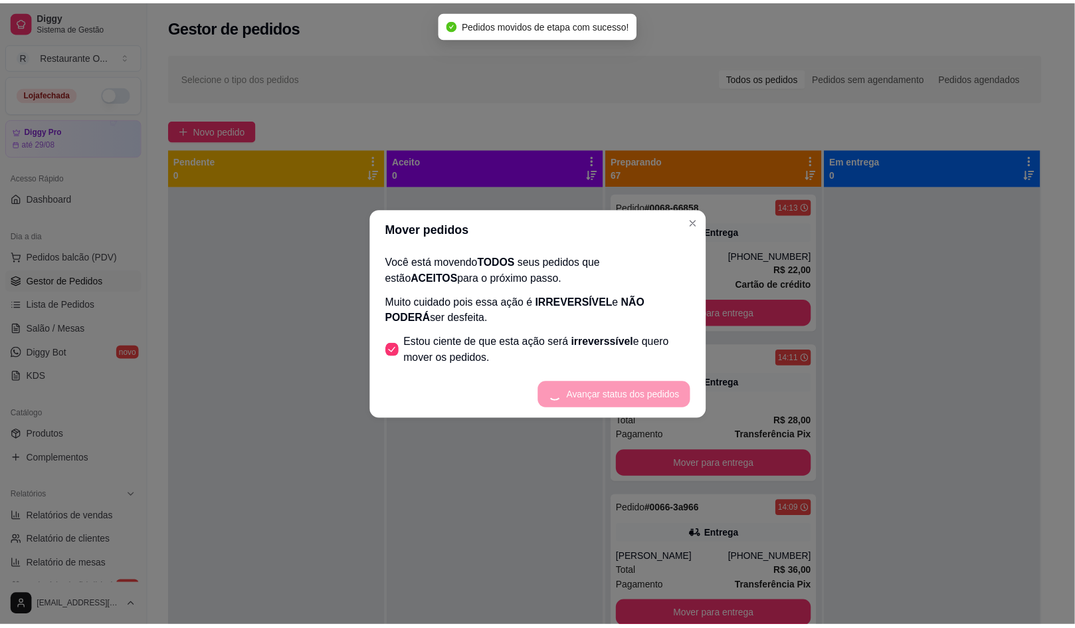
scroll to position [0, 0]
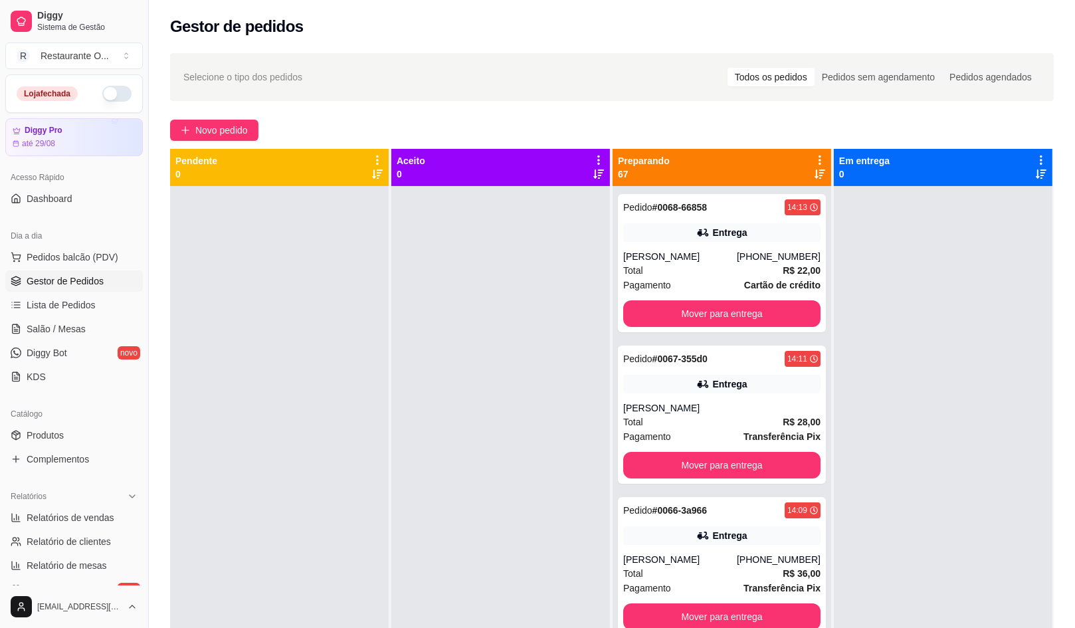
click at [814, 163] on icon at bounding box center [820, 160] width 12 height 12
click at [803, 179] on div "Mover pedidos de etapa Com essa opção você tem a opção de mover todos os pedido…" at bounding box center [730, 195] width 158 height 36
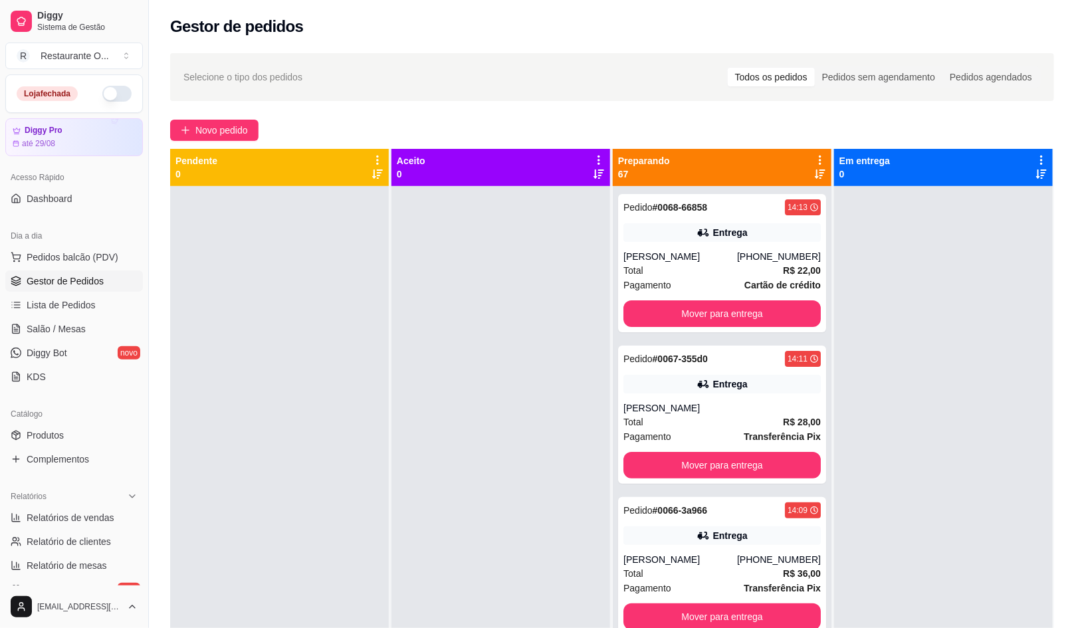
click at [471, 327] on div "Você está movendo TODOS seus pedidos que estão PREPARANDO para o próximo passo.…" at bounding box center [544, 310] width 340 height 122
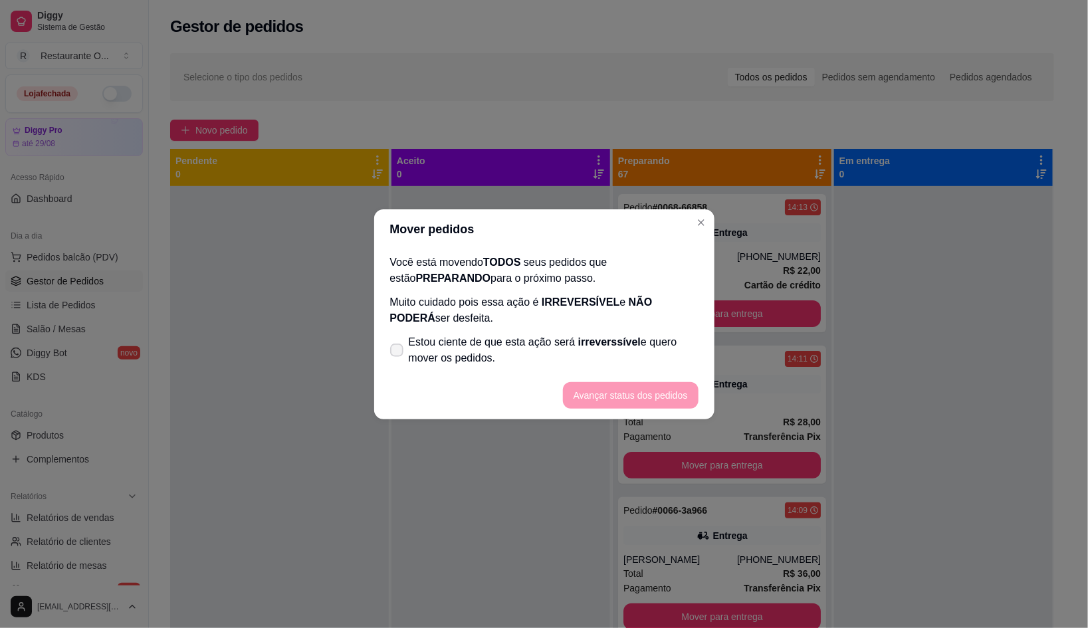
click at [479, 352] on span "Estou ciente de que esta ação será irreverssível e quero mover os pedidos." at bounding box center [554, 350] width 290 height 32
click at [398, 352] on input "Estou ciente de que esta ação será irreverssível e quero mover os pedidos." at bounding box center [393, 356] width 9 height 9
checkbox input "true"
click at [586, 393] on button "Avançar status dos pedidos" at bounding box center [631, 395] width 136 height 27
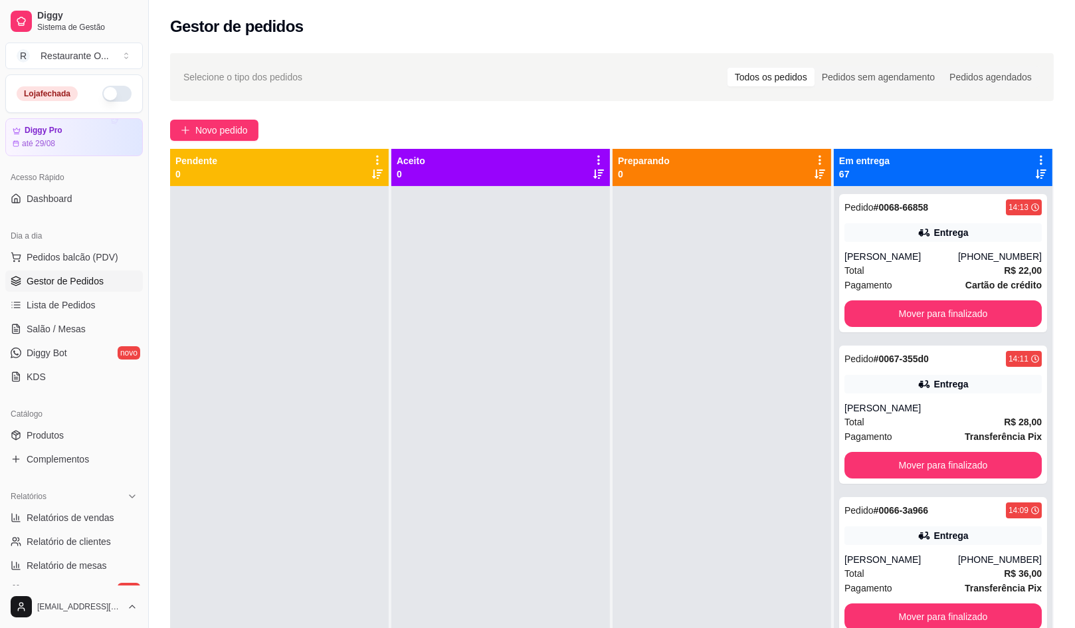
click at [1035, 160] on icon at bounding box center [1041, 160] width 12 height 12
click at [895, 197] on span "Com essa opção você tem a opção de mover todos os pedidos que estão em uma etap…" at bounding box center [948, 200] width 158 height 25
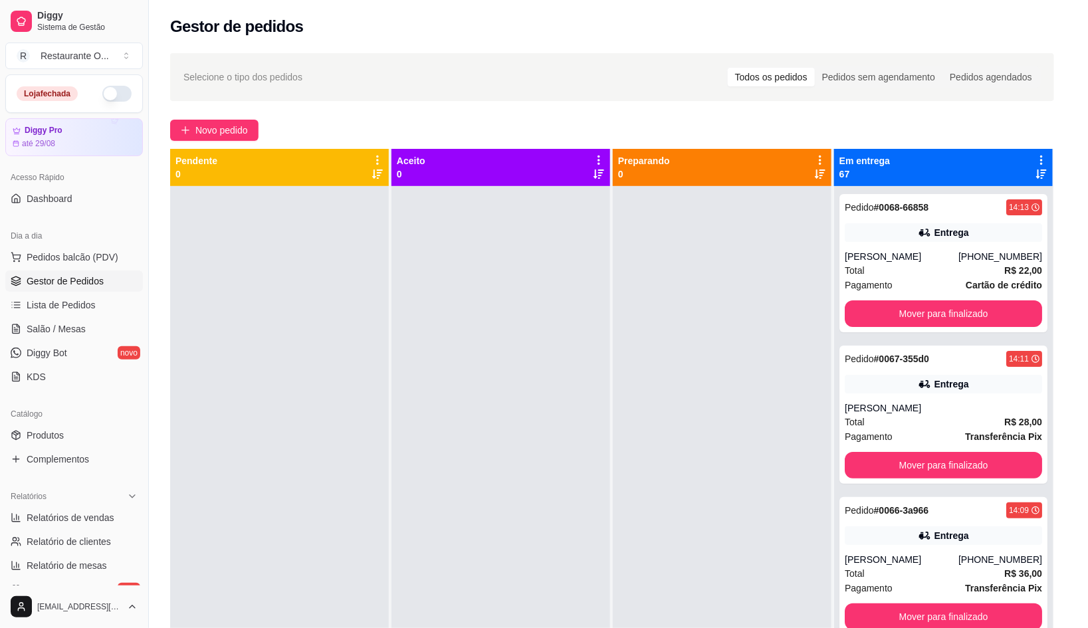
click at [421, 360] on span "Estou ciente de que esta ação será irreverssível e quero mover os pedidos." at bounding box center [554, 350] width 290 height 32
click at [398, 360] on input "Estou ciente de que esta ação será irreverssível e quero mover os pedidos." at bounding box center [393, 356] width 9 height 9
checkbox input "true"
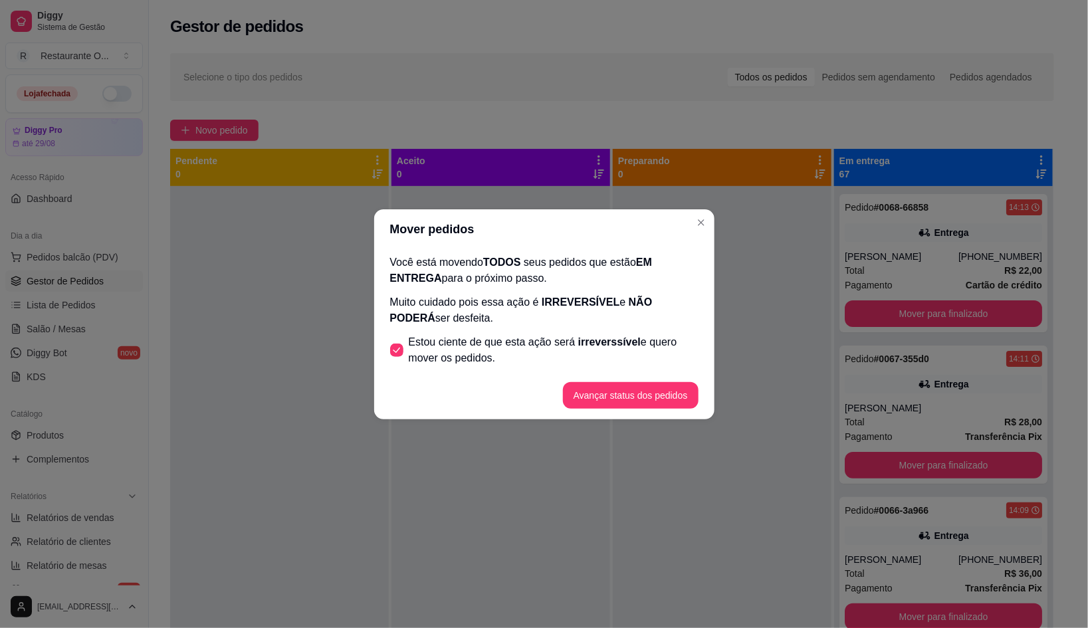
click at [599, 378] on footer "Avançar status dos pedidos" at bounding box center [544, 396] width 340 height 48
click at [601, 382] on button "Avançar status dos pedidos" at bounding box center [631, 395] width 132 height 26
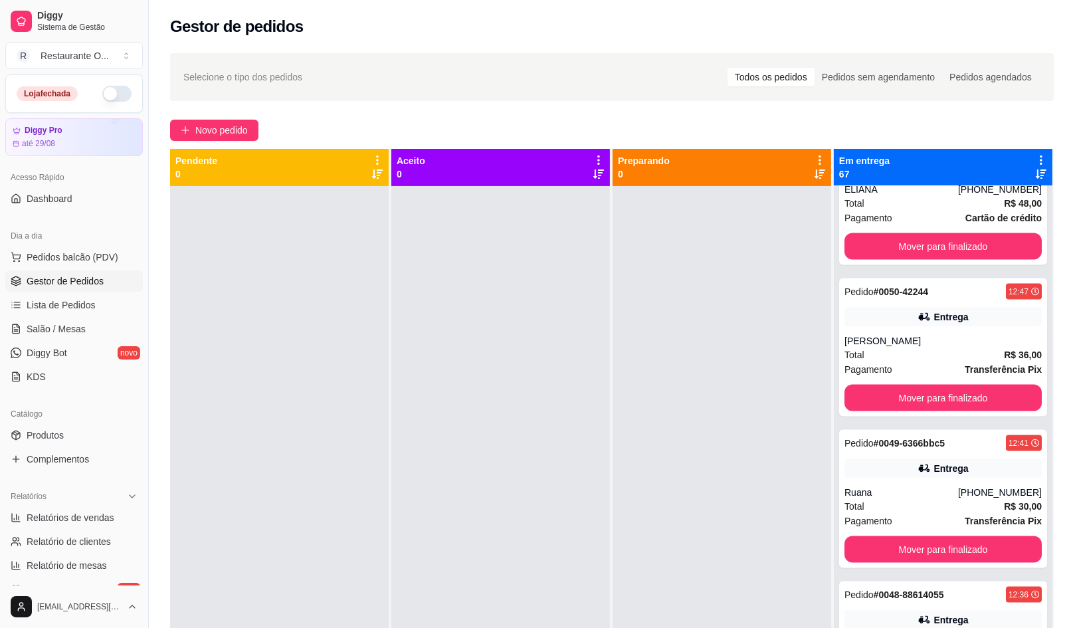
scroll to position [2658, 0]
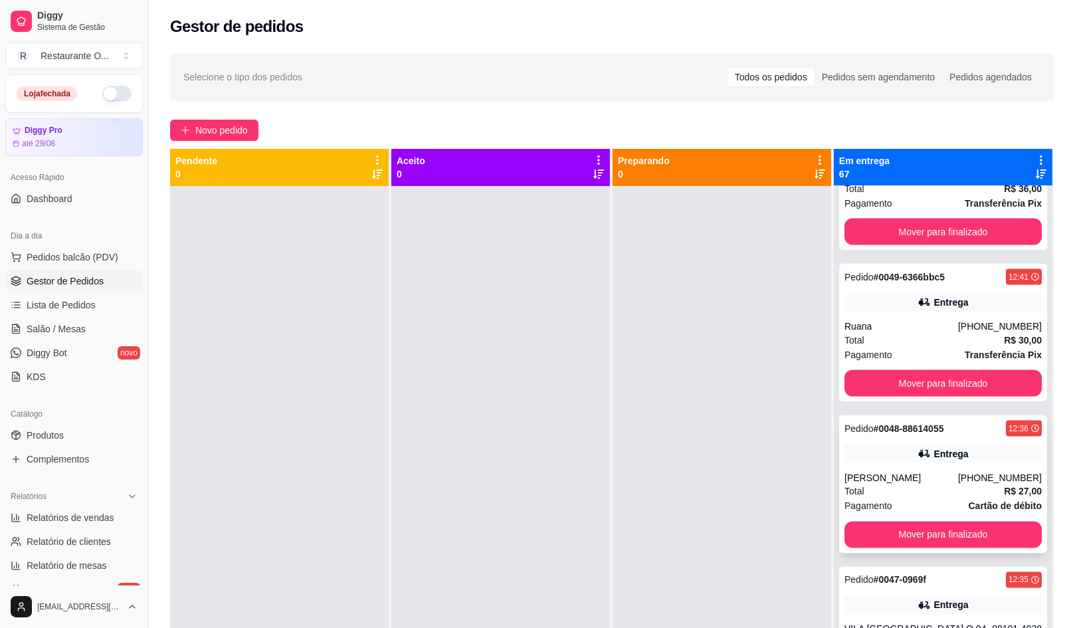
click at [938, 475] on div "[PERSON_NAME]" at bounding box center [902, 477] width 114 height 13
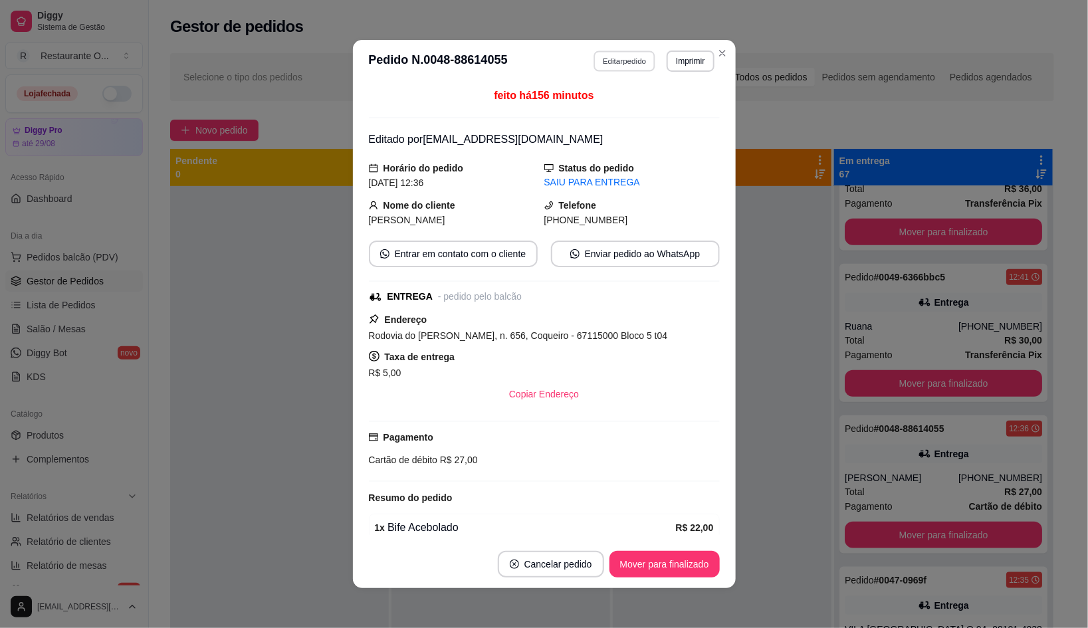
click at [609, 54] on button "Editar pedido" at bounding box center [624, 61] width 62 height 21
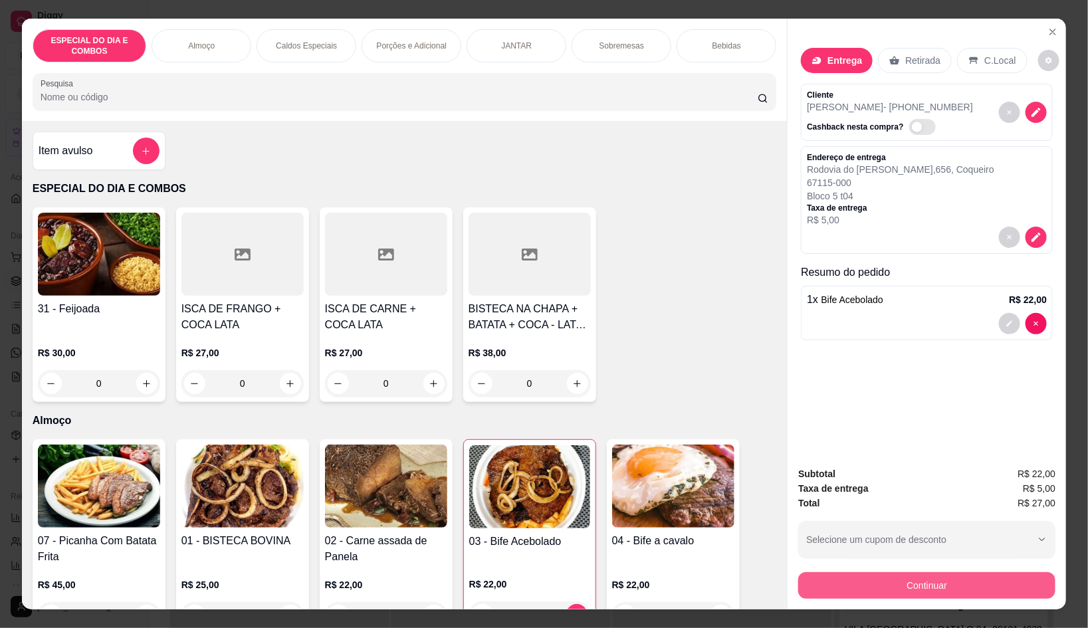
click at [877, 572] on button "Continuar" at bounding box center [926, 585] width 257 height 27
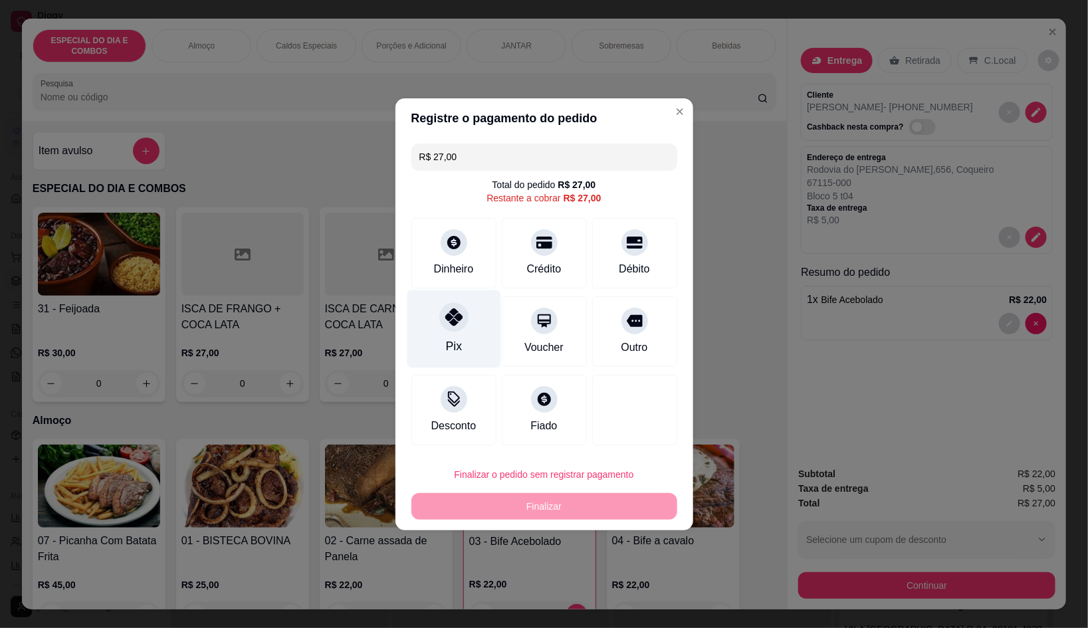
click at [455, 332] on div "Pix" at bounding box center [454, 329] width 94 height 78
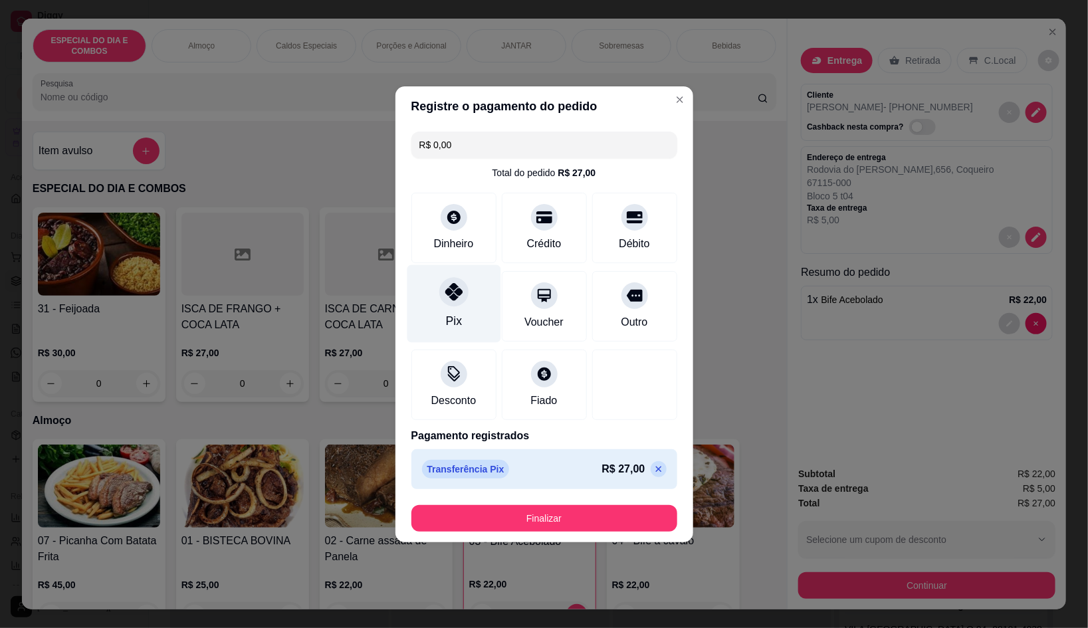
type input "R$ 0,00"
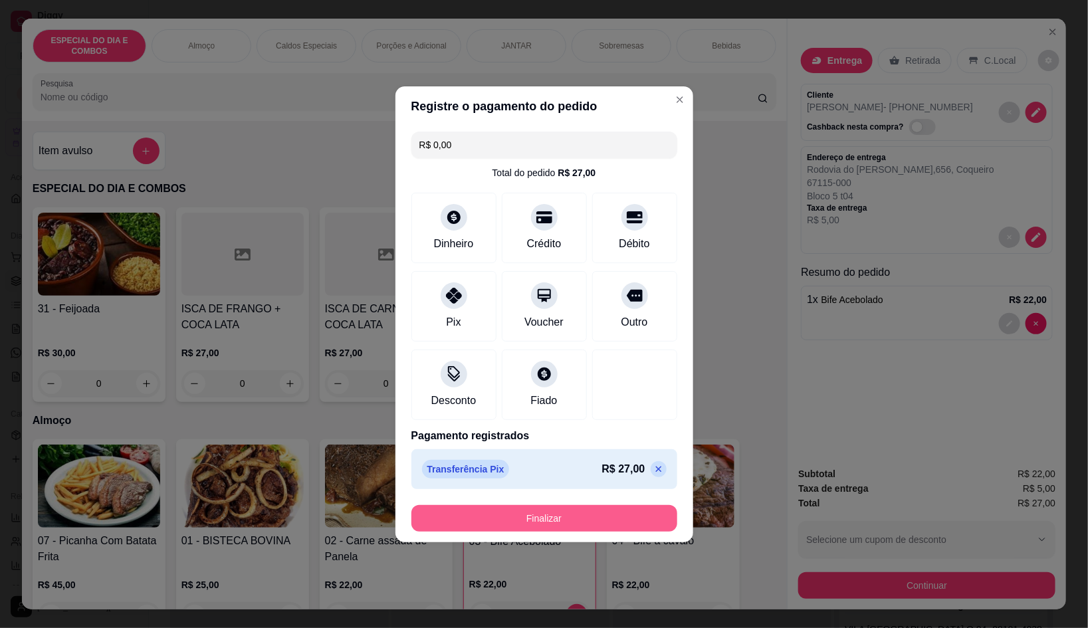
click at [527, 506] on button "Finalizar" at bounding box center [544, 518] width 266 height 27
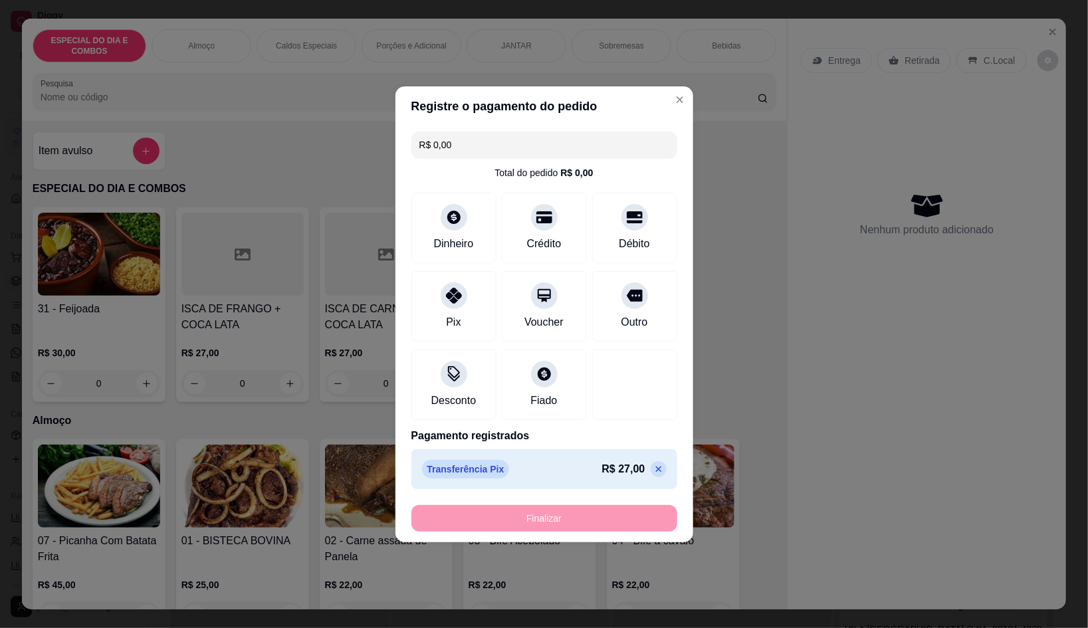
type input "0"
type input "-R$ 27,00"
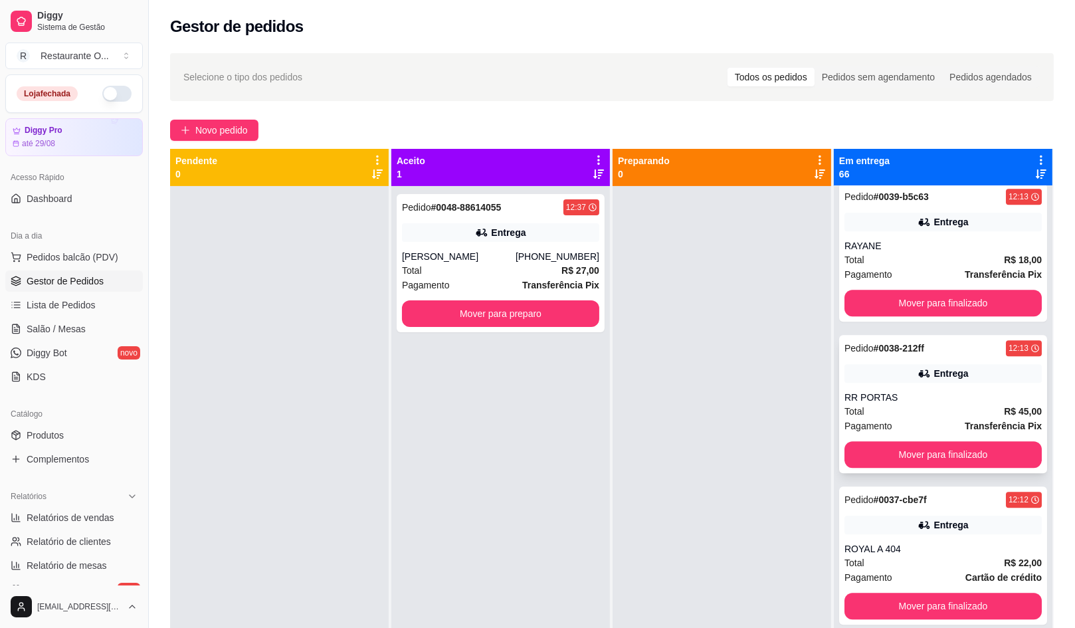
scroll to position [4153, 0]
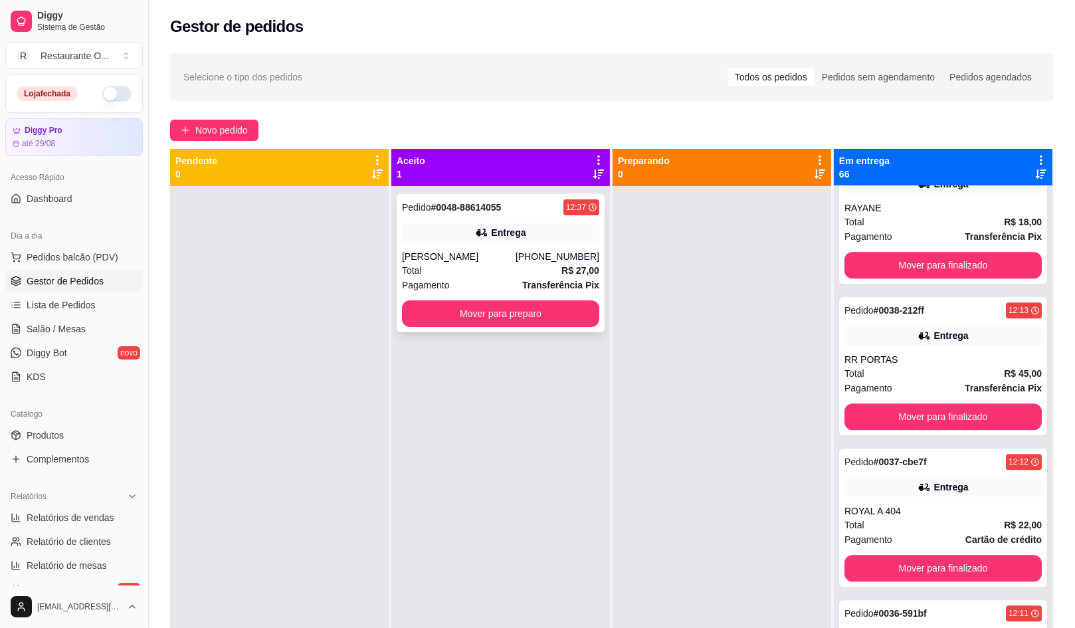
click at [535, 298] on div "Pedido # 0048-88614055 12:37 Entrega Hanna Carolina [PHONE_NUMBER] Total R$ 27,…" at bounding box center [501, 263] width 208 height 138
click at [439, 298] on div "Pedido # 0048-88614055 12:37 Entrega Hanna Carolina [PHONE_NUMBER] Total R$ 27,…" at bounding box center [501, 263] width 208 height 138
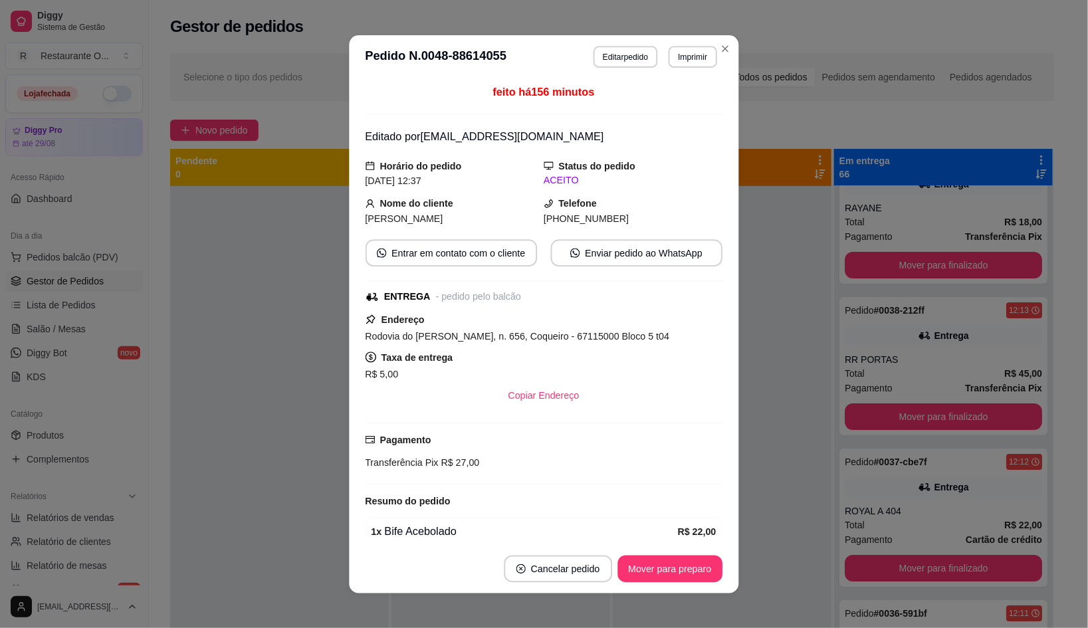
click at [439, 310] on div "feito há 156 minutos Editado por [EMAIL_ADDRESS][DOMAIN_NAME] Horário do pedido…" at bounding box center [544, 311] width 357 height 455
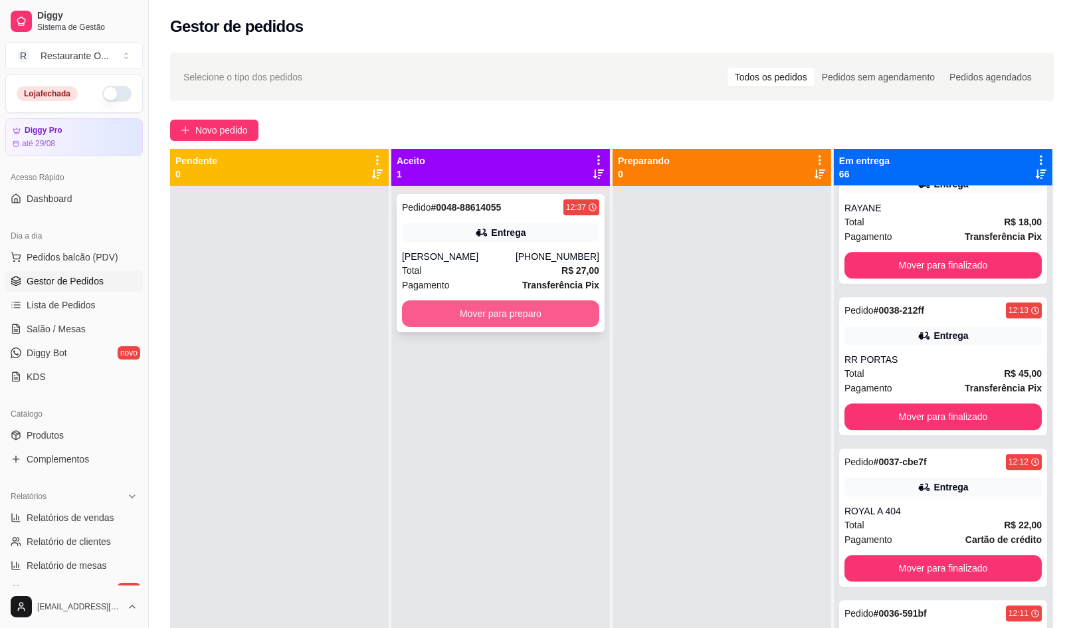
click at [481, 320] on button "Mover para preparo" at bounding box center [500, 313] width 197 height 27
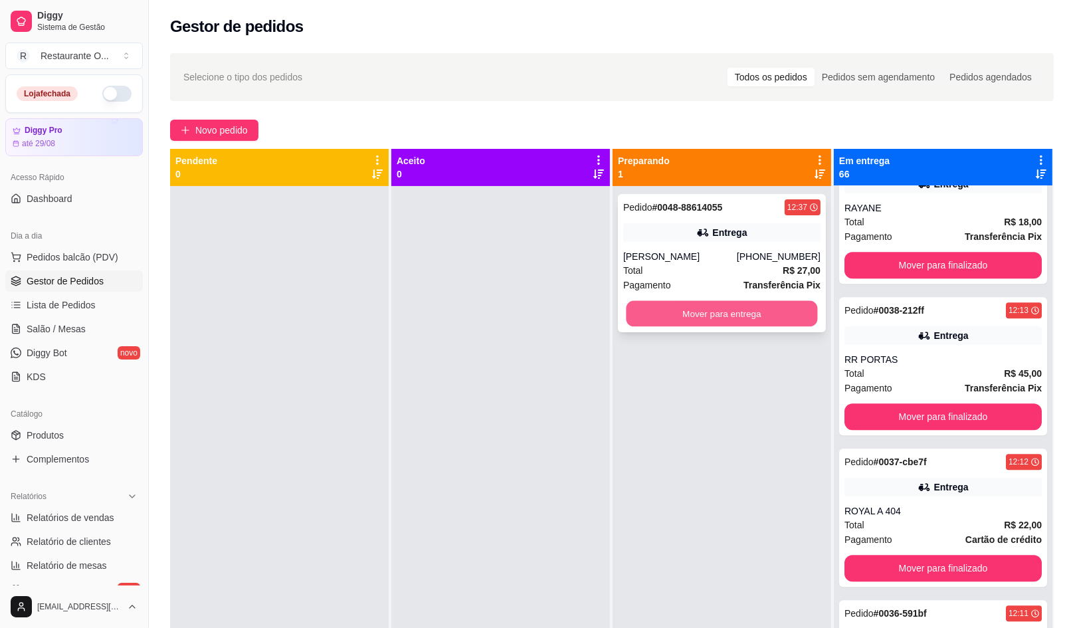
click at [663, 308] on button "Mover para entrega" at bounding box center [721, 314] width 191 height 26
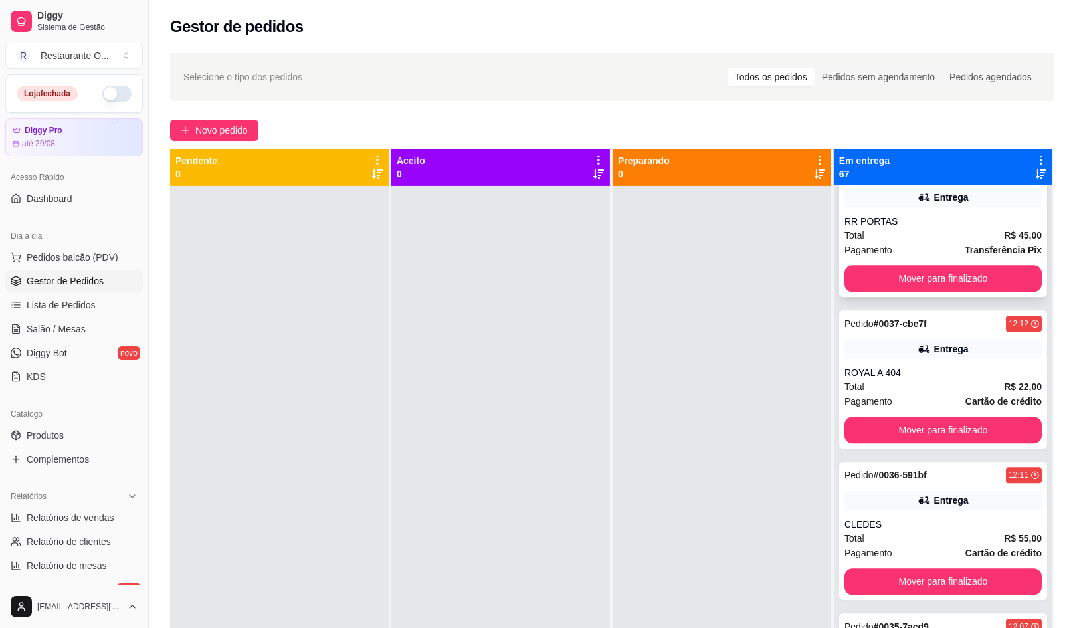
scroll to position [4471, 0]
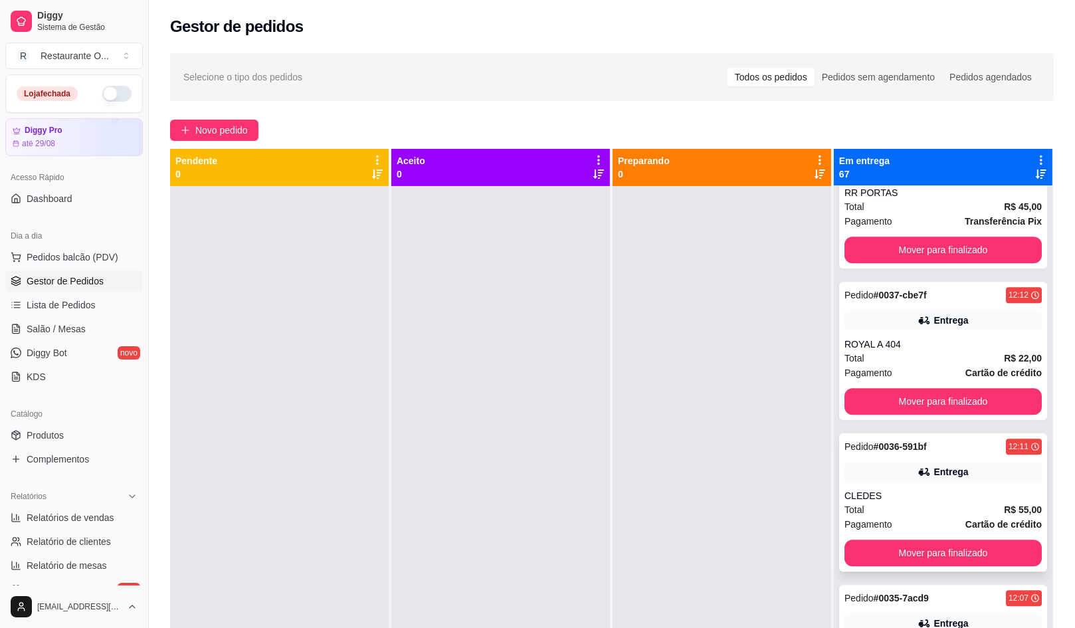
click at [970, 486] on div "Pedido # 0036-591bf 12:11 Entrega CLEDES Total R$ 55,00 Pagamento Cartão de cré…" at bounding box center [943, 502] width 208 height 138
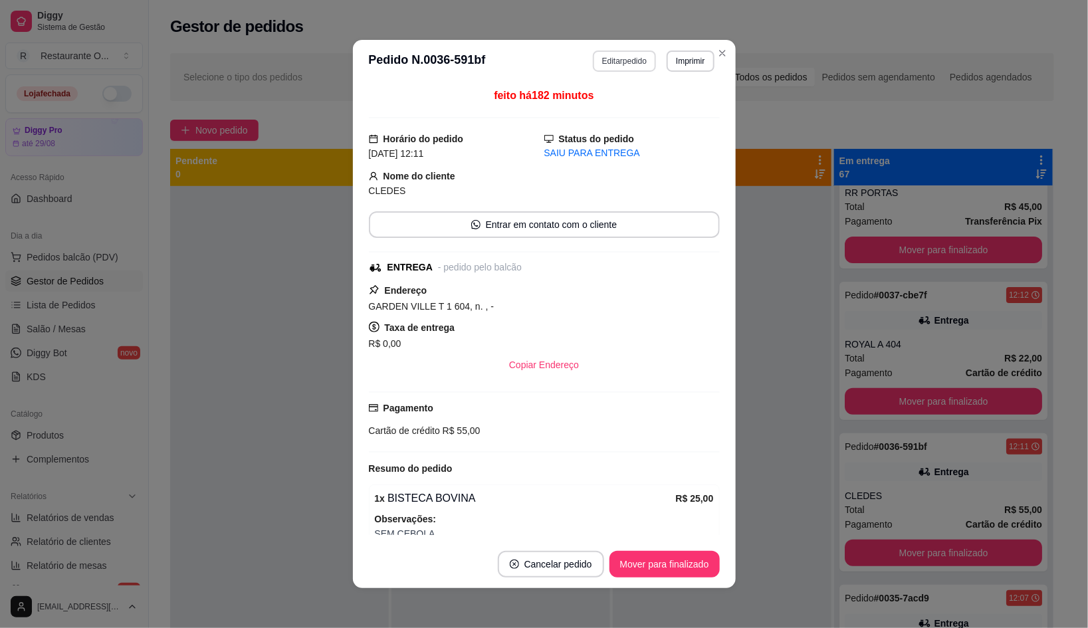
click at [632, 51] on button "Editar pedido" at bounding box center [624, 61] width 63 height 21
click at [605, 73] on header "**********" at bounding box center [544, 61] width 383 height 43
click at [605, 72] on header "**********" at bounding box center [544, 61] width 383 height 43
click at [606, 66] on button "Editar pedido" at bounding box center [624, 61] width 63 height 21
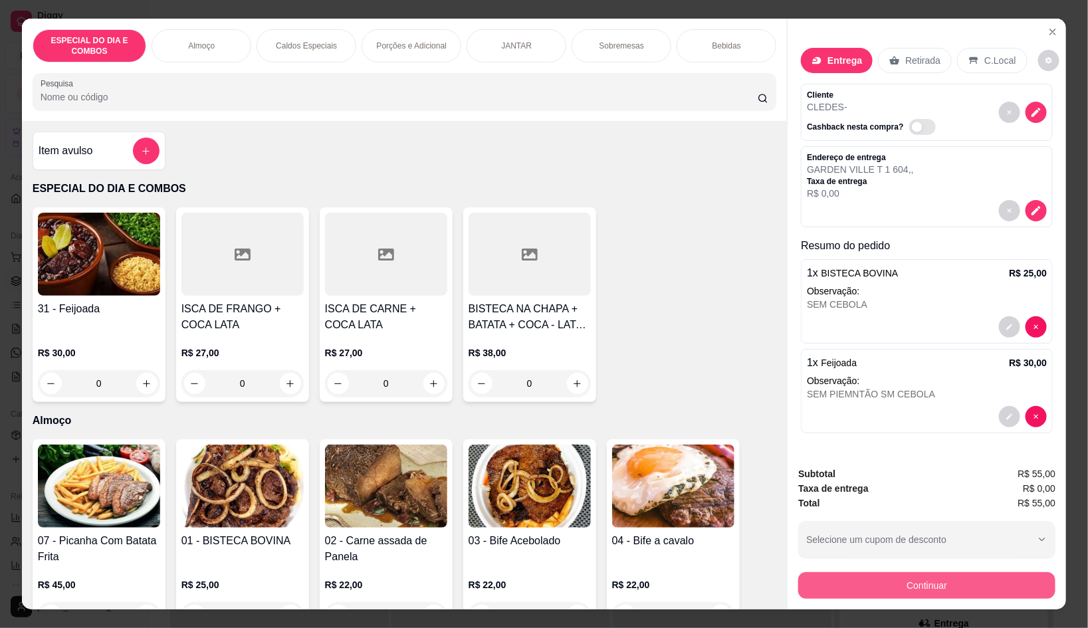
click at [870, 583] on button "Continuar" at bounding box center [926, 585] width 257 height 27
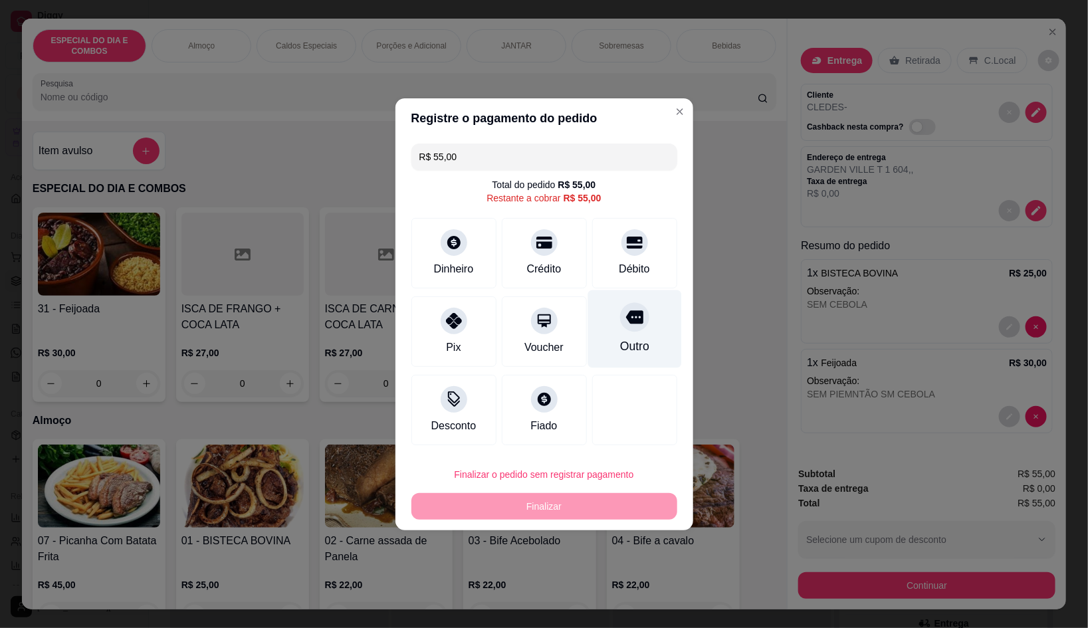
click at [635, 345] on div "Outro" at bounding box center [633, 346] width 29 height 17
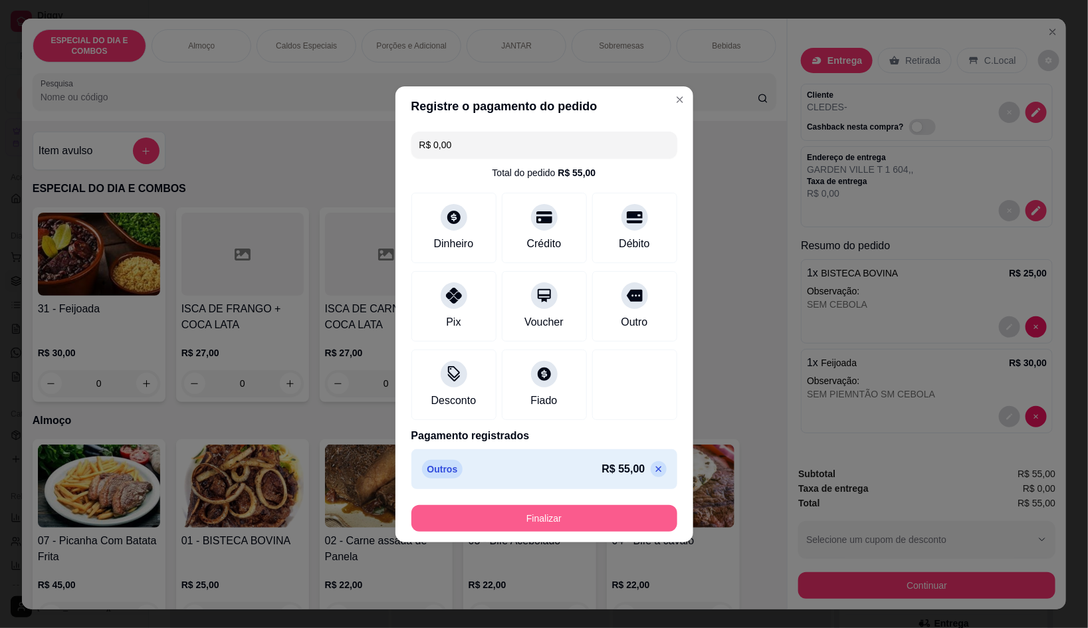
click at [638, 513] on button "Finalizar" at bounding box center [544, 518] width 266 height 27
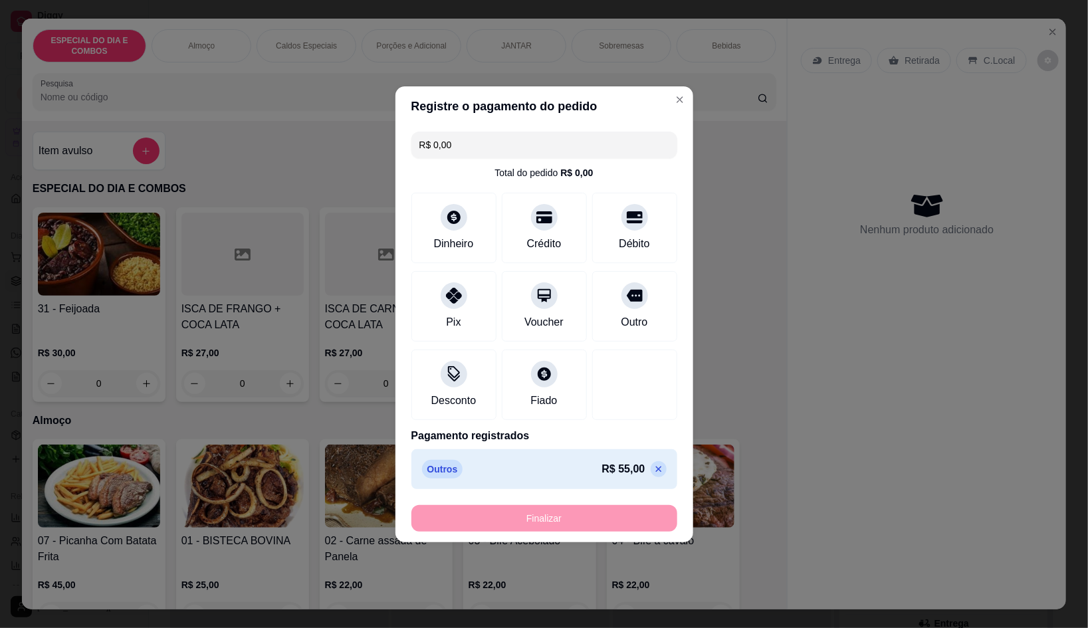
type input "-R$ 55,00"
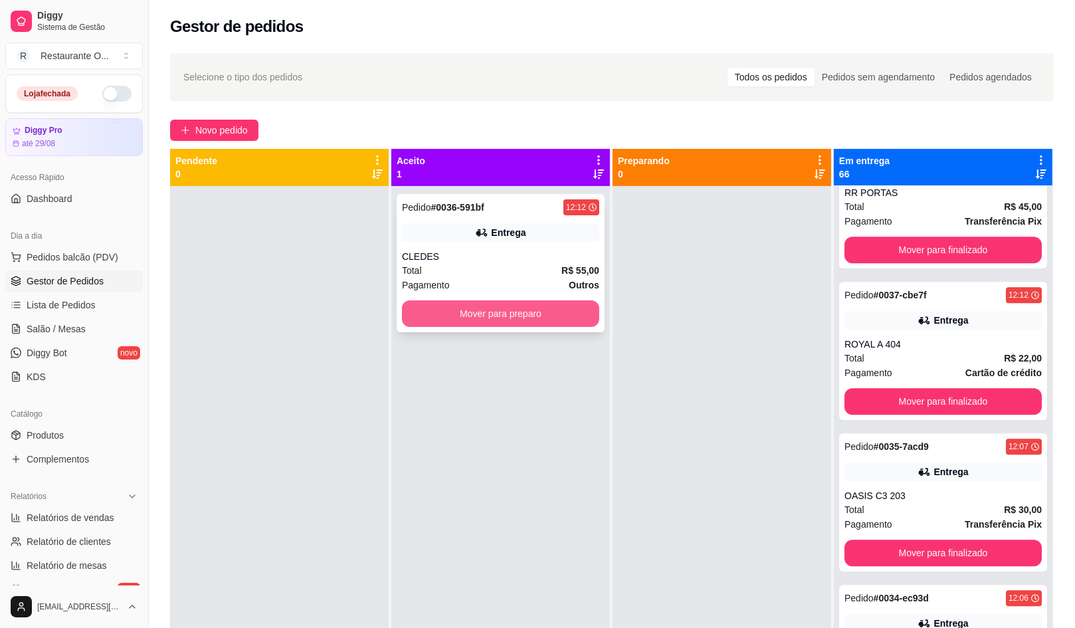
click at [569, 317] on button "Mover para preparo" at bounding box center [500, 313] width 197 height 27
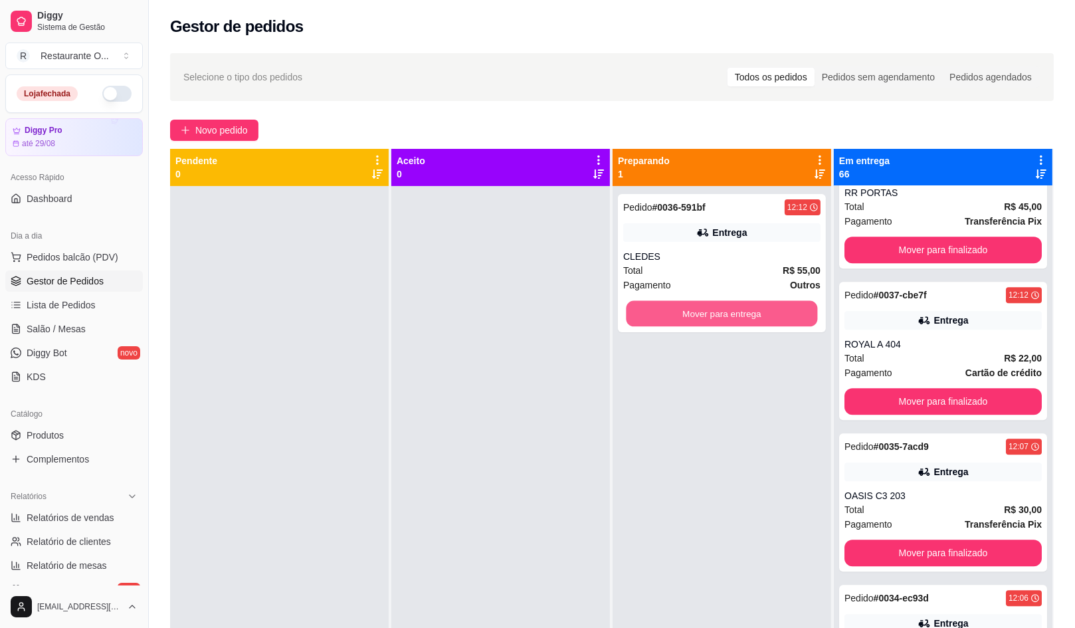
click at [764, 318] on button "Mover para entrega" at bounding box center [721, 314] width 191 height 26
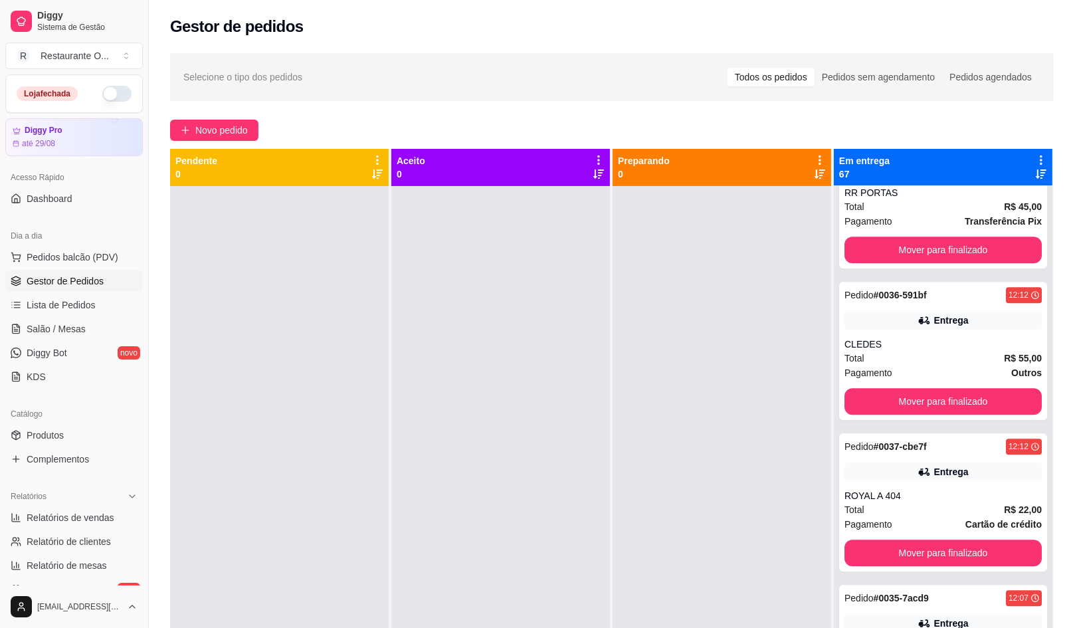
click at [1035, 160] on icon at bounding box center [1041, 160] width 12 height 12
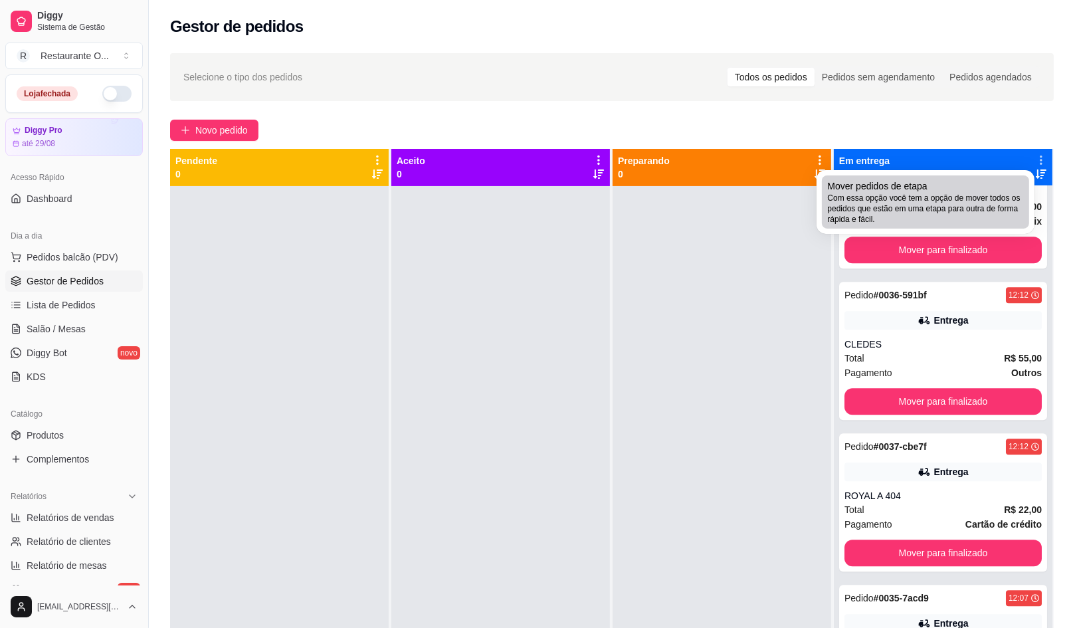
click at [970, 221] on span "Com essa opção você tem a opção de mover todos os pedidos que estão em uma etap…" at bounding box center [925, 209] width 197 height 32
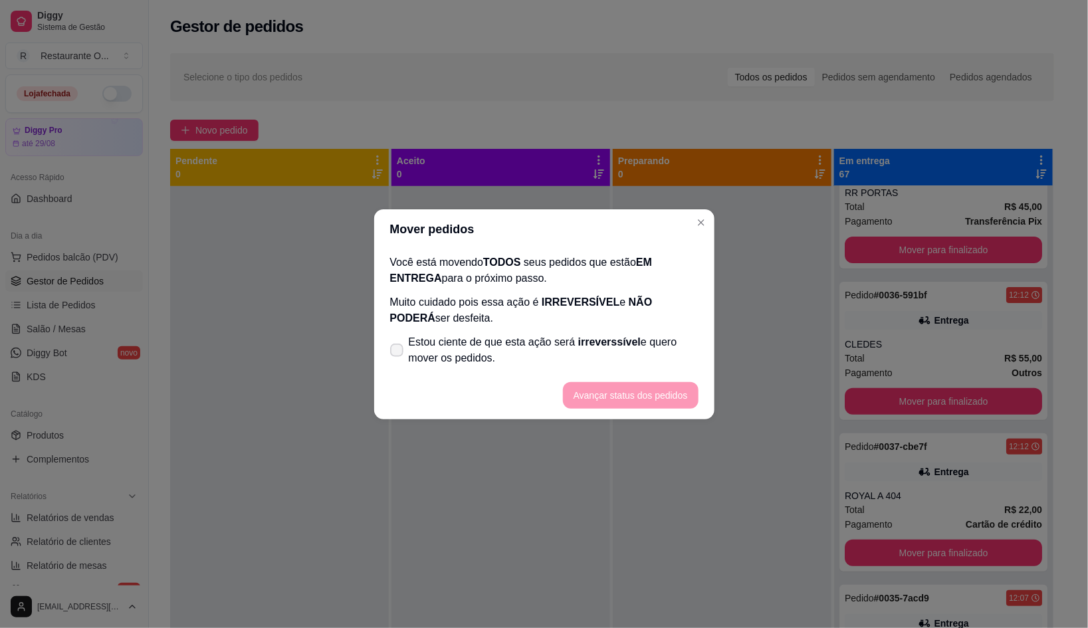
click at [493, 358] on span "Estou ciente de que esta ação será irreverssível e quero mover os pedidos." at bounding box center [554, 350] width 290 height 32
click at [398, 358] on input "Estou ciente de que esta ação será irreverssível e quero mover os pedidos." at bounding box center [393, 356] width 9 height 9
checkbox input "true"
click at [639, 386] on button "Avançar status dos pedidos" at bounding box center [631, 395] width 136 height 27
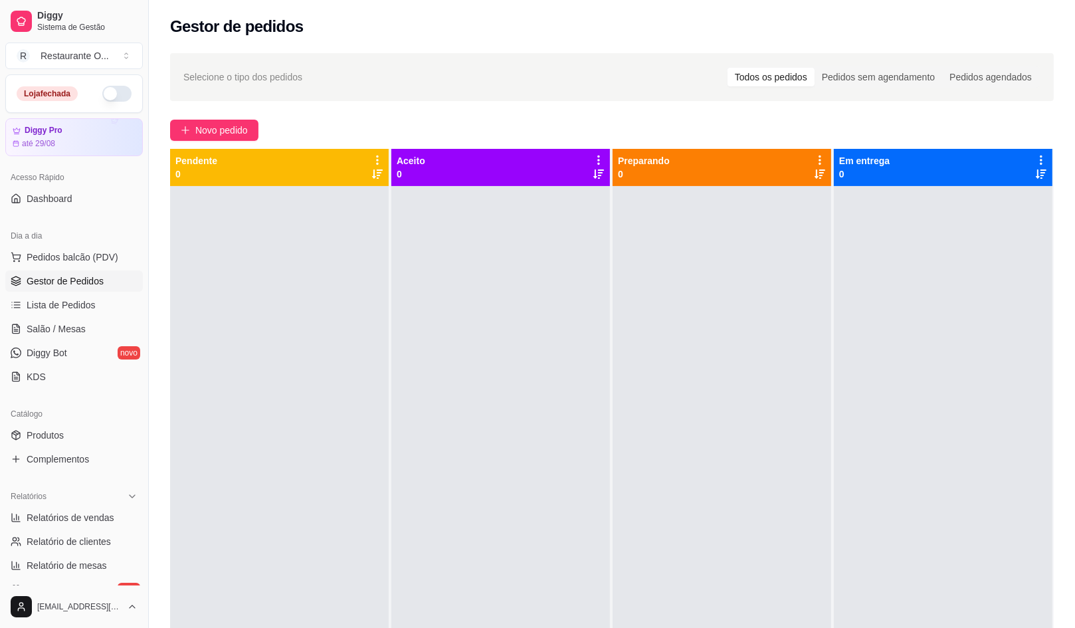
scroll to position [82, 0]
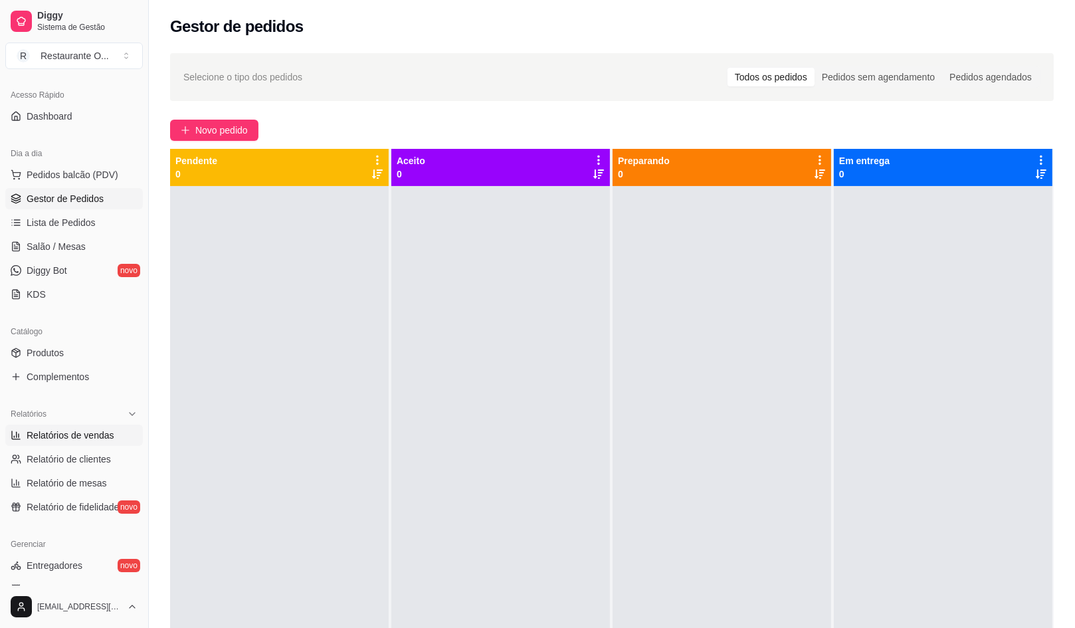
click at [81, 429] on span "Relatórios de vendas" at bounding box center [71, 435] width 88 height 13
select select "ALL"
select select "0"
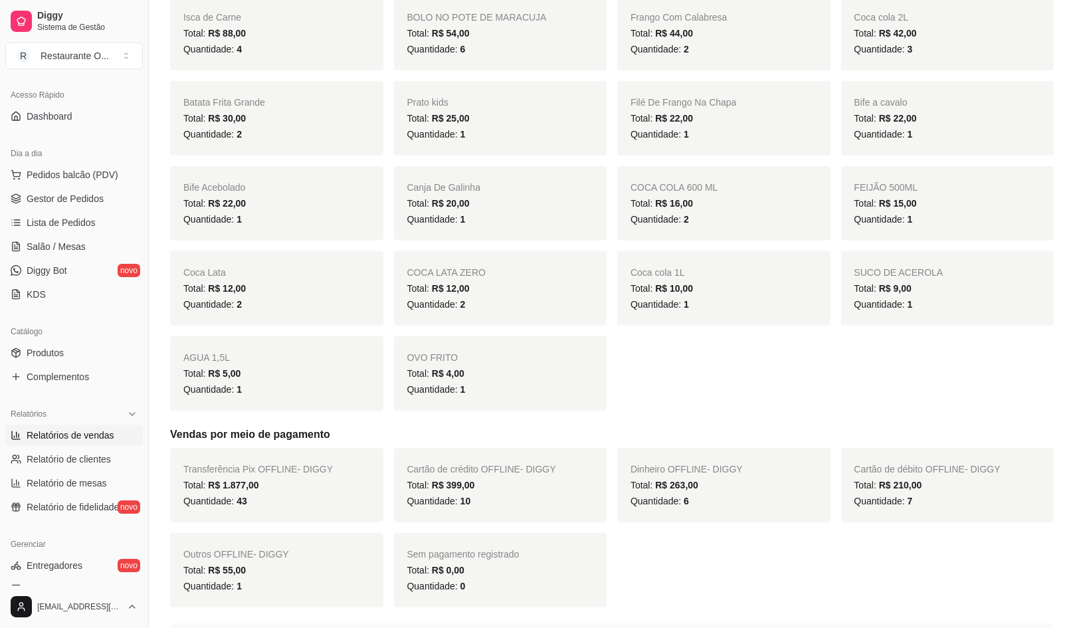
scroll to position [581, 0]
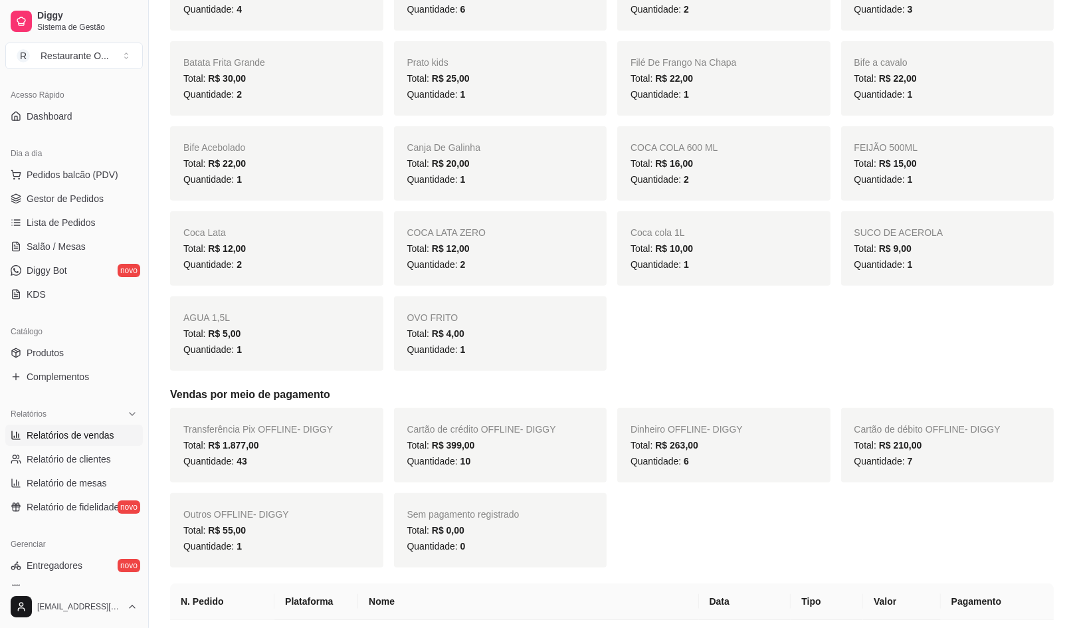
click at [708, 541] on div "Transferência Pix OFFLINE - DIGGY Total: R$ 1.877,00 Quantidade: 43 Cartão de c…" at bounding box center [612, 488] width 884 height 160
click at [58, 505] on span "Relatório de fidelidade" at bounding box center [73, 506] width 92 height 13
